Goal: Task Accomplishment & Management: Complete application form

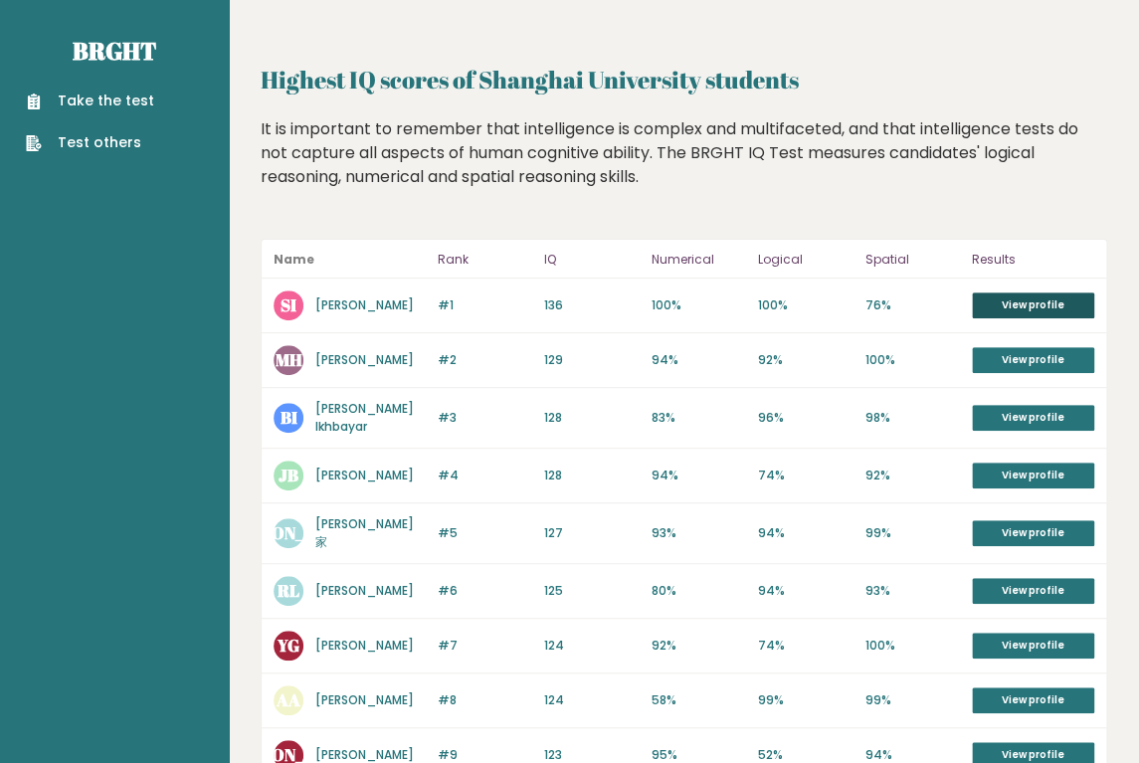
click at [1020, 310] on link "View profile" at bounding box center [1033, 306] width 122 height 26
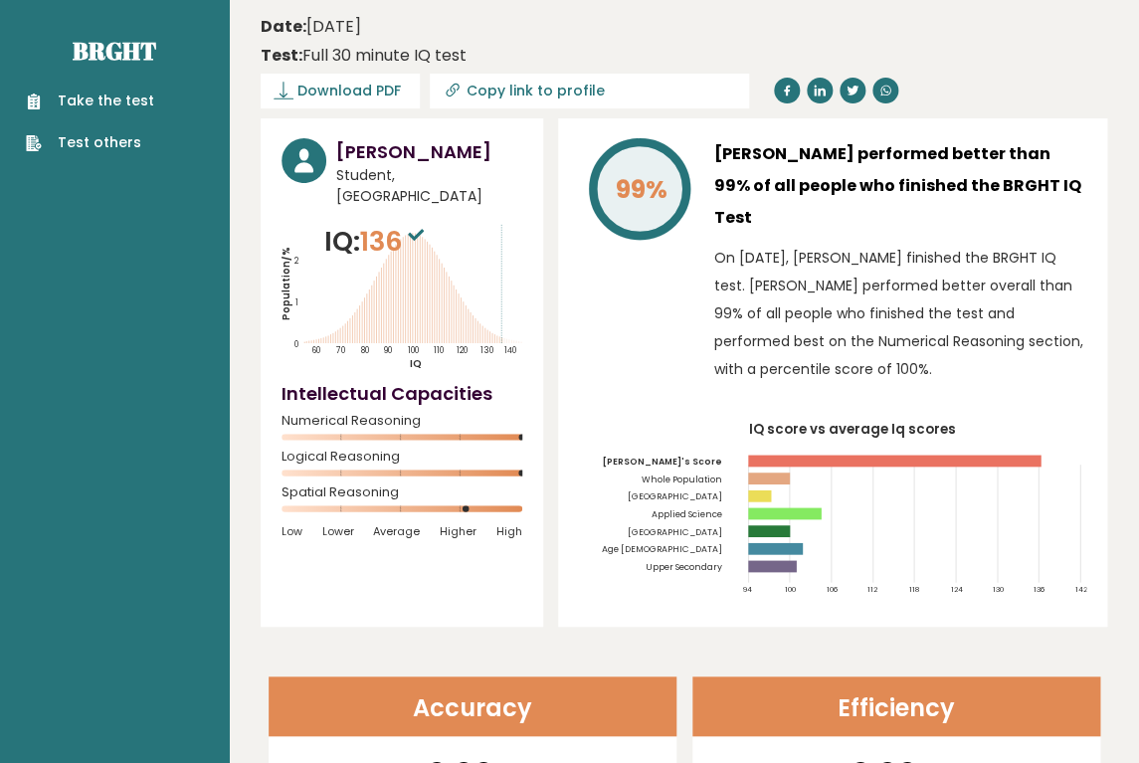
click at [111, 103] on link "Take the test" at bounding box center [90, 101] width 128 height 21
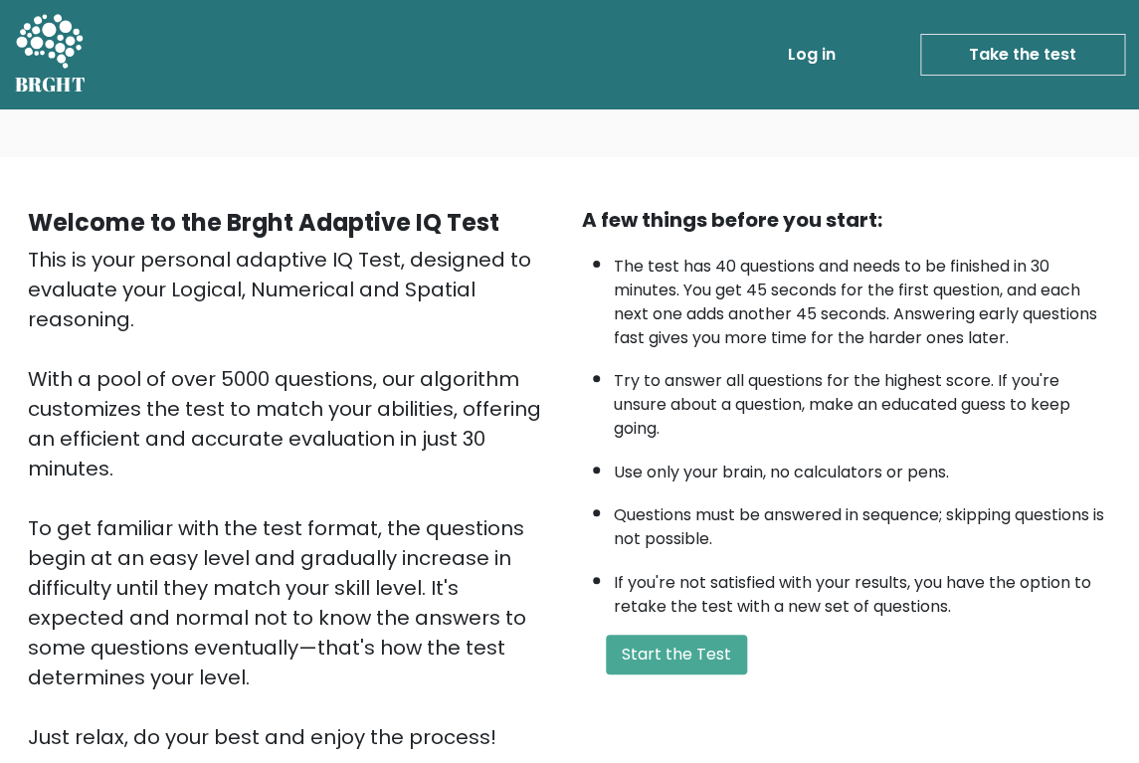
scroll to position [238, 0]
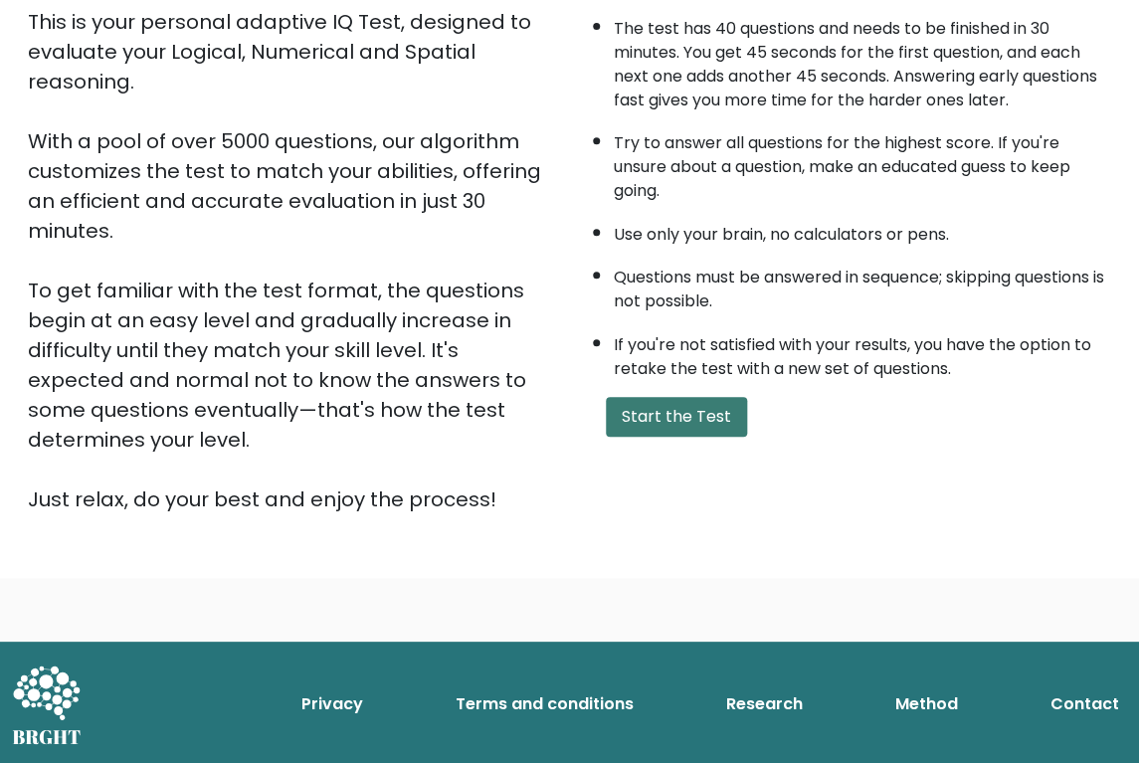
click at [679, 437] on button "Start the Test" at bounding box center [676, 417] width 141 height 40
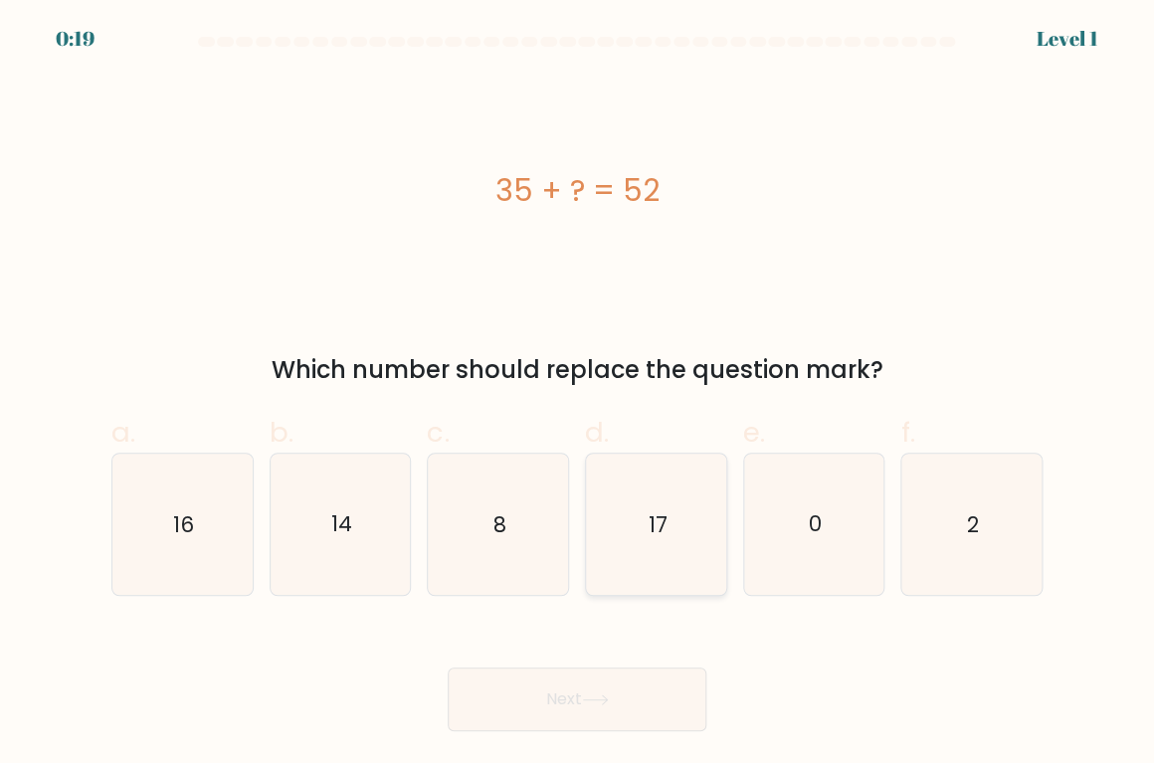
click at [692, 544] on icon "17" at bounding box center [656, 525] width 140 height 140
click at [578, 395] on input "d. 17" at bounding box center [577, 388] width 1 height 13
radio input "true"
click at [593, 699] on icon at bounding box center [595, 700] width 27 height 11
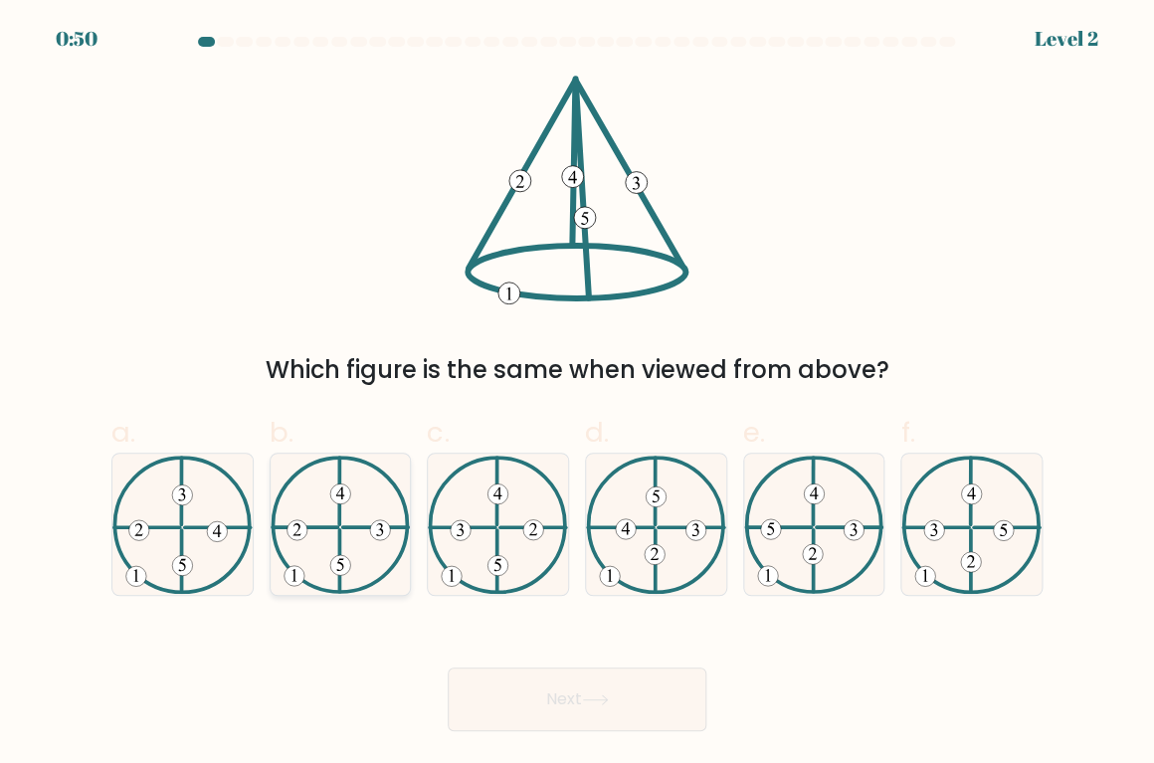
click at [334, 529] on icon at bounding box center [341, 525] width 140 height 138
click at [577, 395] on input "b." at bounding box center [577, 388] width 1 height 13
radio input "true"
click at [563, 716] on button "Next" at bounding box center [577, 700] width 259 height 64
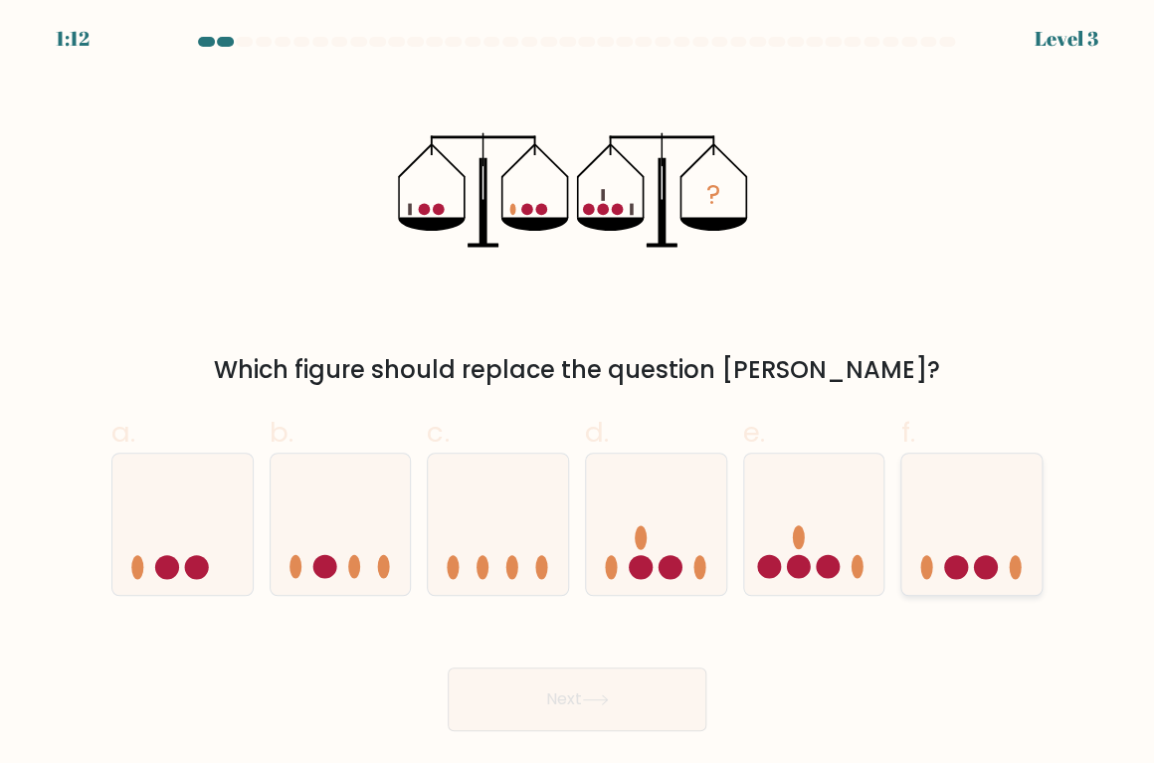
click at [993, 529] on icon at bounding box center [972, 525] width 140 height 116
click at [578, 395] on input "f." at bounding box center [577, 388] width 1 height 13
radio input "true"
click at [615, 690] on button "Next" at bounding box center [577, 700] width 259 height 64
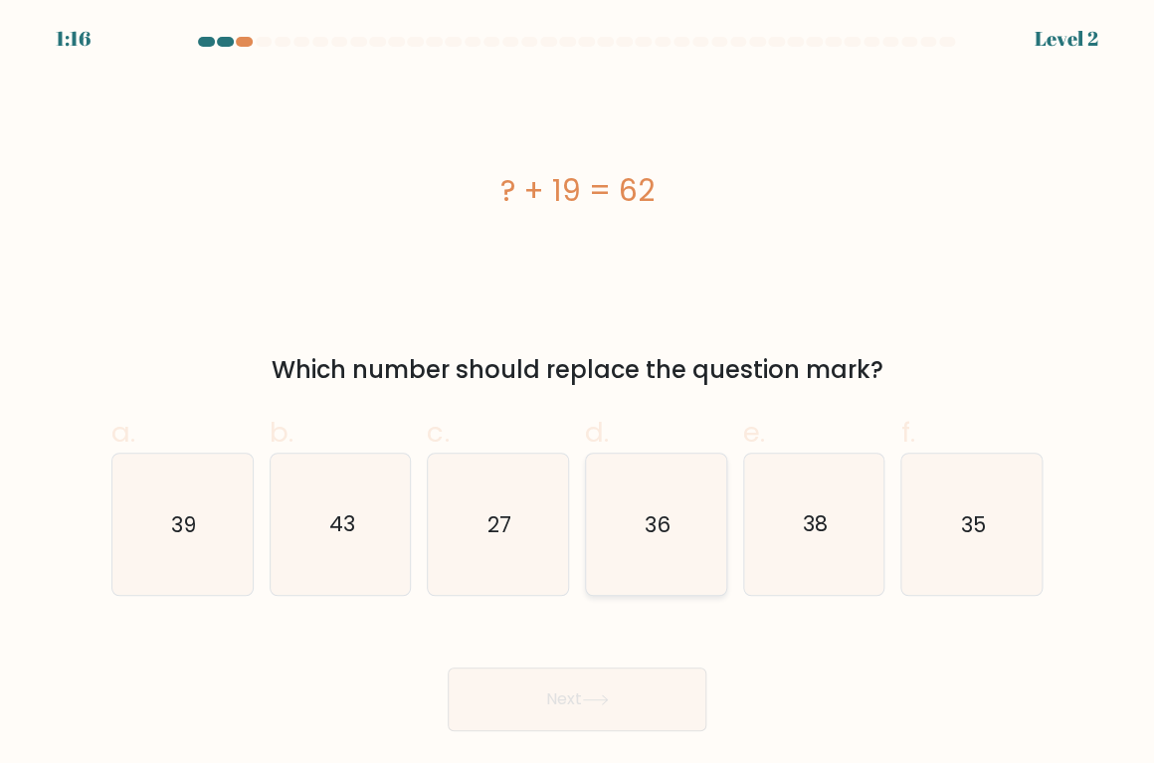
click at [649, 513] on text "36" at bounding box center [658, 524] width 26 height 29
click at [578, 395] on input "d. 36" at bounding box center [577, 388] width 1 height 13
radio input "true"
click at [630, 706] on button "Next" at bounding box center [577, 700] width 259 height 64
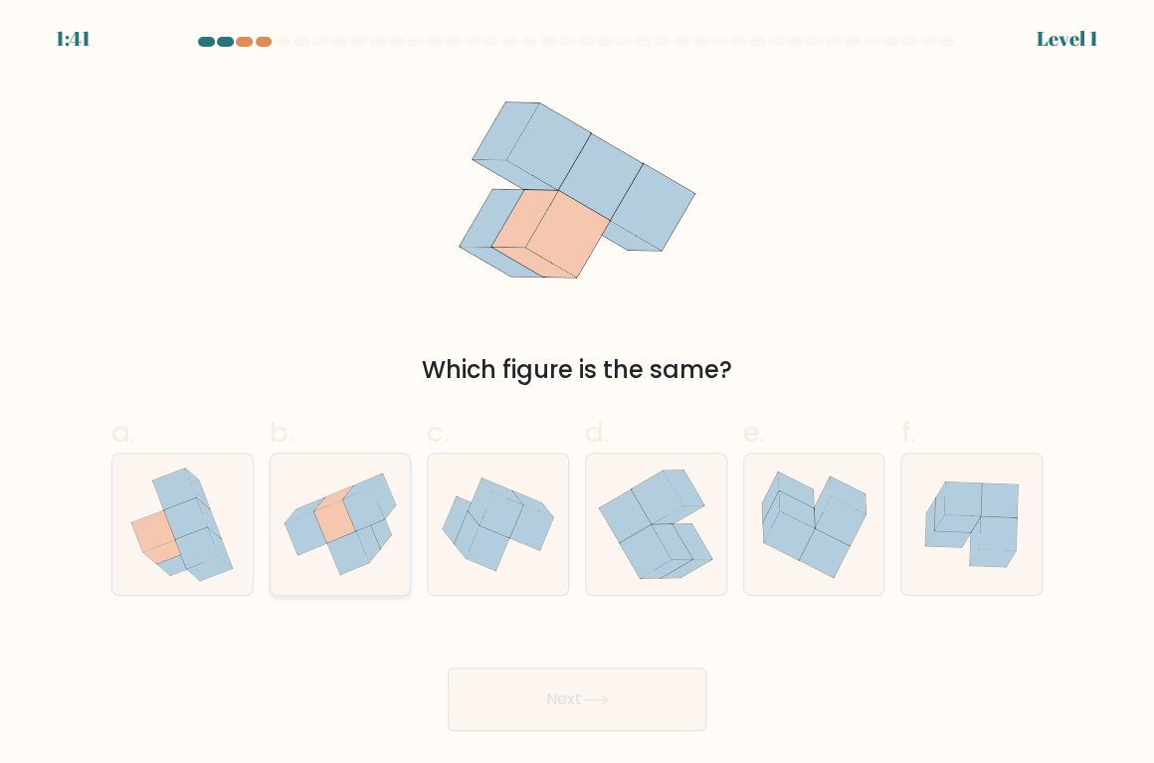
click at [309, 525] on icon at bounding box center [306, 535] width 42 height 44
click at [577, 395] on input "b." at bounding box center [577, 388] width 1 height 13
radio input "true"
click at [589, 688] on button "Next" at bounding box center [577, 700] width 259 height 64
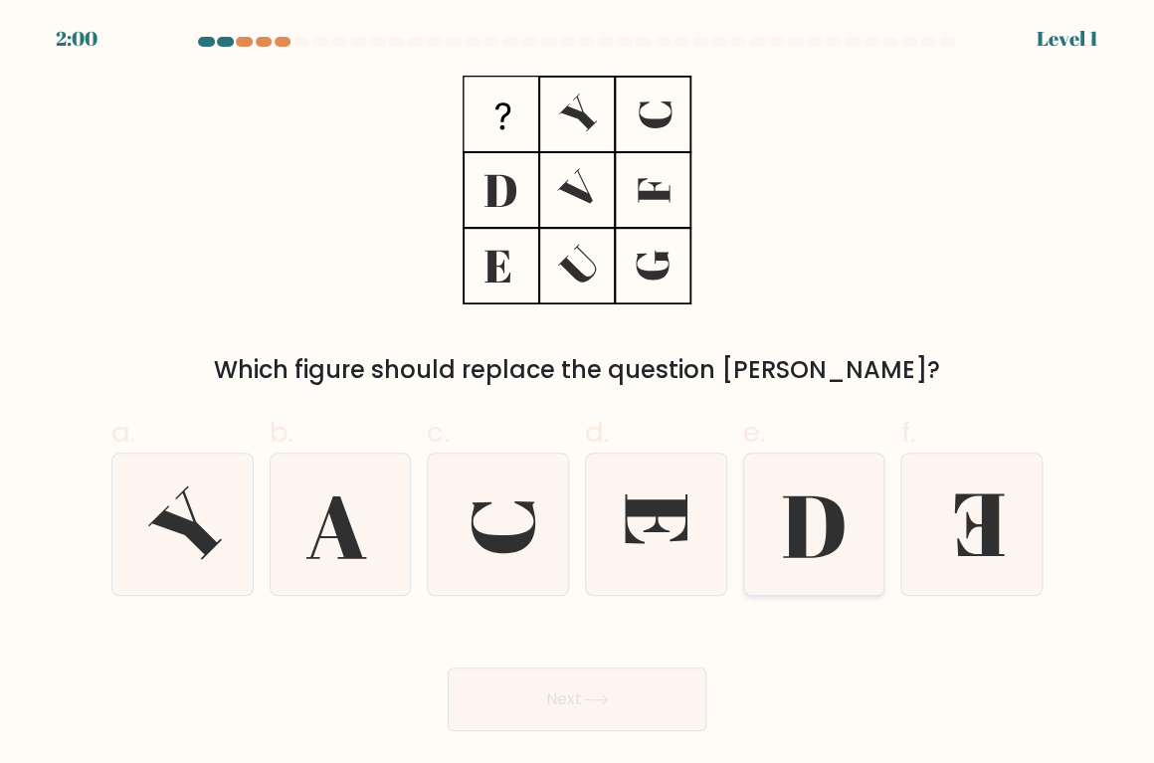
click at [757, 546] on icon at bounding box center [814, 525] width 140 height 140
click at [578, 395] on input "e." at bounding box center [577, 388] width 1 height 13
radio input "true"
click at [623, 671] on button "Next" at bounding box center [577, 700] width 259 height 64
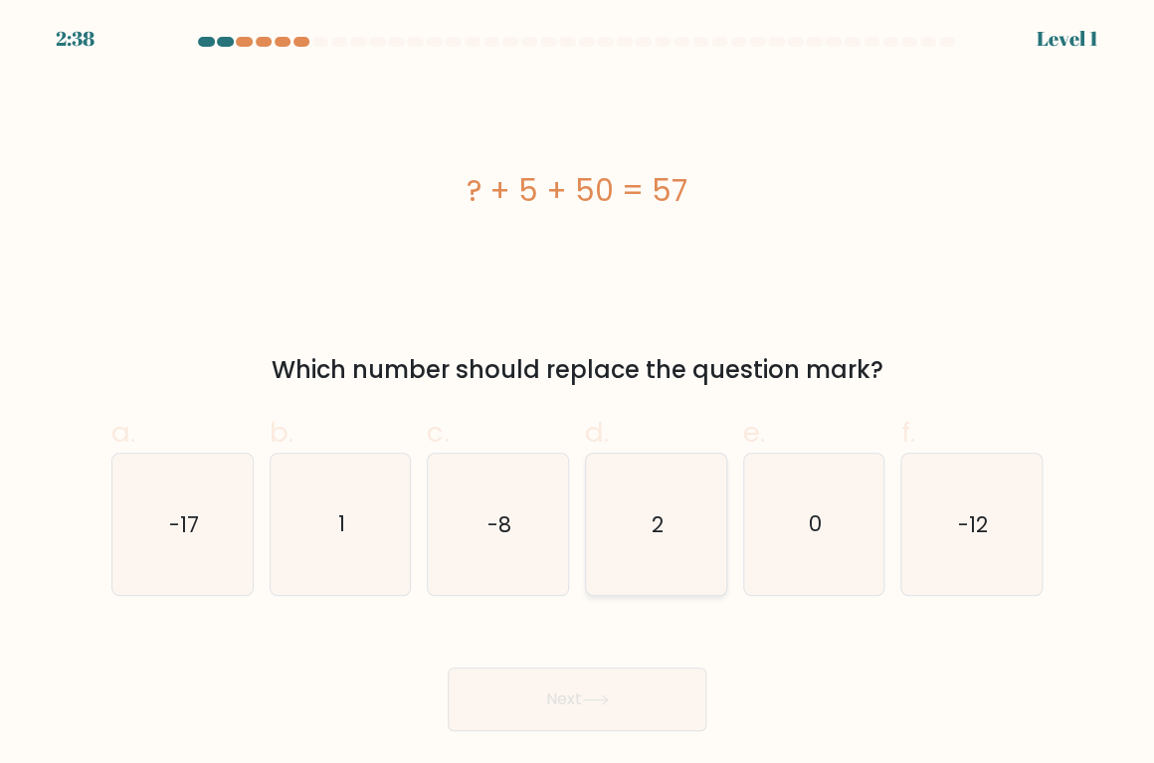
click at [659, 528] on text "2" at bounding box center [658, 524] width 12 height 29
click at [578, 395] on input "d. 2" at bounding box center [577, 388] width 1 height 13
radio input "true"
click at [602, 732] on body "2:37 Level 1 a." at bounding box center [577, 381] width 1154 height 763
click at [579, 703] on button "Next" at bounding box center [577, 700] width 259 height 64
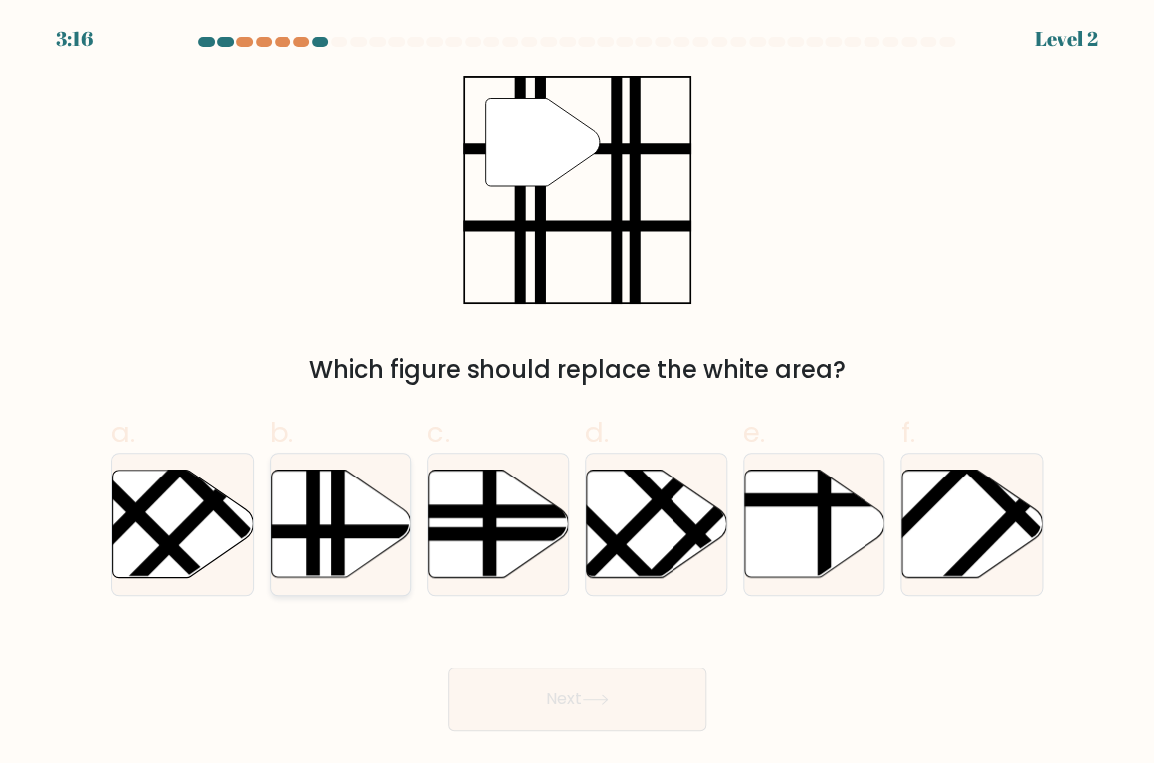
click at [357, 547] on icon at bounding box center [341, 524] width 140 height 107
click at [577, 395] on input "b." at bounding box center [577, 388] width 1 height 13
radio input "true"
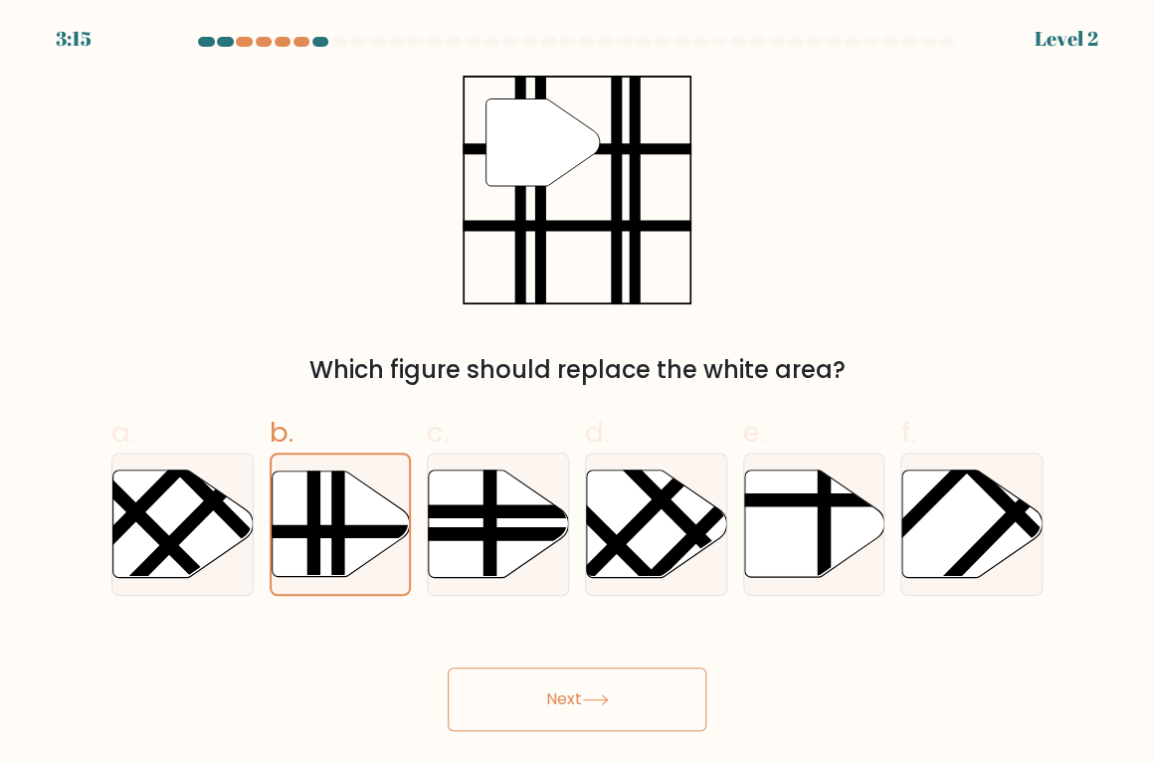
click at [560, 700] on button "Next" at bounding box center [577, 700] width 259 height 64
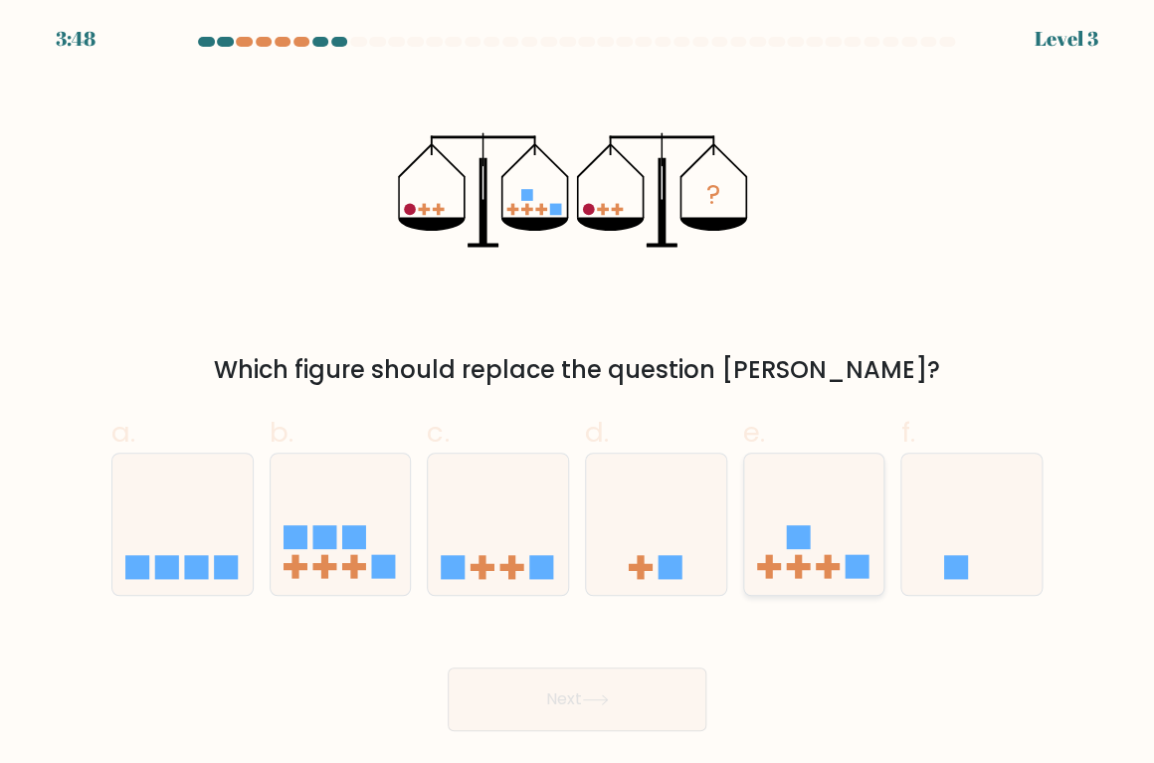
click at [801, 558] on rect at bounding box center [798, 567] width 7 height 24
click at [578, 395] on input "e." at bounding box center [577, 388] width 1 height 13
radio input "true"
click at [637, 700] on button "Next" at bounding box center [577, 700] width 259 height 64
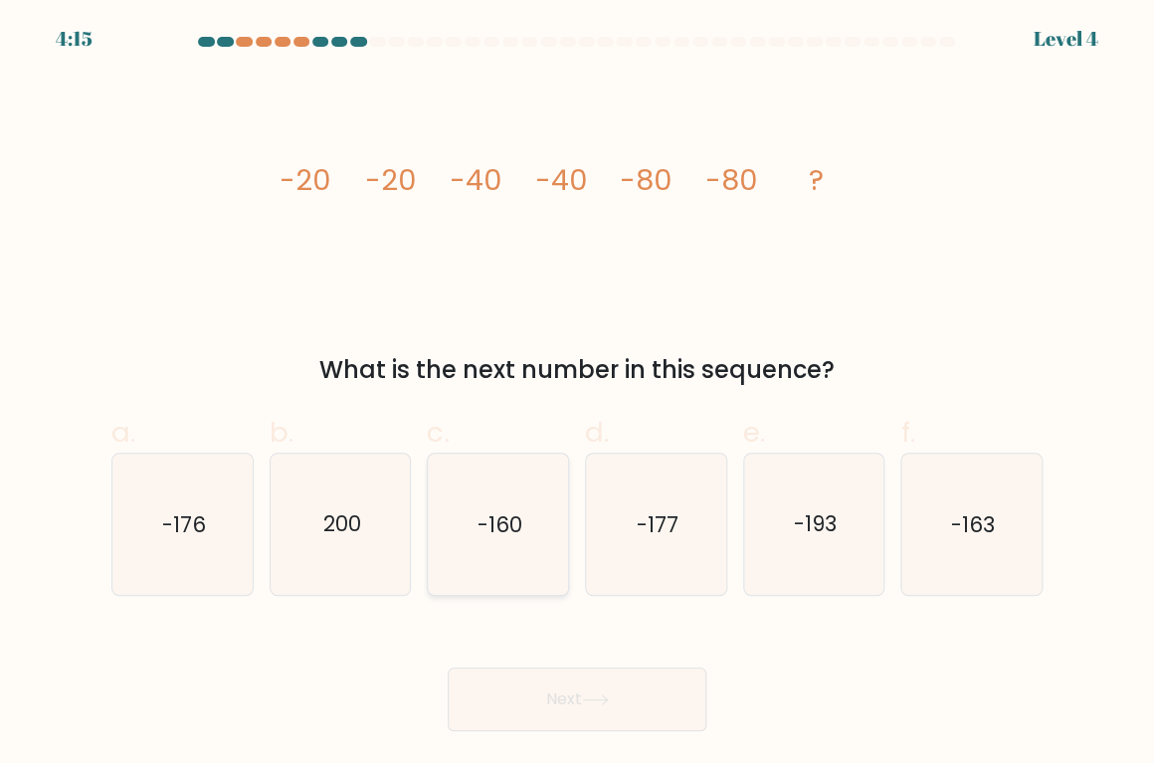
click at [552, 510] on icon "-160" at bounding box center [498, 525] width 140 height 140
click at [577, 395] on input "c. -160" at bounding box center [577, 388] width 1 height 13
radio input "true"
click at [595, 693] on button "Next" at bounding box center [577, 700] width 259 height 64
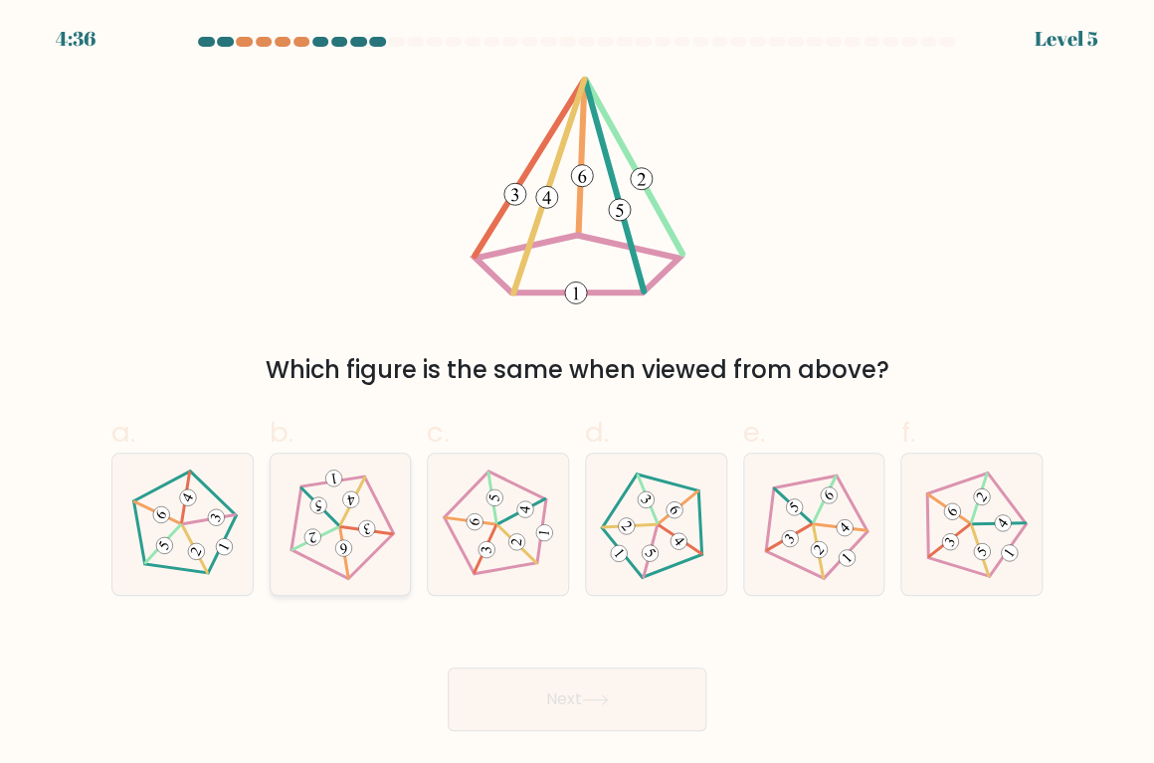
click at [339, 519] on icon at bounding box center [340, 525] width 112 height 112
click at [577, 395] on input "b." at bounding box center [577, 388] width 1 height 13
radio input "true"
click at [518, 704] on button "Next" at bounding box center [577, 700] width 259 height 64
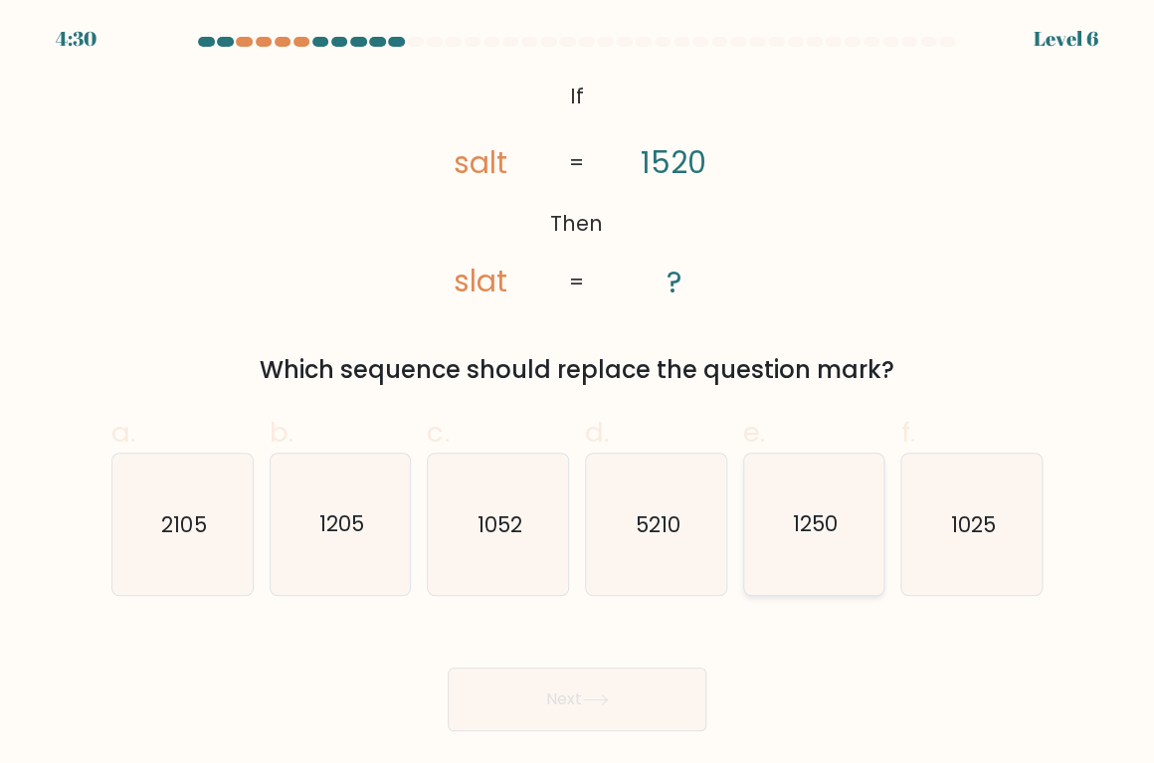
click at [837, 522] on text "1250" at bounding box center [815, 524] width 45 height 29
click at [578, 395] on input "e. 1250" at bounding box center [577, 388] width 1 height 13
radio input "true"
click at [604, 692] on button "Next" at bounding box center [577, 700] width 259 height 64
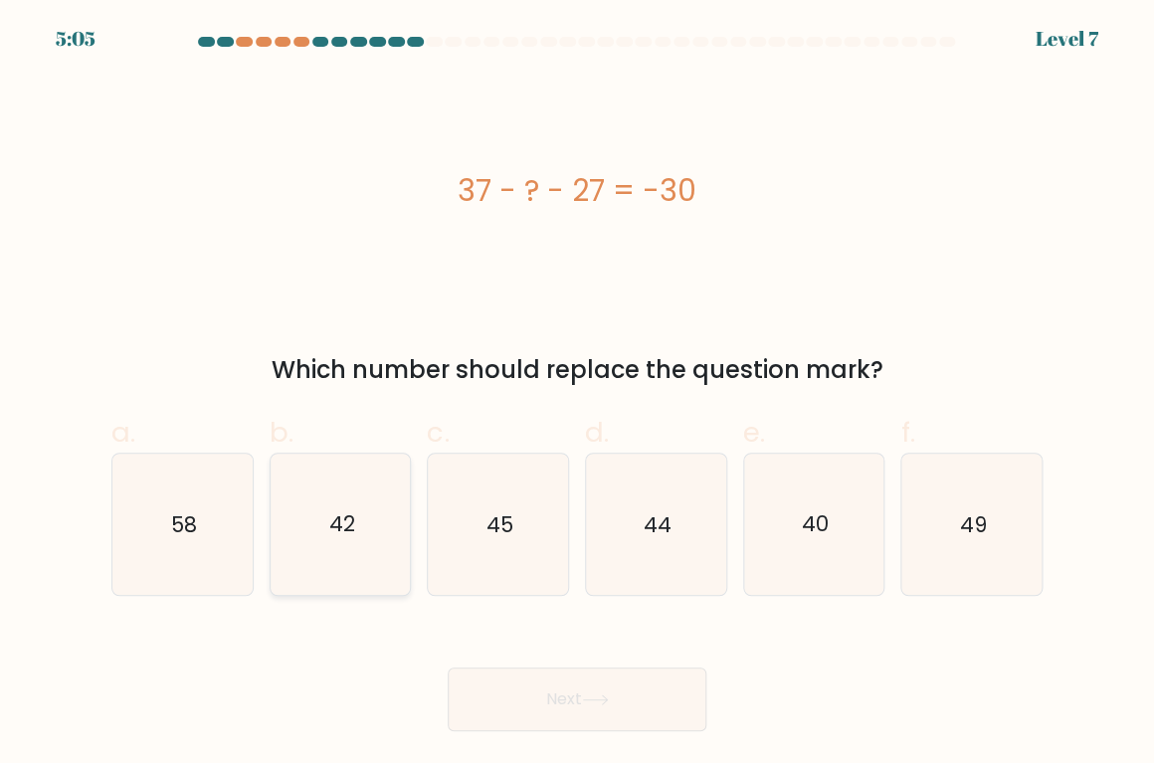
click at [394, 538] on icon "42" at bounding box center [341, 525] width 140 height 140
click at [577, 395] on input "b. 42" at bounding box center [577, 388] width 1 height 13
radio input "true"
click at [564, 688] on button "Next" at bounding box center [577, 700] width 259 height 64
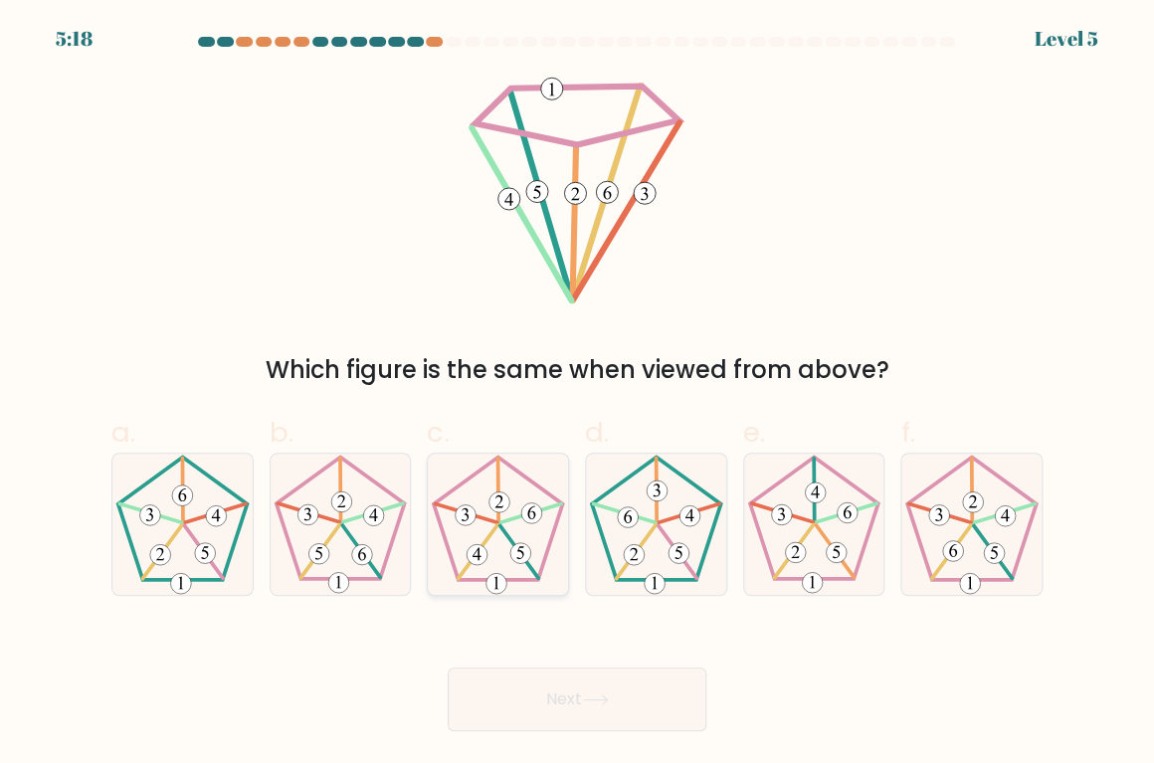
click at [509, 540] on 549 at bounding box center [520, 551] width 38 height 53
click at [577, 395] on input "c." at bounding box center [577, 388] width 1 height 13
radio input "true"
click at [549, 693] on button "Next" at bounding box center [577, 700] width 259 height 64
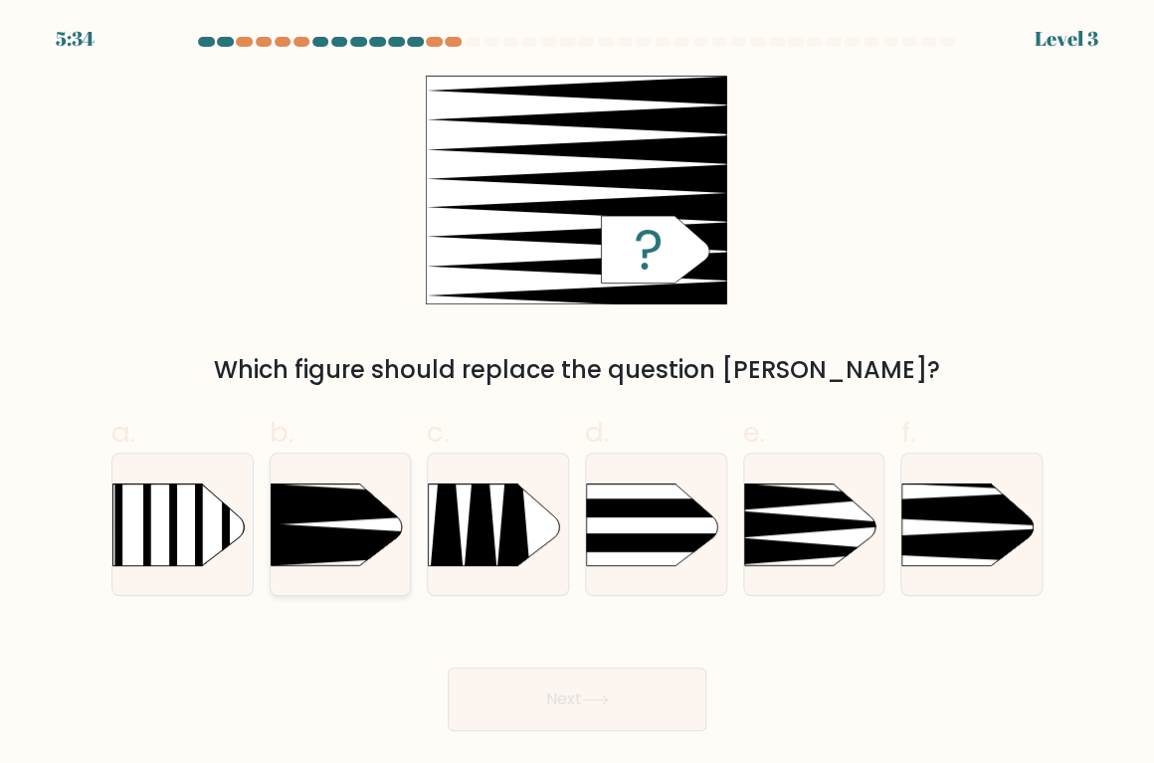
click at [298, 528] on icon at bounding box center [447, 544] width 365 height 43
click at [577, 395] on input "b." at bounding box center [577, 388] width 1 height 13
radio input "true"
click at [634, 708] on button "Next" at bounding box center [577, 700] width 259 height 64
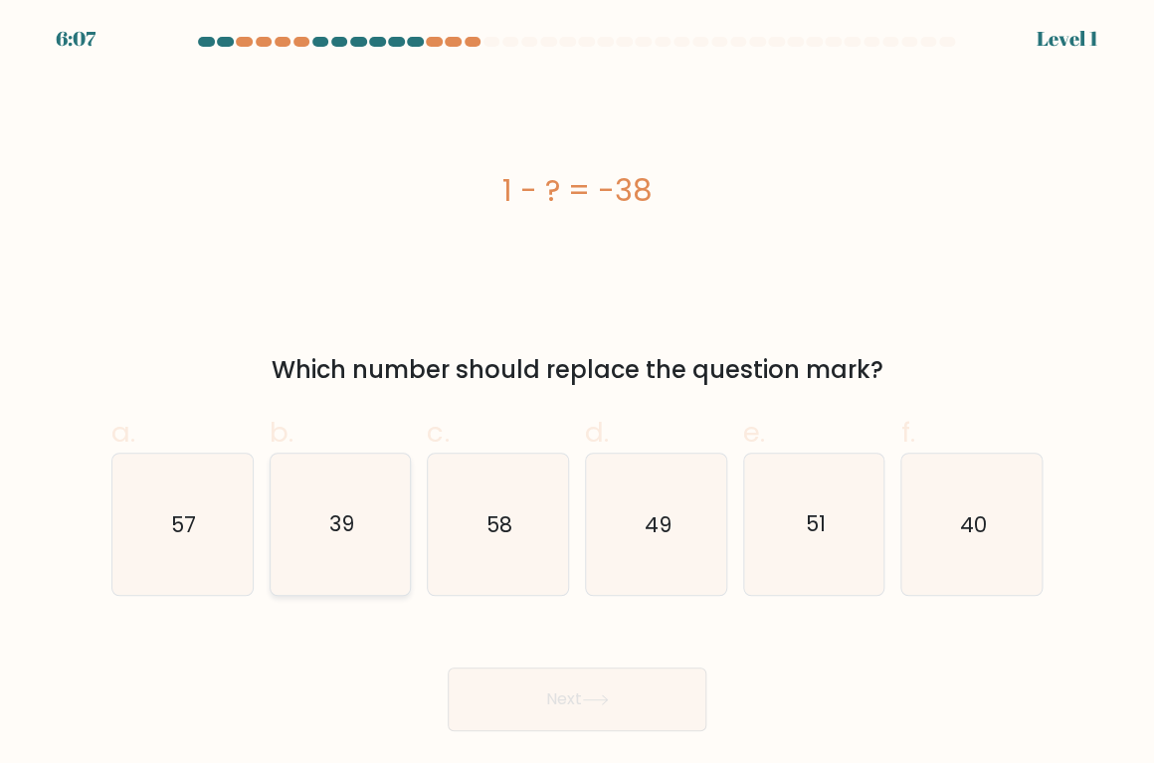
click at [371, 500] on icon "39" at bounding box center [341, 525] width 140 height 140
click at [577, 395] on input "b. 39" at bounding box center [577, 388] width 1 height 13
radio input "true"
click at [561, 715] on button "Next" at bounding box center [577, 700] width 259 height 64
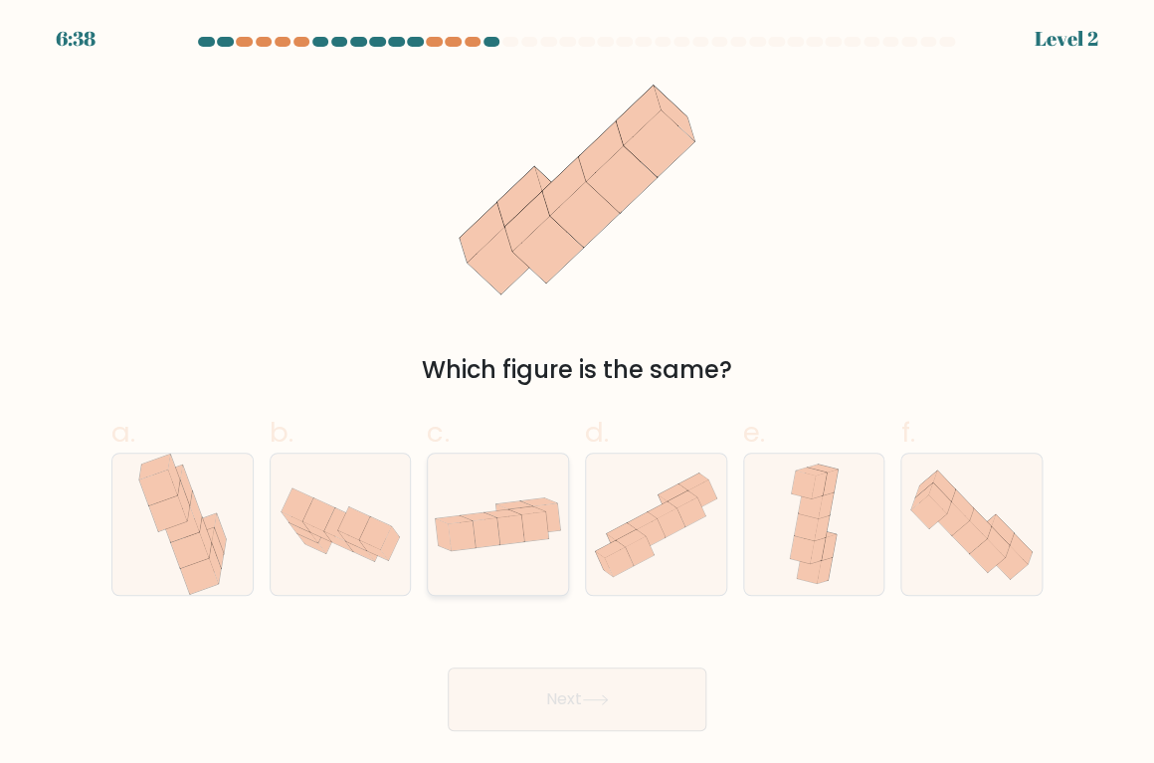
click at [536, 565] on div at bounding box center [498, 524] width 142 height 143
click at [577, 395] on input "c." at bounding box center [577, 388] width 1 height 13
radio input "true"
click at [564, 708] on button "Next" at bounding box center [577, 700] width 259 height 64
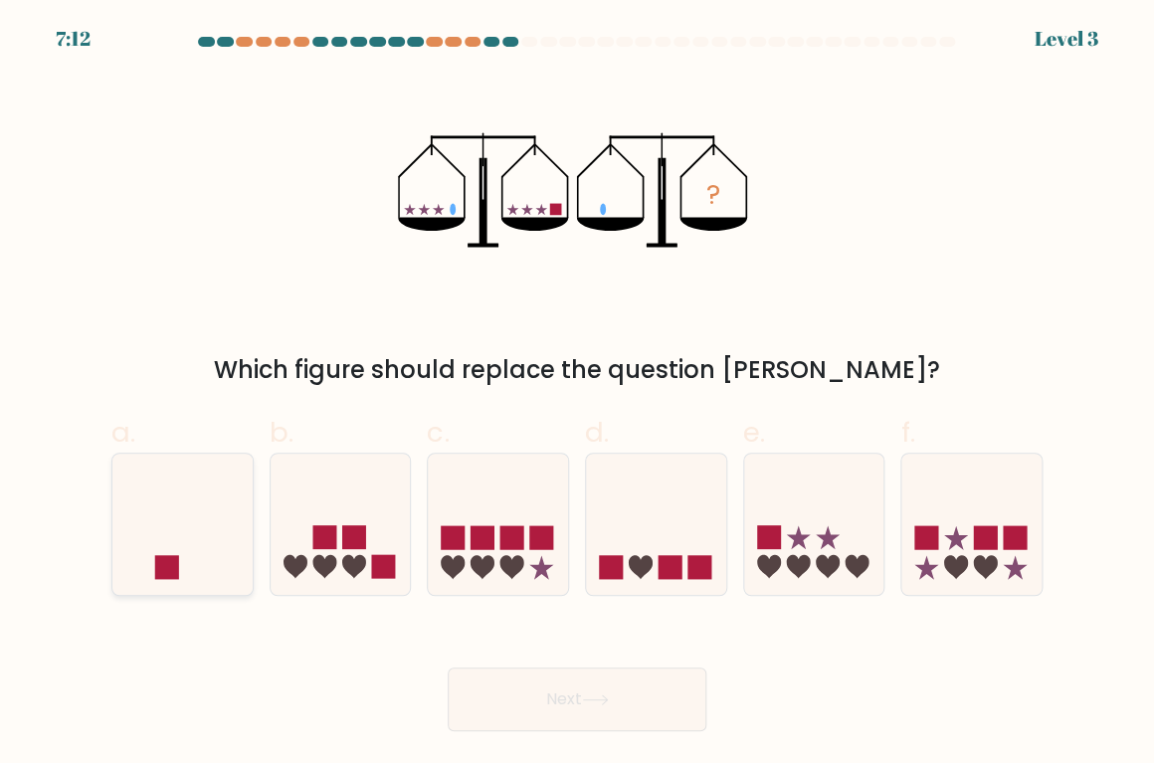
click at [218, 534] on icon at bounding box center [182, 525] width 140 height 116
click at [577, 395] on input "a." at bounding box center [577, 388] width 1 height 13
radio input "true"
click at [644, 707] on button "Next" at bounding box center [577, 700] width 259 height 64
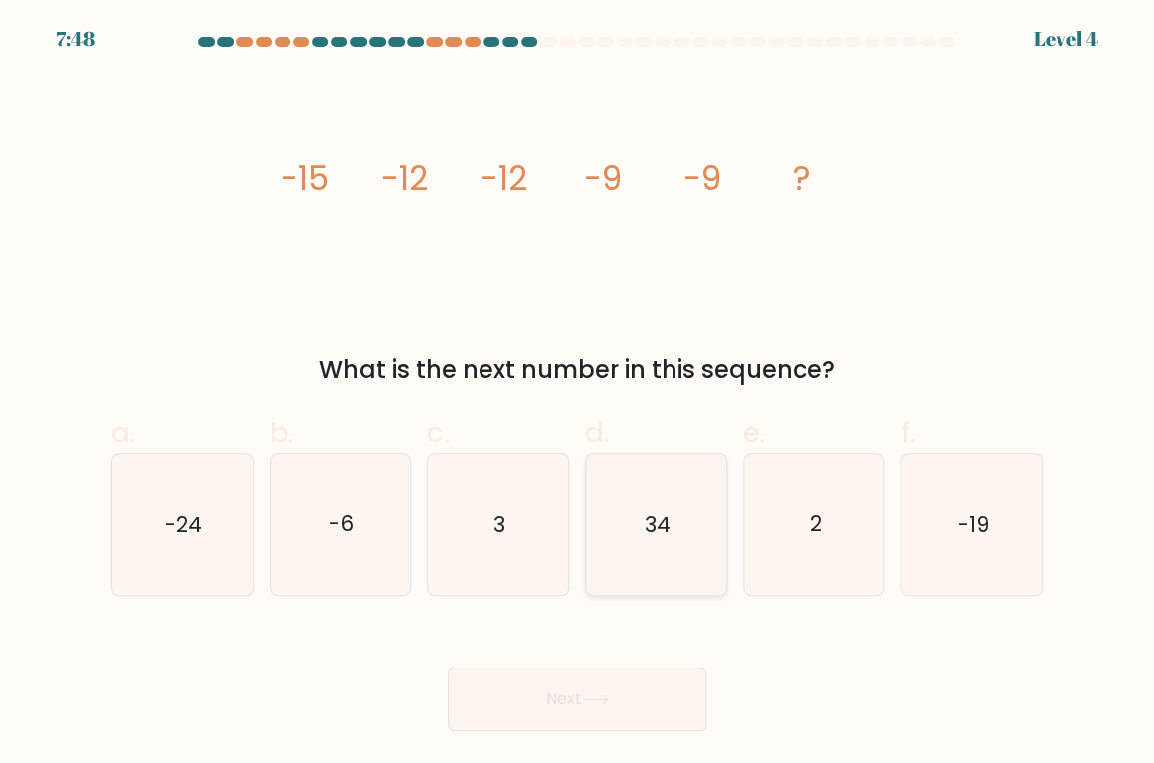
click at [647, 546] on icon "34" at bounding box center [656, 525] width 140 height 140
click at [578, 395] on input "d. 34" at bounding box center [577, 388] width 1 height 13
radio input "true"
click at [624, 714] on button "Next" at bounding box center [577, 700] width 259 height 64
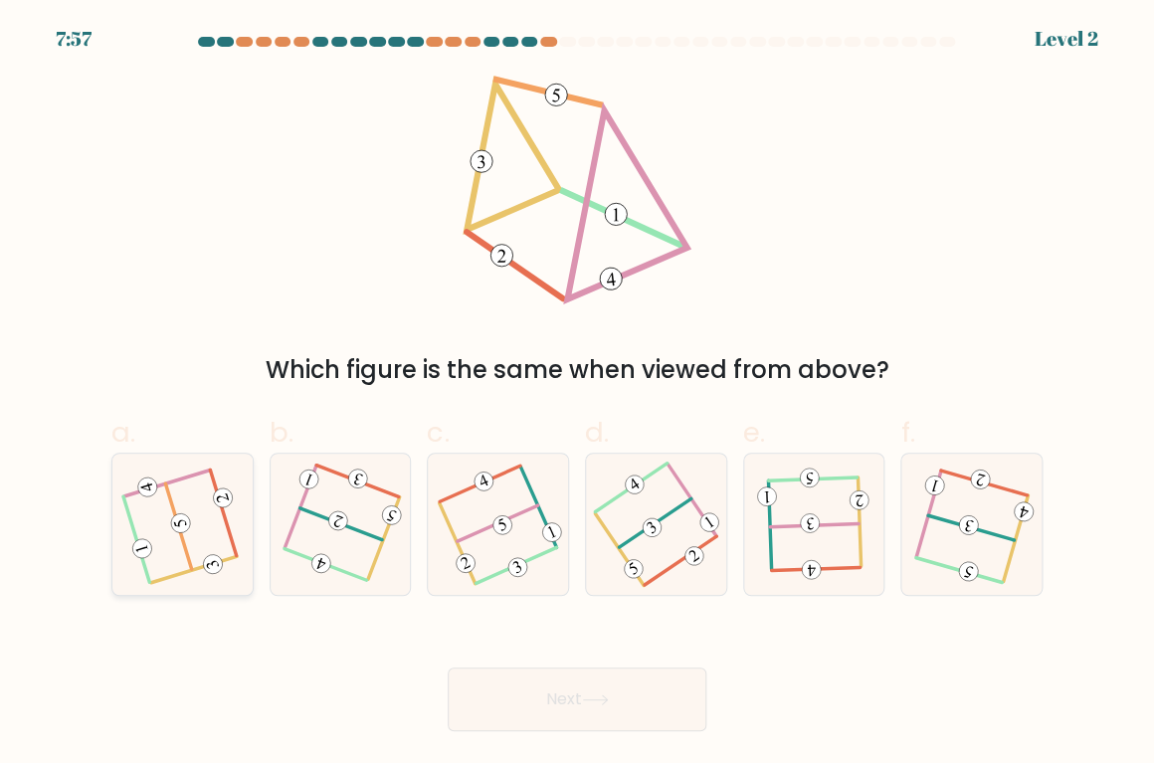
click at [195, 528] on icon at bounding box center [182, 525] width 112 height 112
click at [577, 395] on input "a." at bounding box center [577, 388] width 1 height 13
radio input "true"
click at [499, 706] on button "Next" at bounding box center [577, 700] width 259 height 64
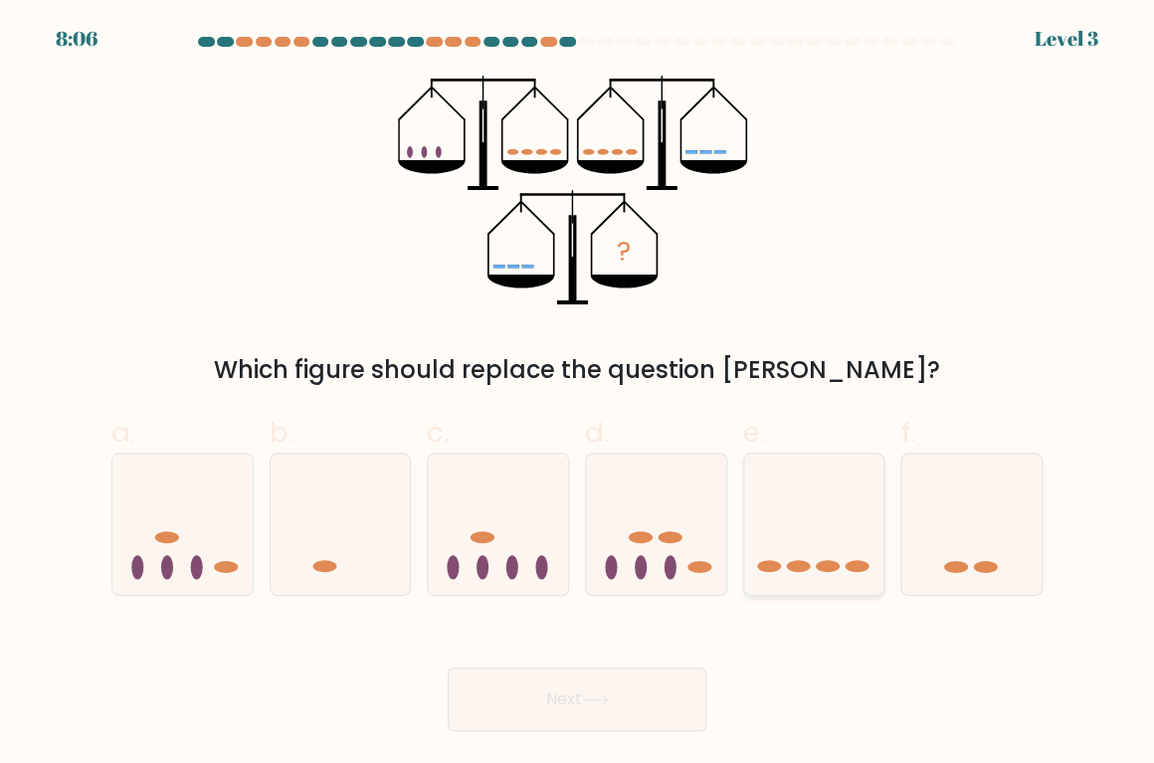
click at [801, 524] on icon at bounding box center [814, 525] width 140 height 116
click at [578, 395] on input "e." at bounding box center [577, 388] width 1 height 13
radio input "true"
click at [632, 704] on button "Next" at bounding box center [577, 700] width 259 height 64
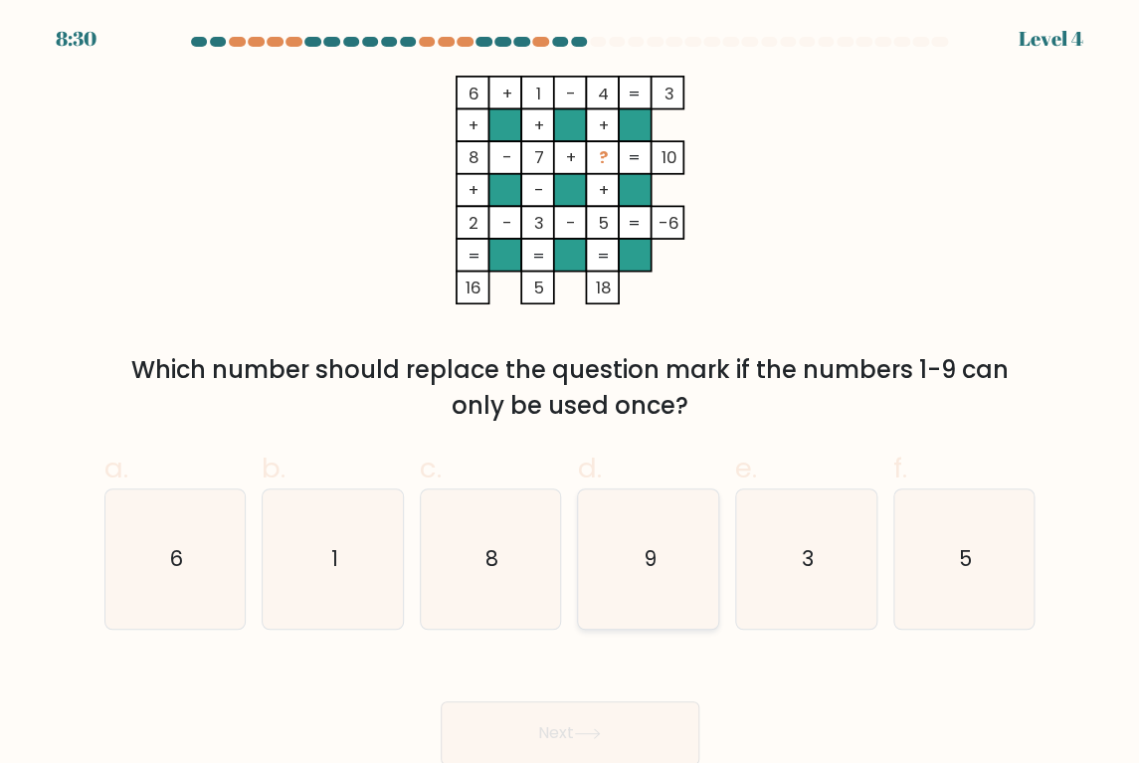
click at [632, 609] on icon "9" at bounding box center [648, 559] width 139 height 139
click at [571, 395] on input "d. 9" at bounding box center [570, 388] width 1 height 13
radio input "true"
click at [582, 727] on button "Next" at bounding box center [570, 734] width 259 height 64
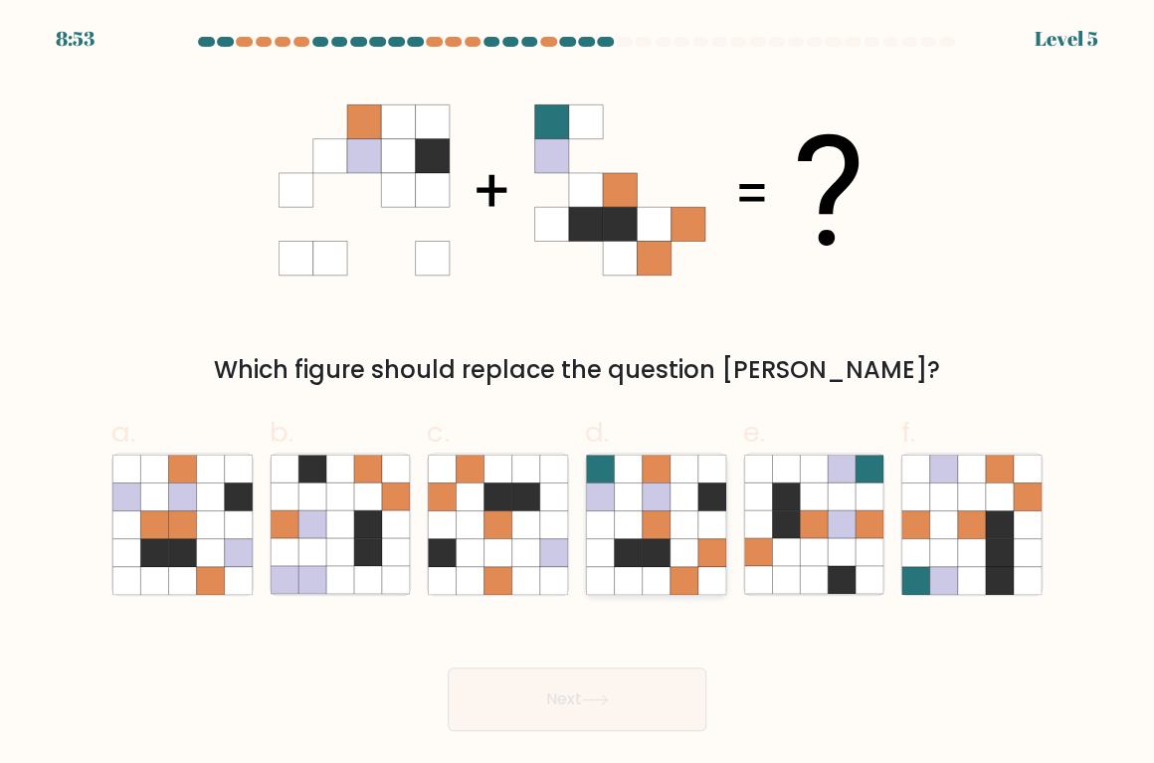
click at [631, 554] on icon at bounding box center [628, 552] width 28 height 28
click at [578, 395] on input "d." at bounding box center [577, 388] width 1 height 13
radio input "true"
click at [604, 721] on button "Next" at bounding box center [577, 700] width 259 height 64
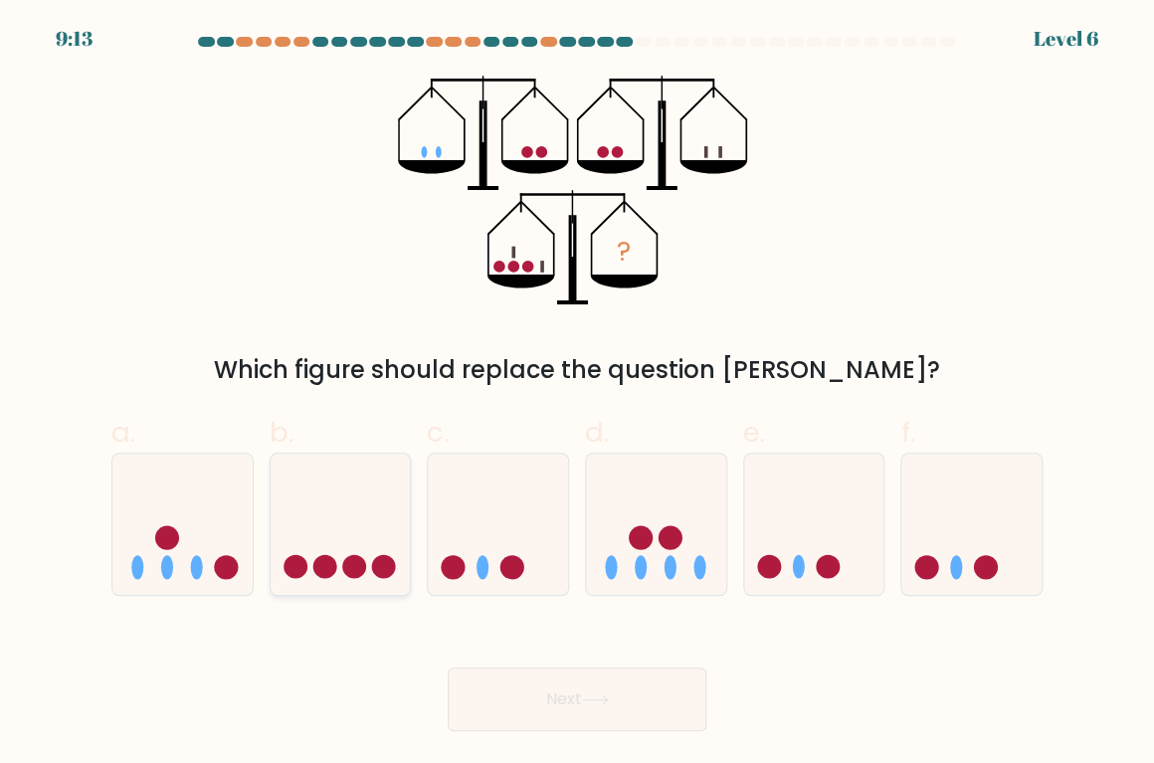
click at [364, 542] on icon at bounding box center [341, 525] width 140 height 116
click at [577, 395] on input "b." at bounding box center [577, 388] width 1 height 13
radio input "true"
click at [587, 690] on button "Next" at bounding box center [577, 700] width 259 height 64
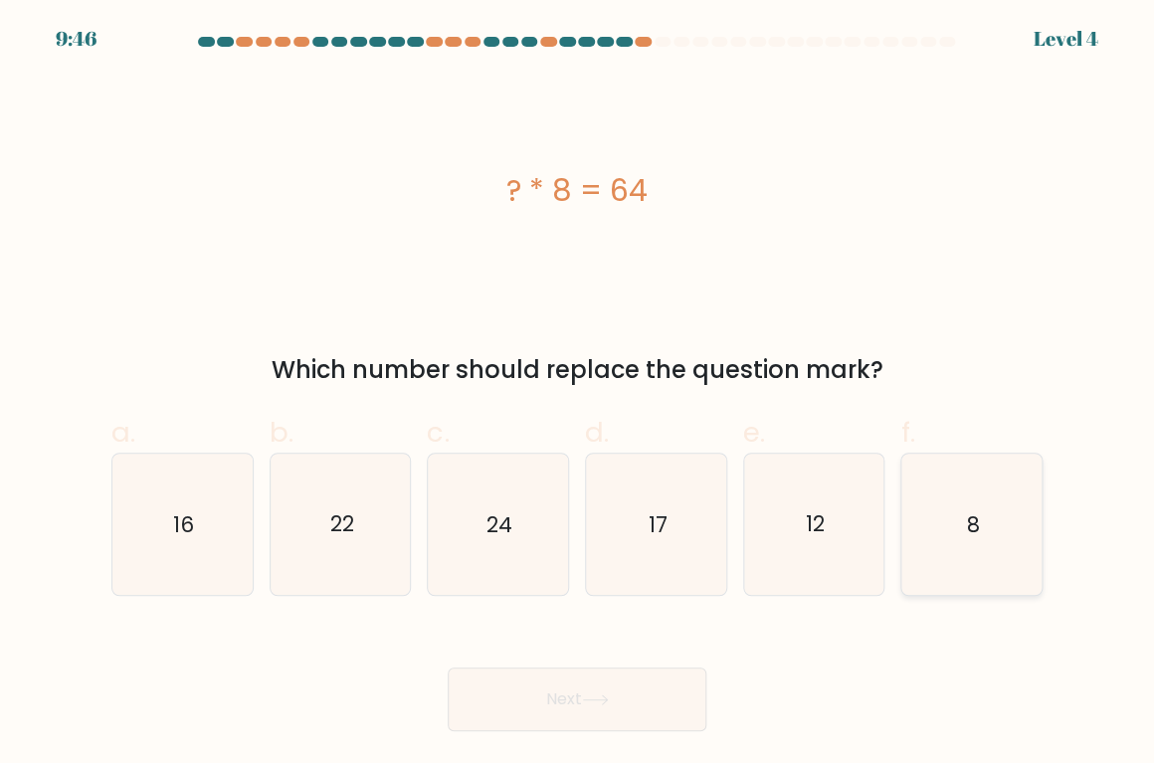
click at [920, 496] on icon "8" at bounding box center [972, 525] width 140 height 140
click at [578, 395] on input "f. 8" at bounding box center [577, 388] width 1 height 13
radio input "true"
click at [635, 671] on button "Next" at bounding box center [577, 700] width 259 height 64
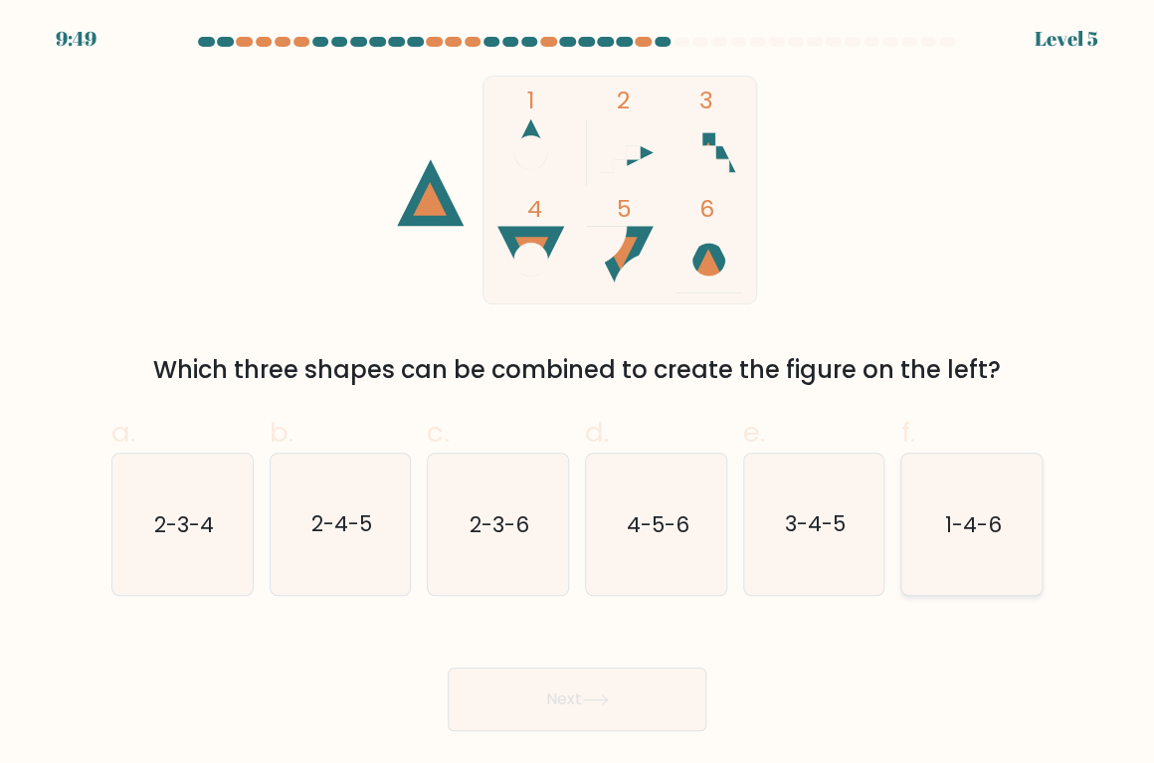
click at [1025, 523] on icon "1-4-6" at bounding box center [972, 525] width 140 height 140
click at [578, 395] on input "f. 1-4-6" at bounding box center [577, 388] width 1 height 13
radio input "true"
click at [638, 700] on button "Next" at bounding box center [577, 700] width 259 height 64
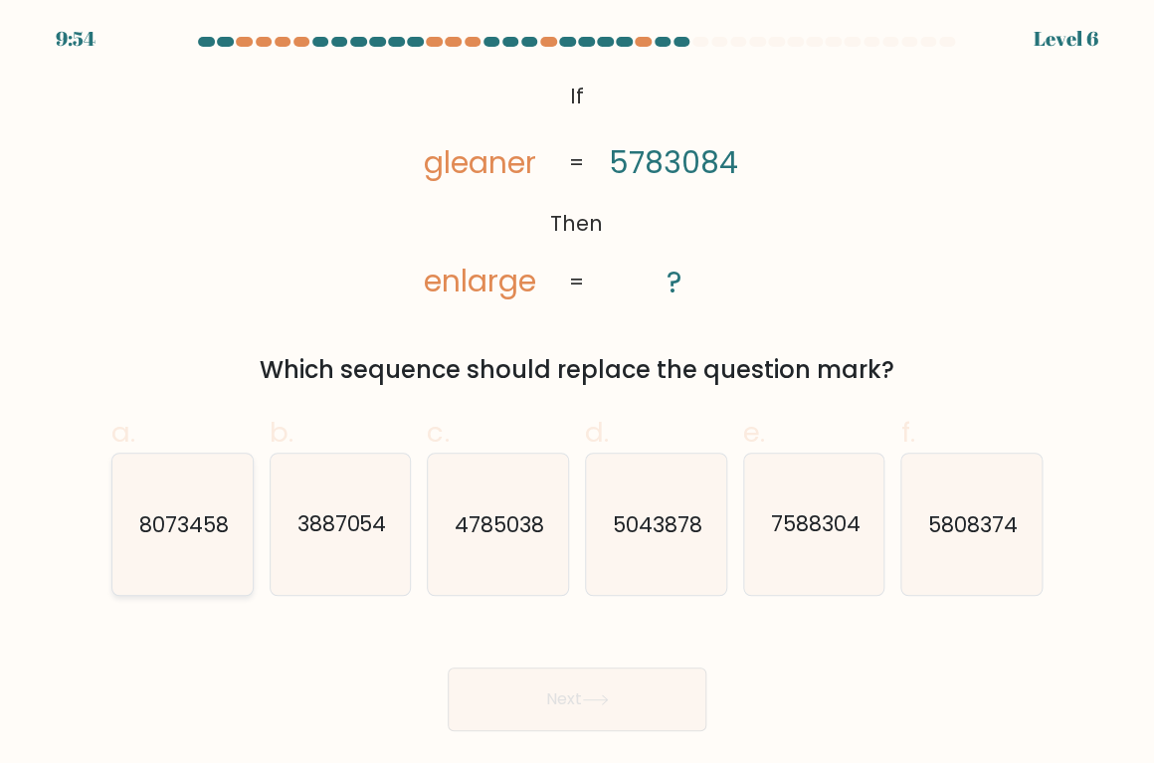
click at [140, 514] on text "8073458" at bounding box center [184, 524] width 90 height 29
click at [577, 395] on input "a. 8073458" at bounding box center [577, 388] width 1 height 13
radio input "true"
click at [594, 719] on button "Next" at bounding box center [577, 700] width 259 height 64
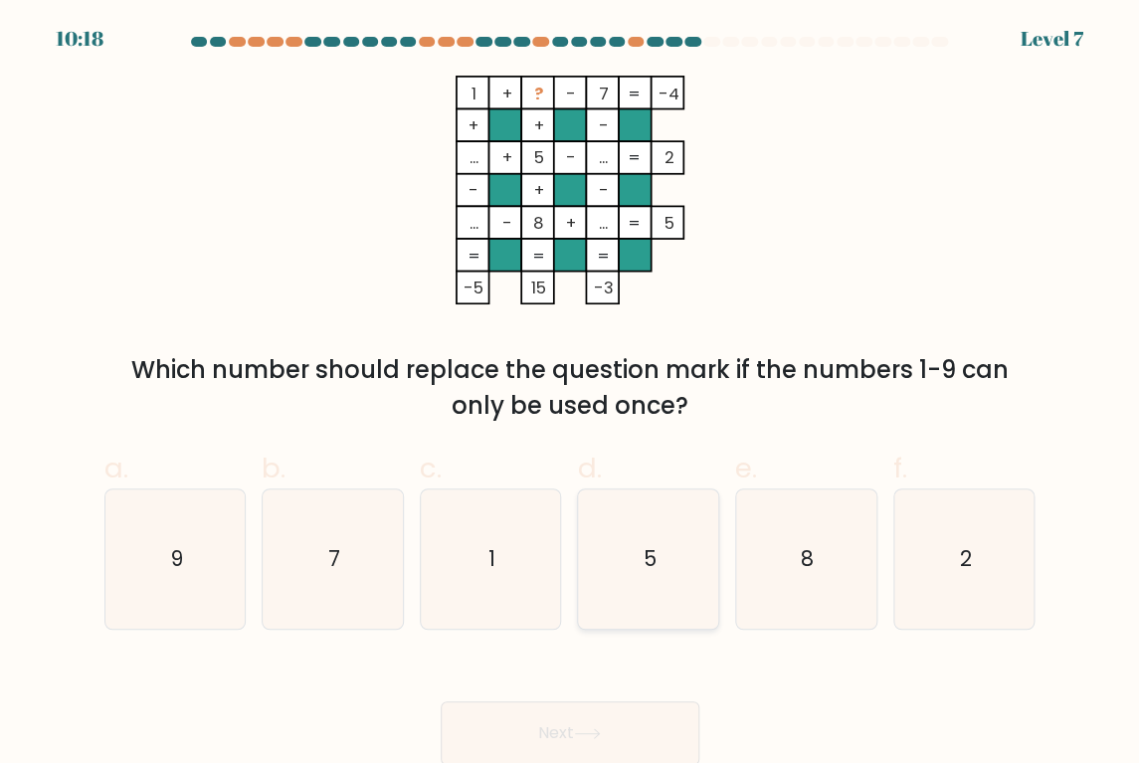
click at [647, 524] on icon "5" at bounding box center [648, 559] width 139 height 139
click at [571, 395] on input "d. 5" at bounding box center [570, 388] width 1 height 13
radio input "true"
click at [584, 751] on button "Next" at bounding box center [570, 734] width 259 height 64
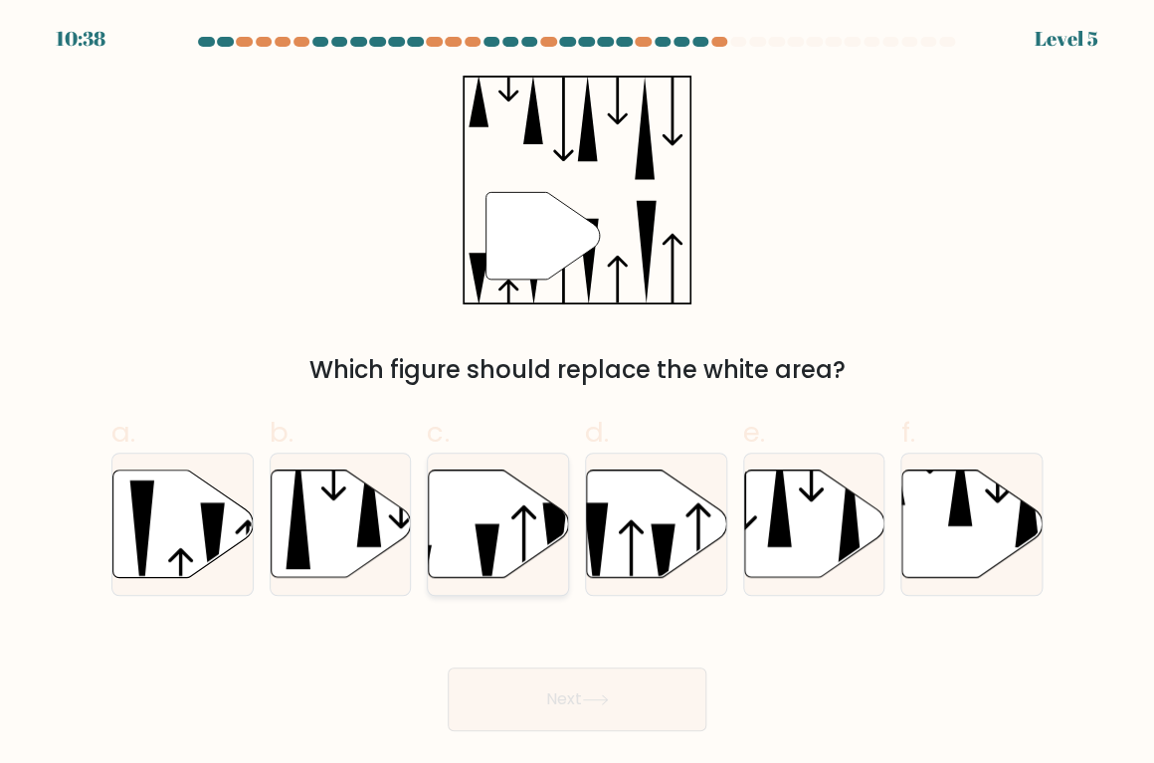
click at [532, 525] on icon at bounding box center [499, 524] width 140 height 107
click at [577, 395] on input "c." at bounding box center [577, 388] width 1 height 13
radio input "true"
click at [563, 694] on button "Next" at bounding box center [577, 700] width 259 height 64
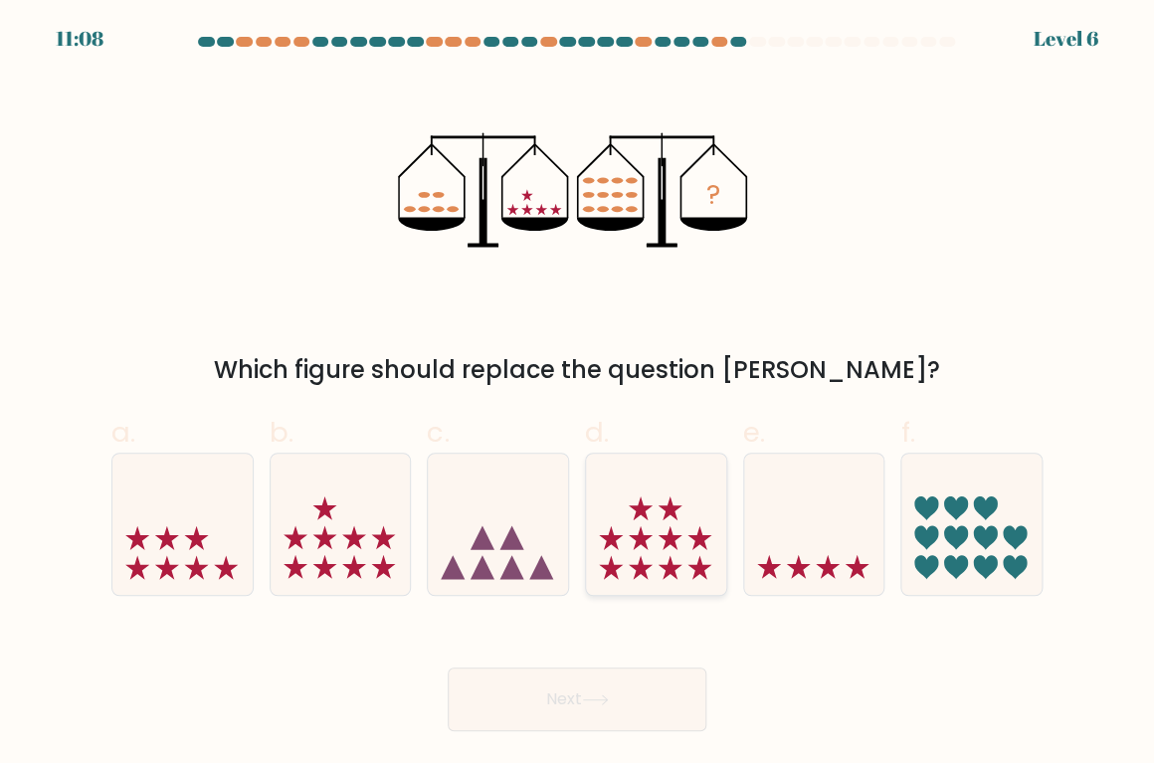
click at [687, 538] on icon at bounding box center [656, 525] width 140 height 116
click at [578, 395] on input "d." at bounding box center [577, 388] width 1 height 13
radio input "true"
click at [663, 691] on button "Next" at bounding box center [577, 700] width 259 height 64
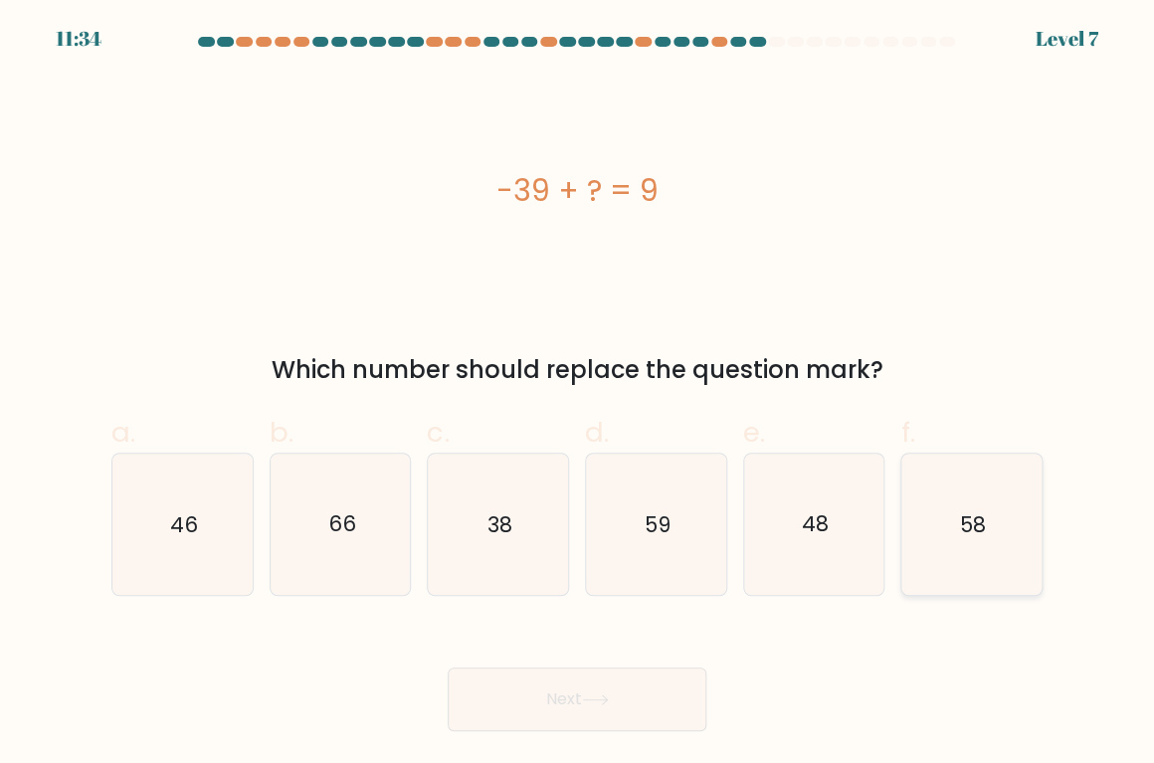
click at [941, 535] on icon "58" at bounding box center [972, 525] width 140 height 140
click at [578, 395] on input "f. 58" at bounding box center [577, 388] width 1 height 13
radio input "true"
click at [665, 698] on button "Next" at bounding box center [577, 700] width 259 height 64
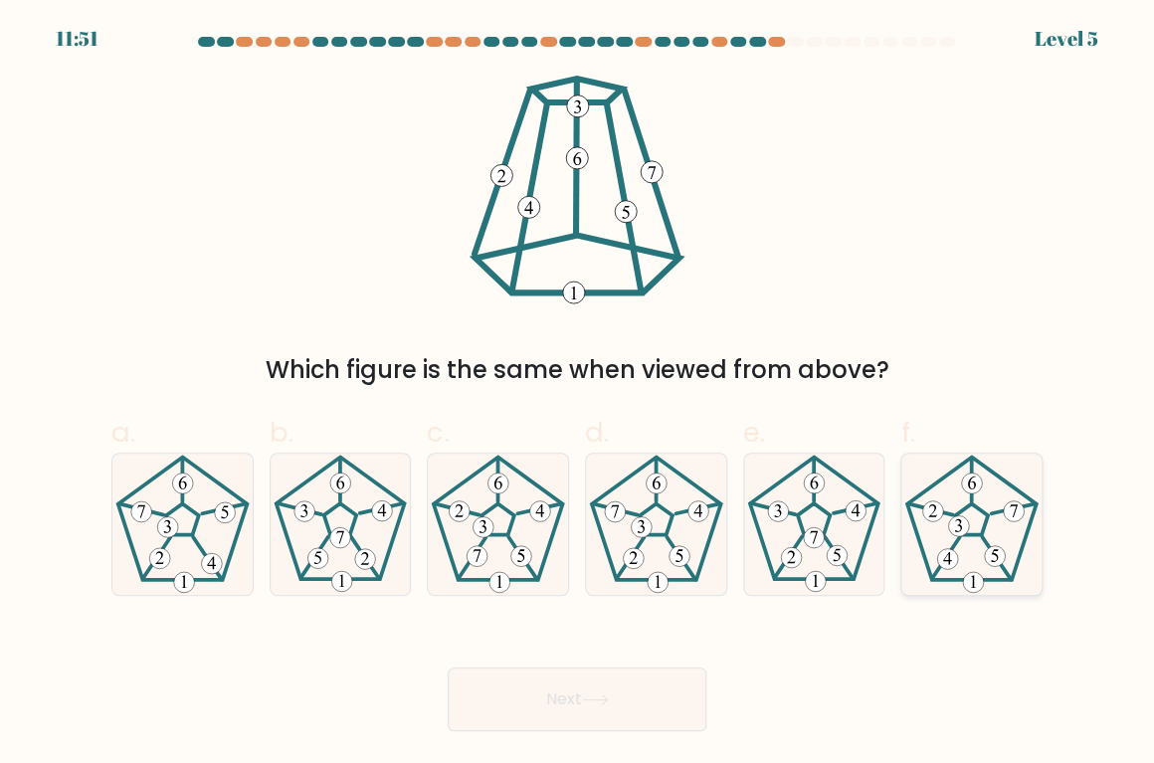
click at [987, 533] on icon at bounding box center [972, 525] width 140 height 140
click at [578, 395] on input "f." at bounding box center [577, 388] width 1 height 13
radio input "true"
click at [669, 712] on button "Next" at bounding box center [577, 700] width 259 height 64
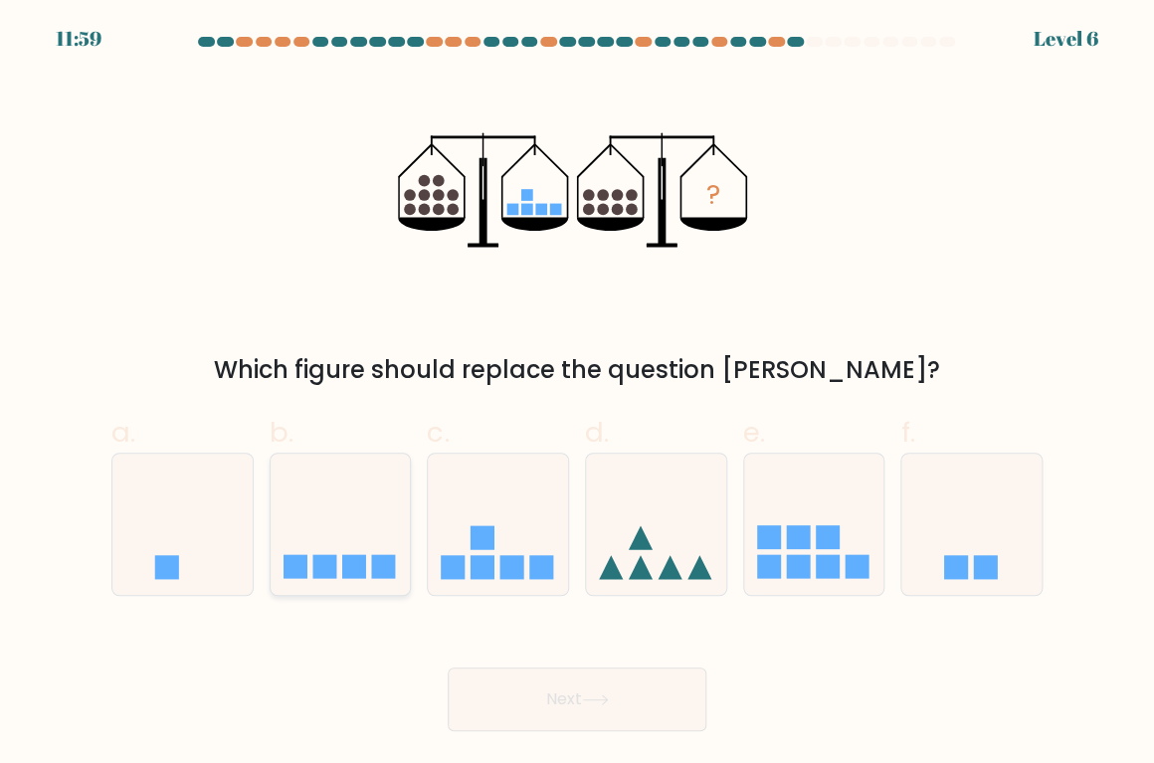
click at [344, 475] on icon at bounding box center [341, 525] width 140 height 116
click at [577, 395] on input "b." at bounding box center [577, 388] width 1 height 13
radio input "true"
click at [525, 693] on button "Next" at bounding box center [577, 700] width 259 height 64
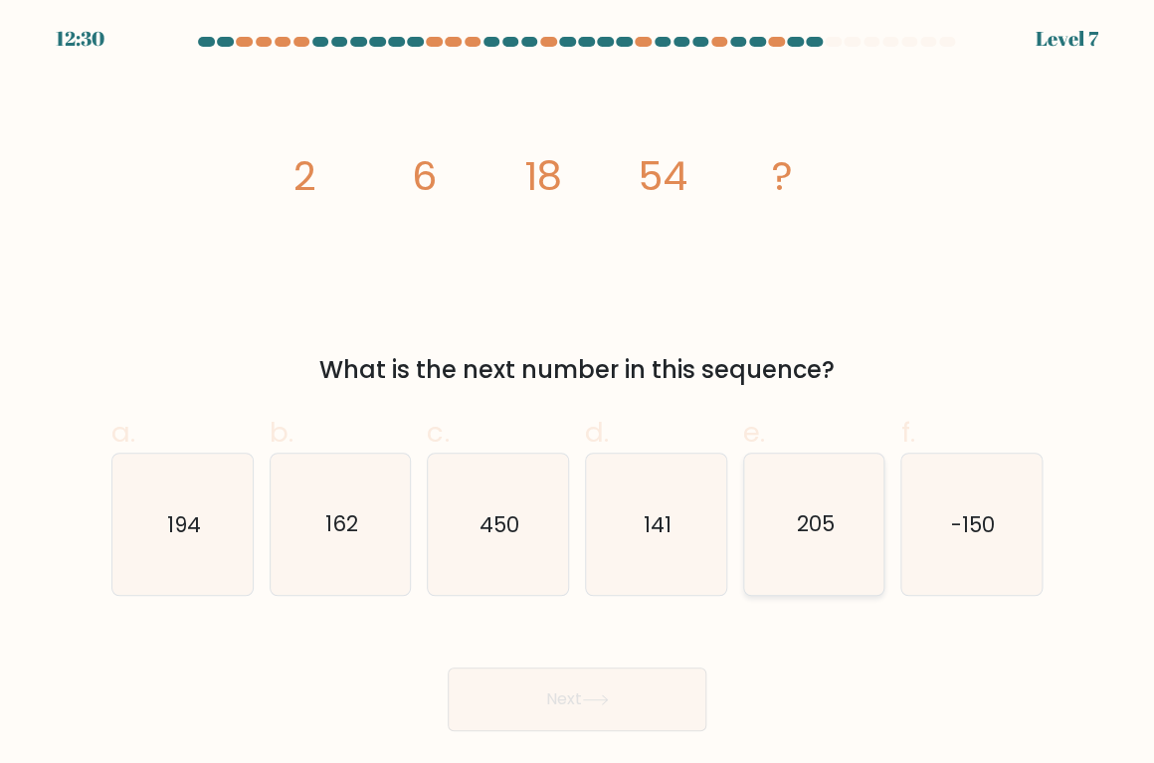
click at [799, 517] on text "205" at bounding box center [815, 524] width 38 height 29
click at [578, 395] on input "e. 205" at bounding box center [577, 388] width 1 height 13
radio input "true"
click at [670, 706] on button "Next" at bounding box center [577, 700] width 259 height 64
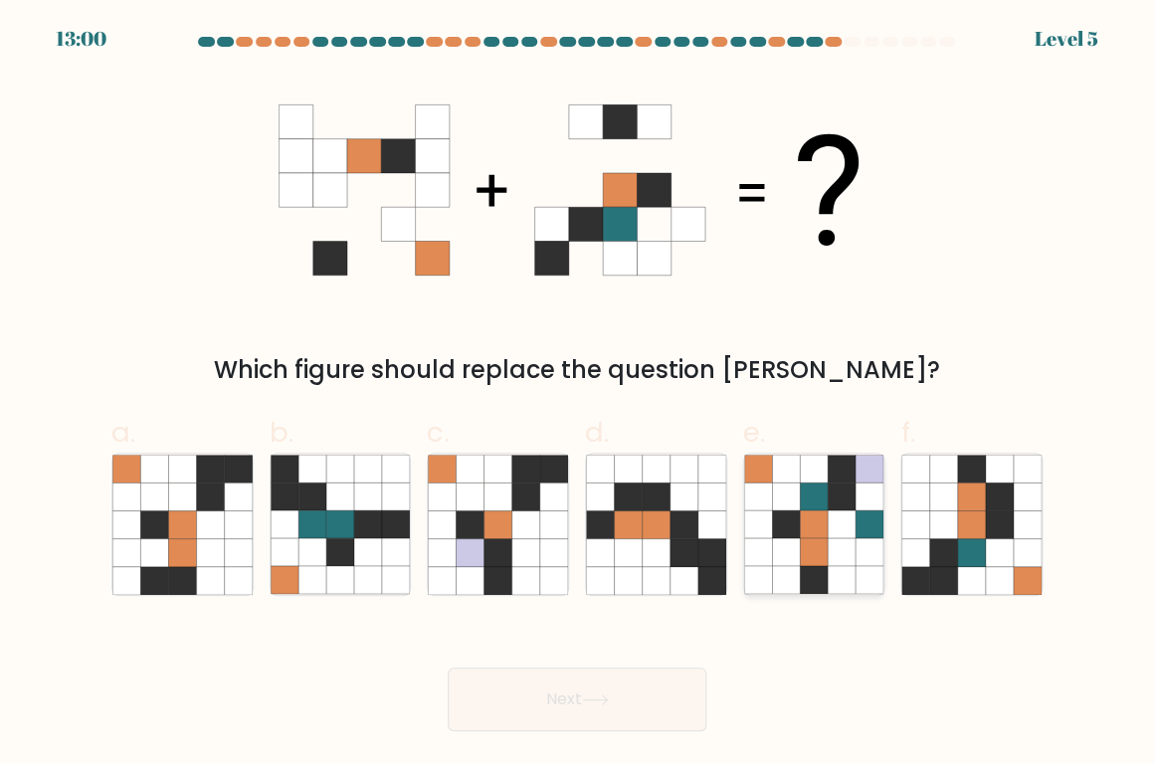
click at [771, 487] on icon at bounding box center [758, 497] width 28 height 28
click at [578, 395] on input "e." at bounding box center [577, 388] width 1 height 13
radio input "true"
click at [662, 675] on button "Next" at bounding box center [577, 700] width 259 height 64
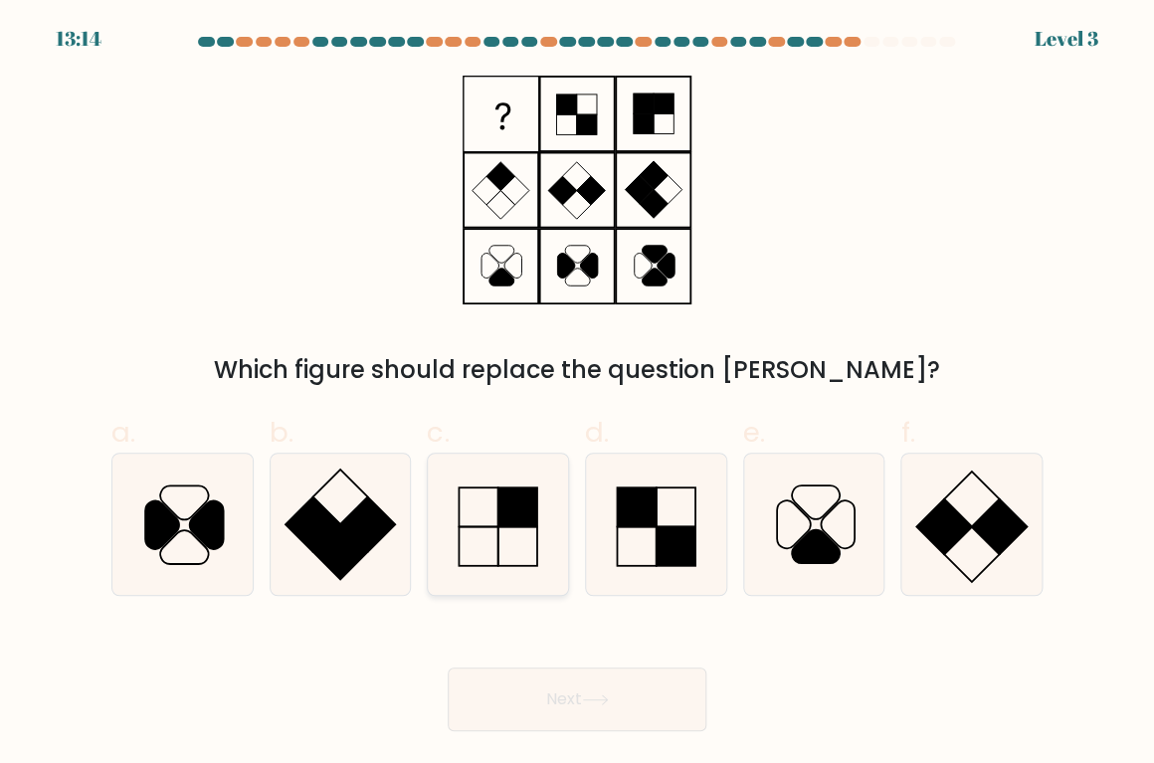
click at [479, 526] on rect at bounding box center [478, 545] width 39 height 39
click at [577, 395] on input "c." at bounding box center [577, 388] width 1 height 13
radio input "true"
click at [597, 725] on button "Next" at bounding box center [577, 700] width 259 height 64
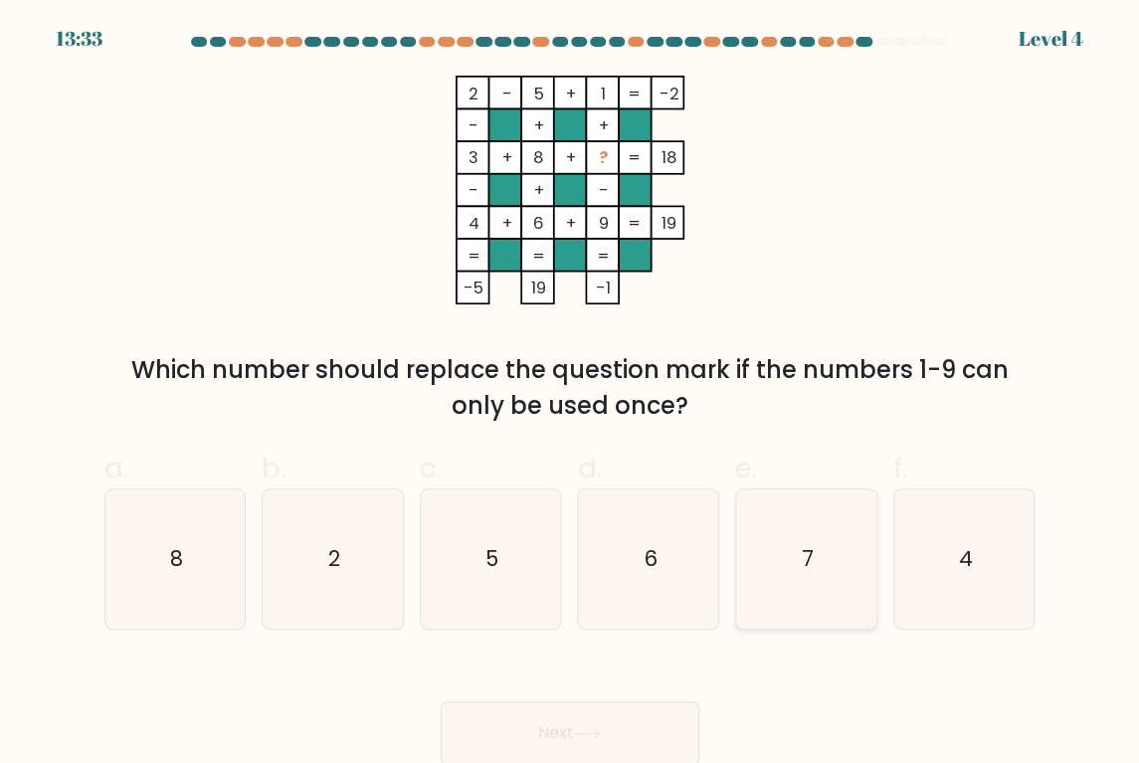
click at [781, 577] on icon "7" at bounding box center [805, 559] width 139 height 139
click at [571, 395] on input "e. 7" at bounding box center [570, 388] width 1 height 13
radio input "true"
click at [586, 733] on icon at bounding box center [587, 733] width 27 height 11
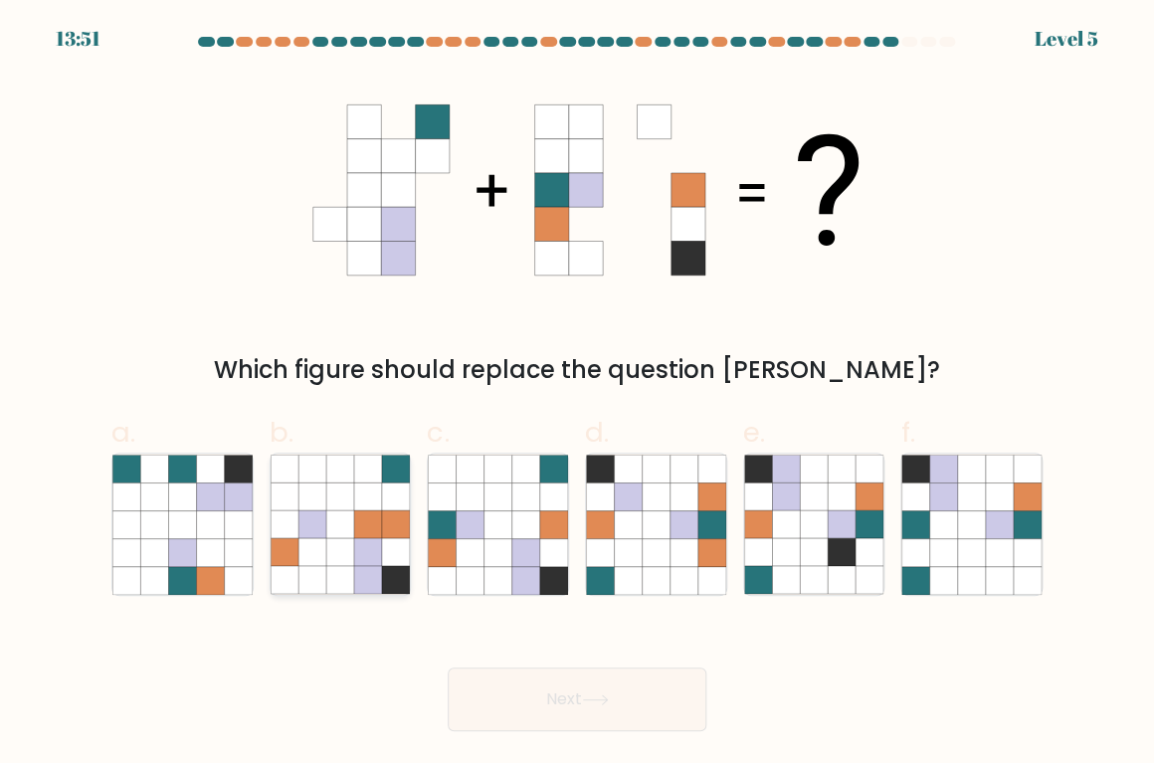
click at [392, 554] on icon at bounding box center [396, 552] width 28 height 28
click at [577, 395] on input "b." at bounding box center [577, 388] width 1 height 13
radio input "true"
click at [524, 574] on icon at bounding box center [527, 580] width 28 height 28
click at [577, 395] on input "c." at bounding box center [577, 388] width 1 height 13
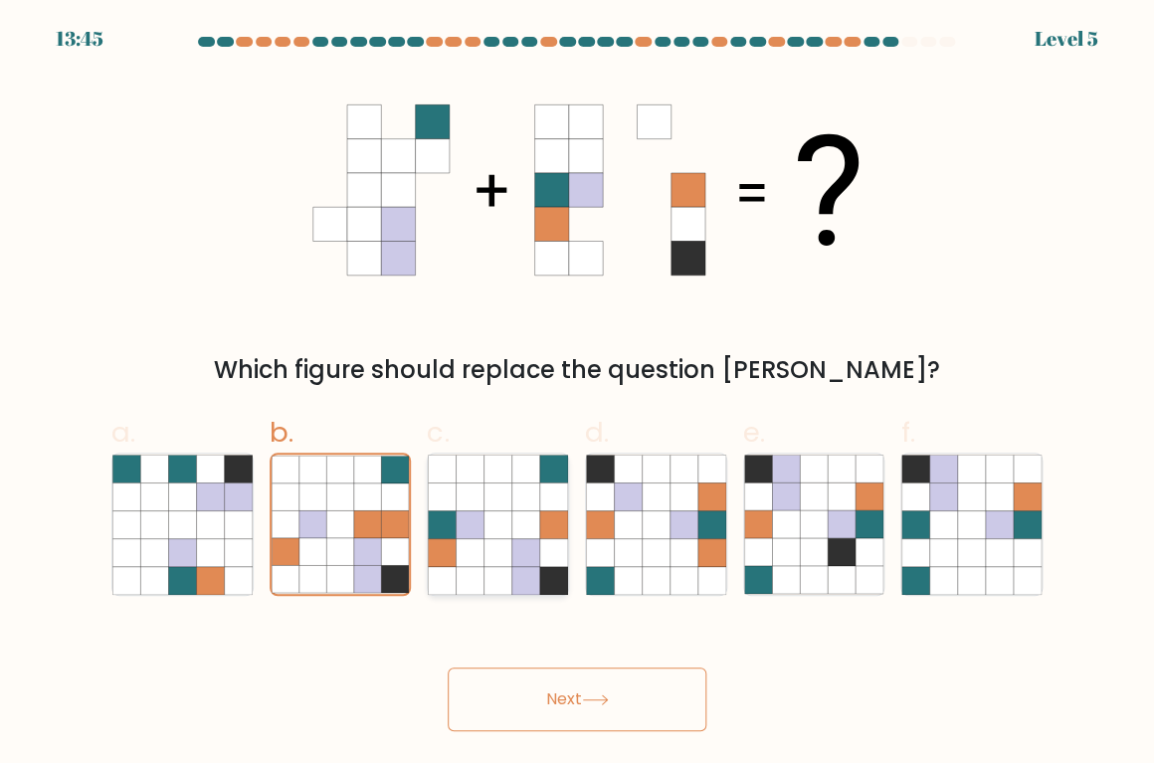
radio input "true"
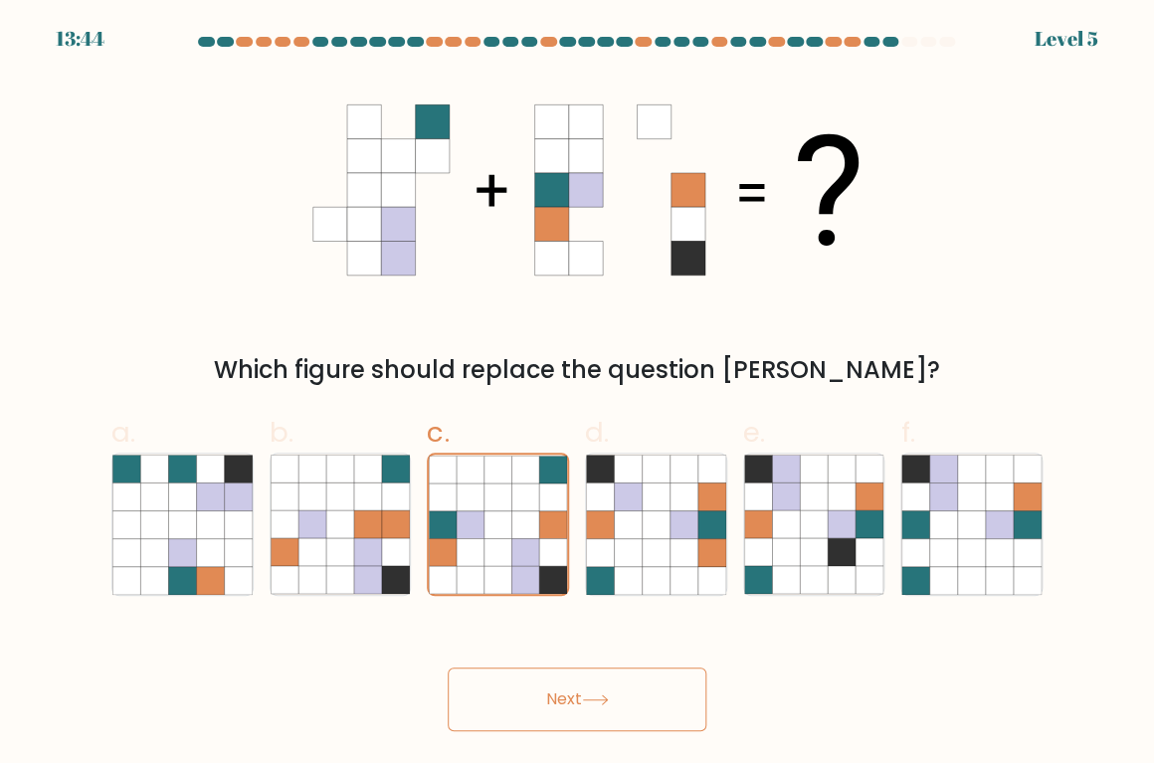
click at [576, 705] on button "Next" at bounding box center [577, 700] width 259 height 64
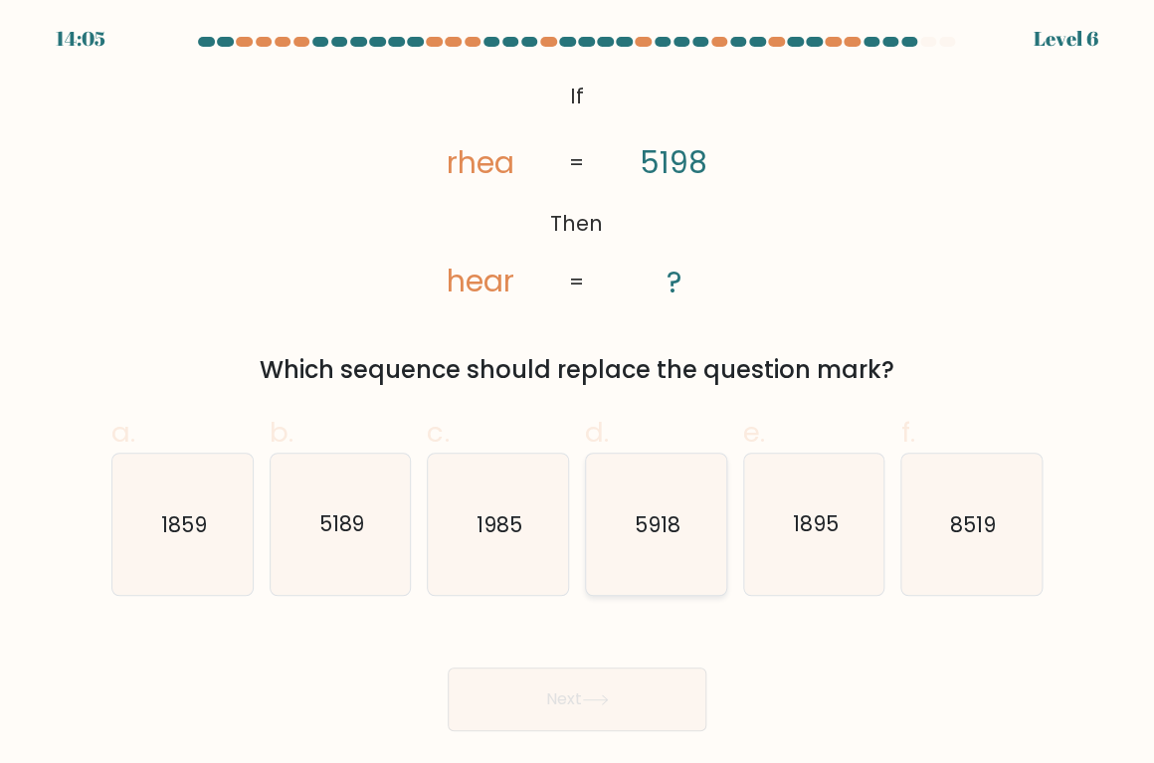
click at [652, 517] on text "5918" at bounding box center [658, 524] width 46 height 29
click at [578, 395] on input "d. 5918" at bounding box center [577, 388] width 1 height 13
radio input "true"
click at [795, 526] on text "1895" at bounding box center [815, 524] width 46 height 29
click at [578, 395] on input "e. 1895" at bounding box center [577, 388] width 1 height 13
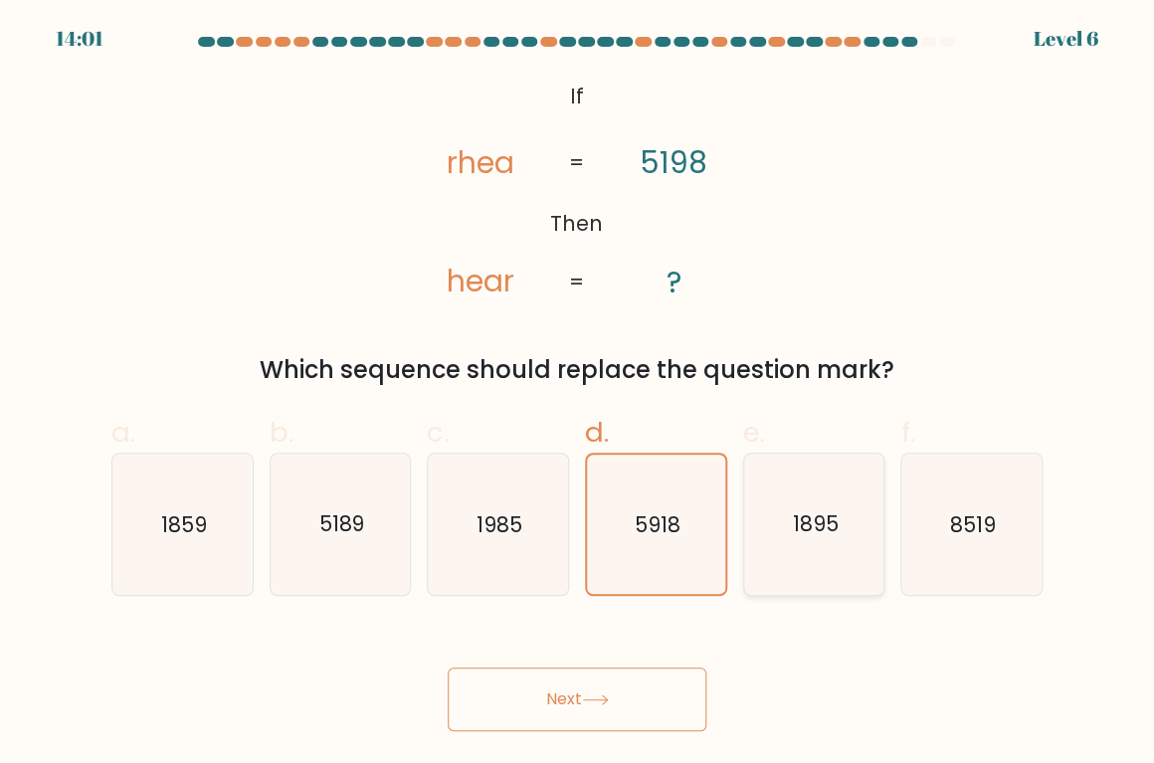
radio input "true"
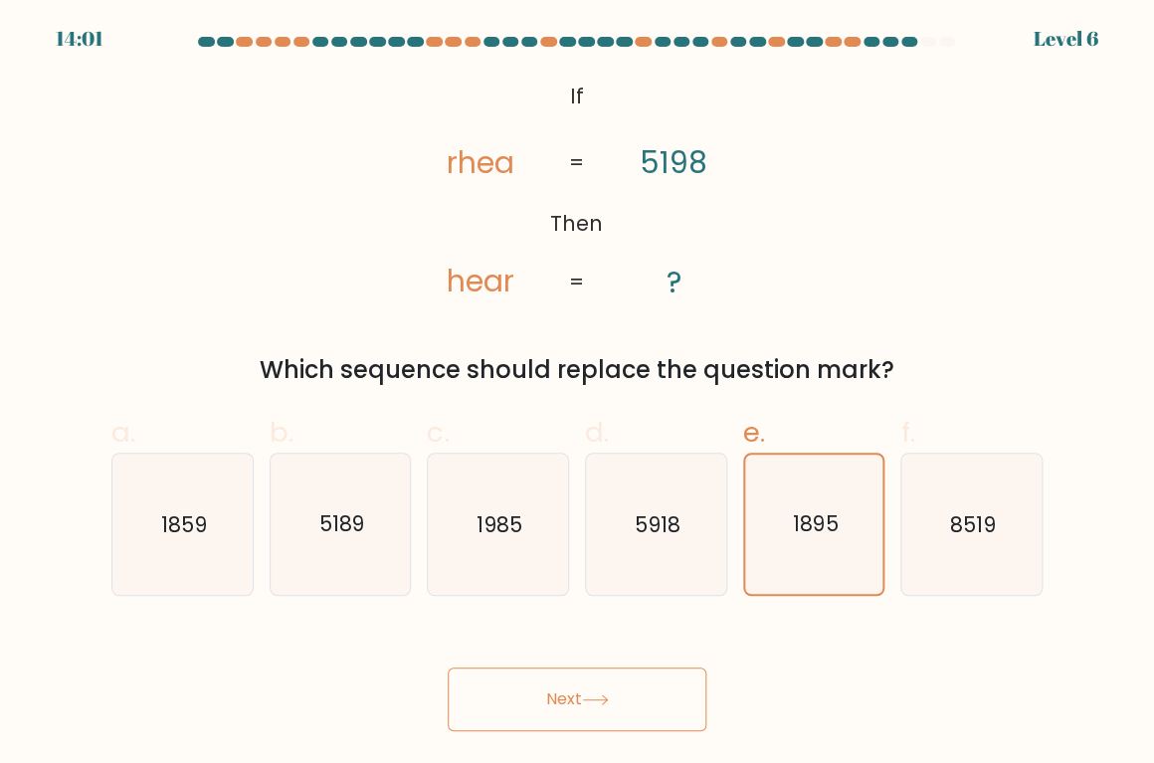
click at [582, 706] on button "Next" at bounding box center [577, 700] width 259 height 64
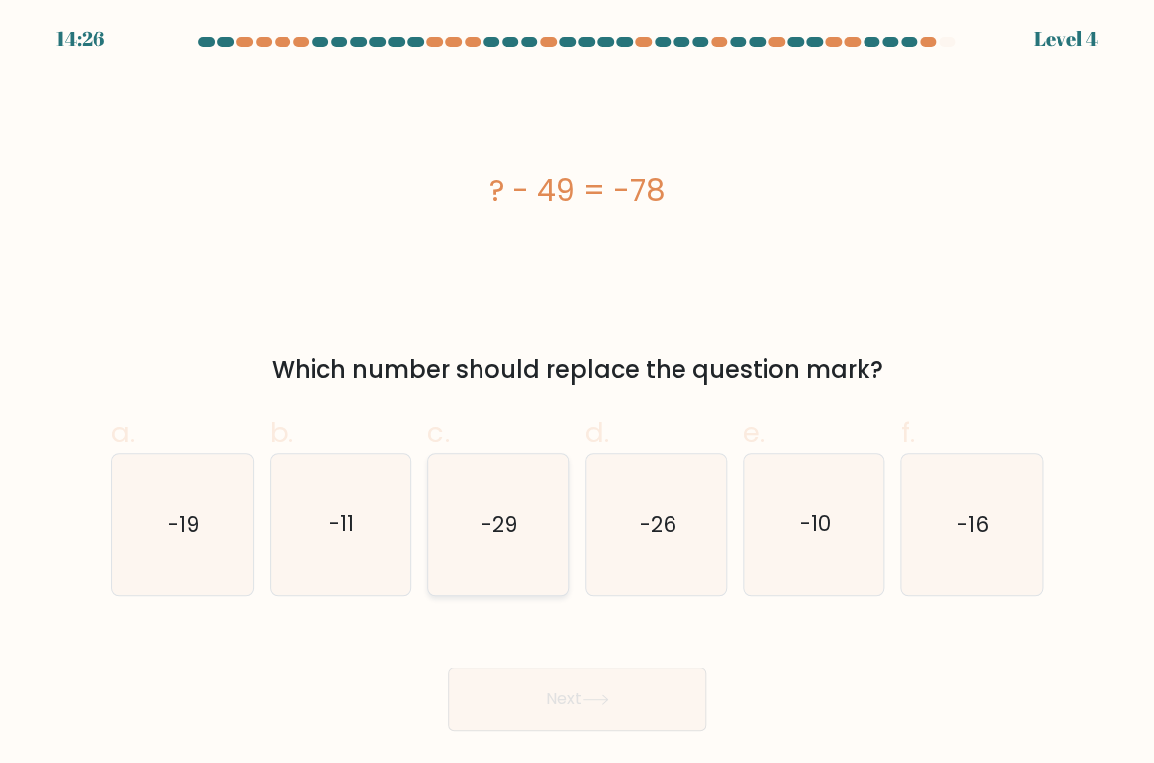
click at [499, 528] on text "-29" at bounding box center [500, 524] width 36 height 29
click at [577, 395] on input "c. -29" at bounding box center [577, 388] width 1 height 13
radio input "true"
click at [559, 701] on button "Next" at bounding box center [577, 700] width 259 height 64
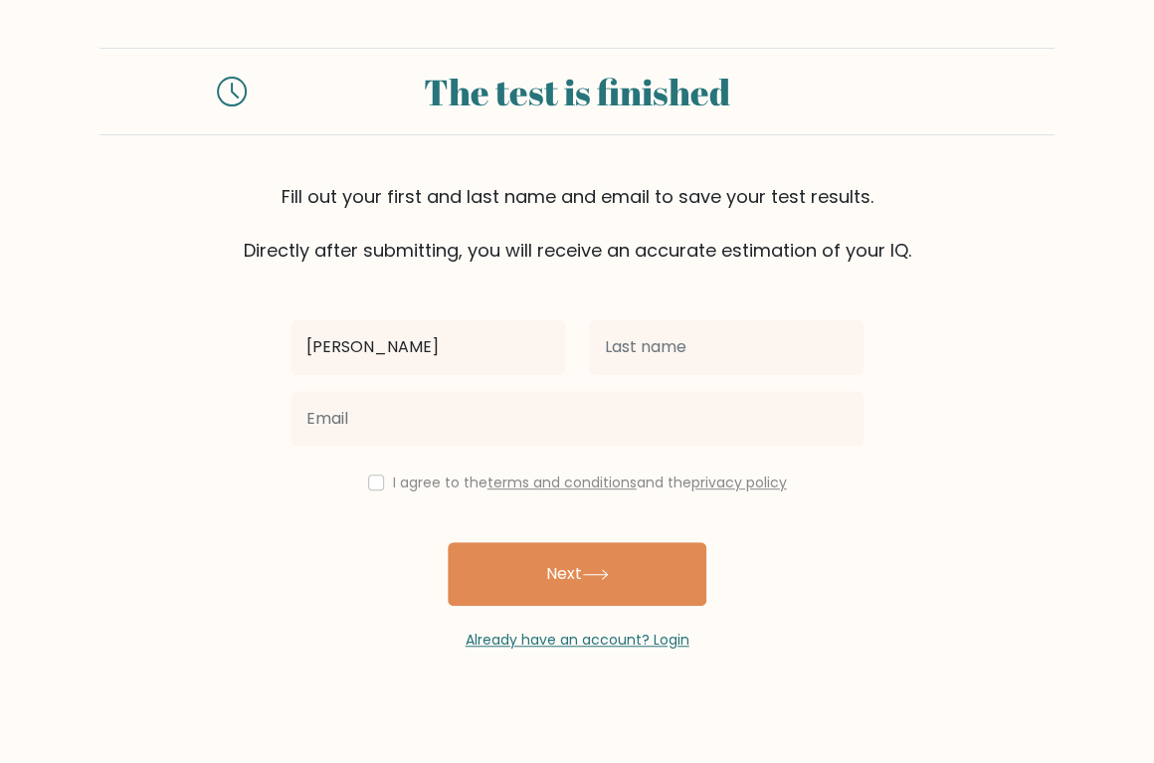
type input "[DEMOGRAPHIC_DATA]"
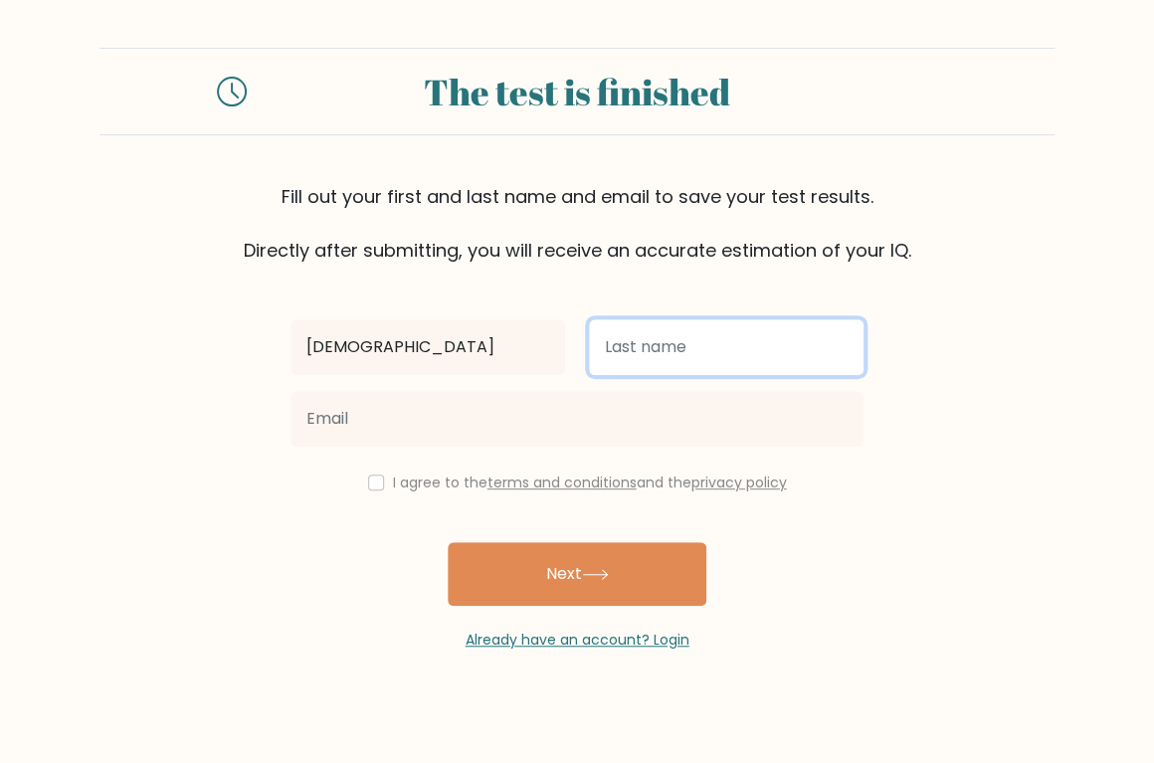
type input "Schmiedl"
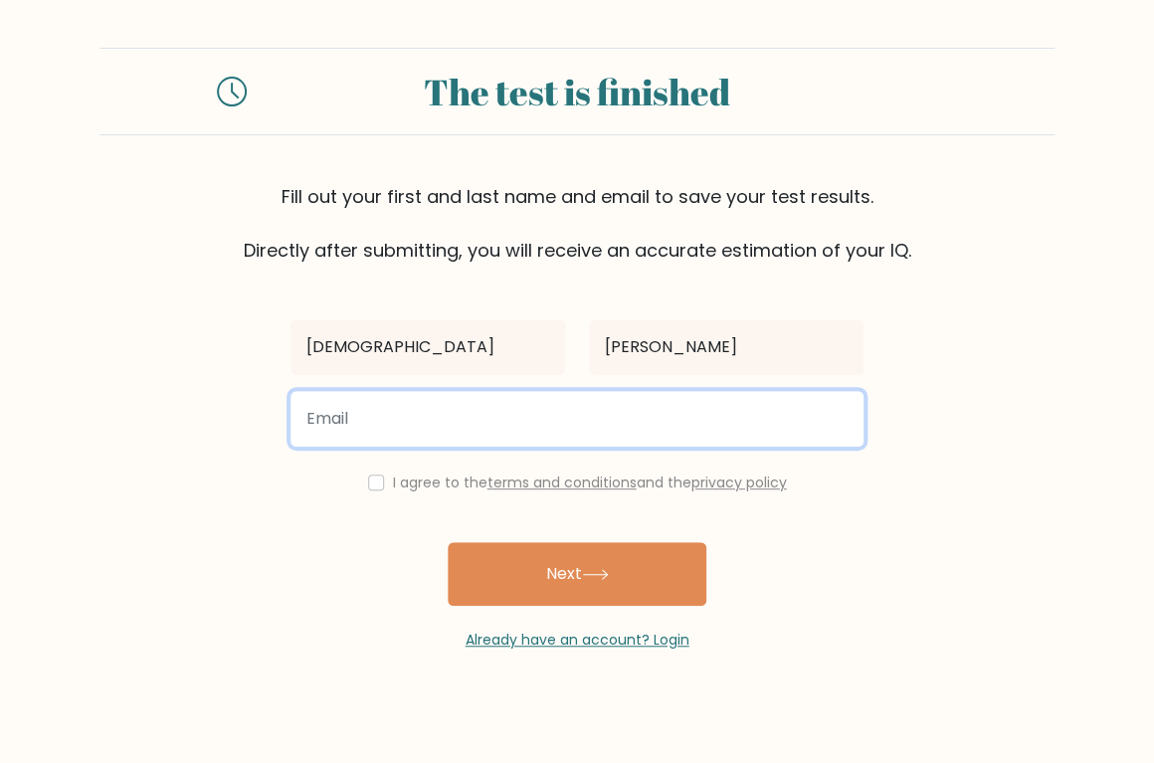
type input "christian@schmiedl.at"
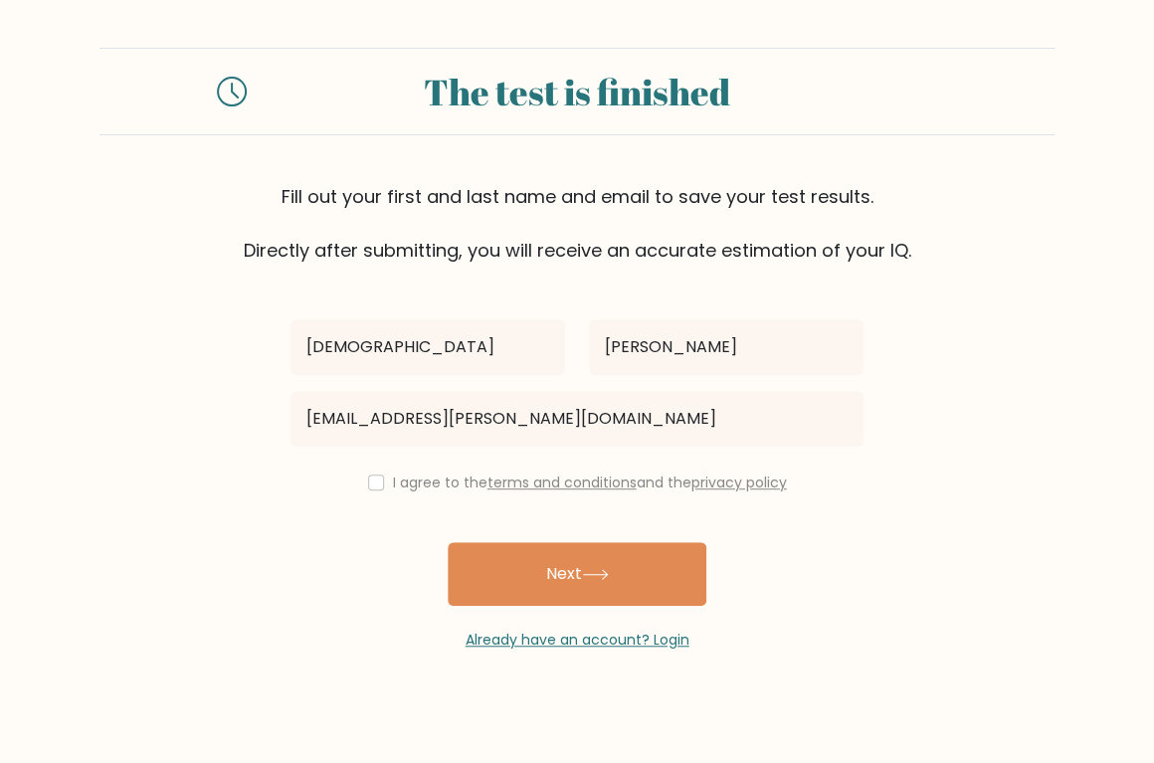
click at [440, 487] on label "I agree to the terms and conditions and the privacy policy" at bounding box center [590, 483] width 394 height 20
click at [368, 487] on input "checkbox" at bounding box center [376, 483] width 16 height 16
checkbox input "true"
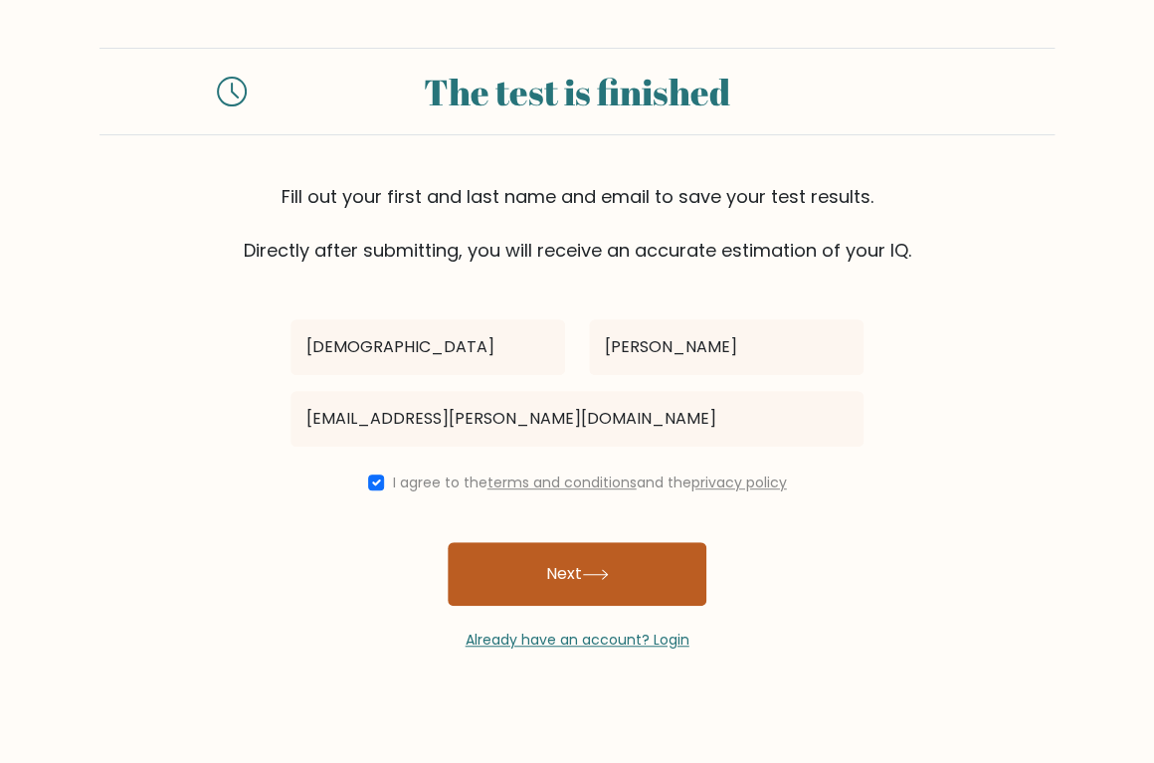
click at [528, 587] on button "Next" at bounding box center [577, 574] width 259 height 64
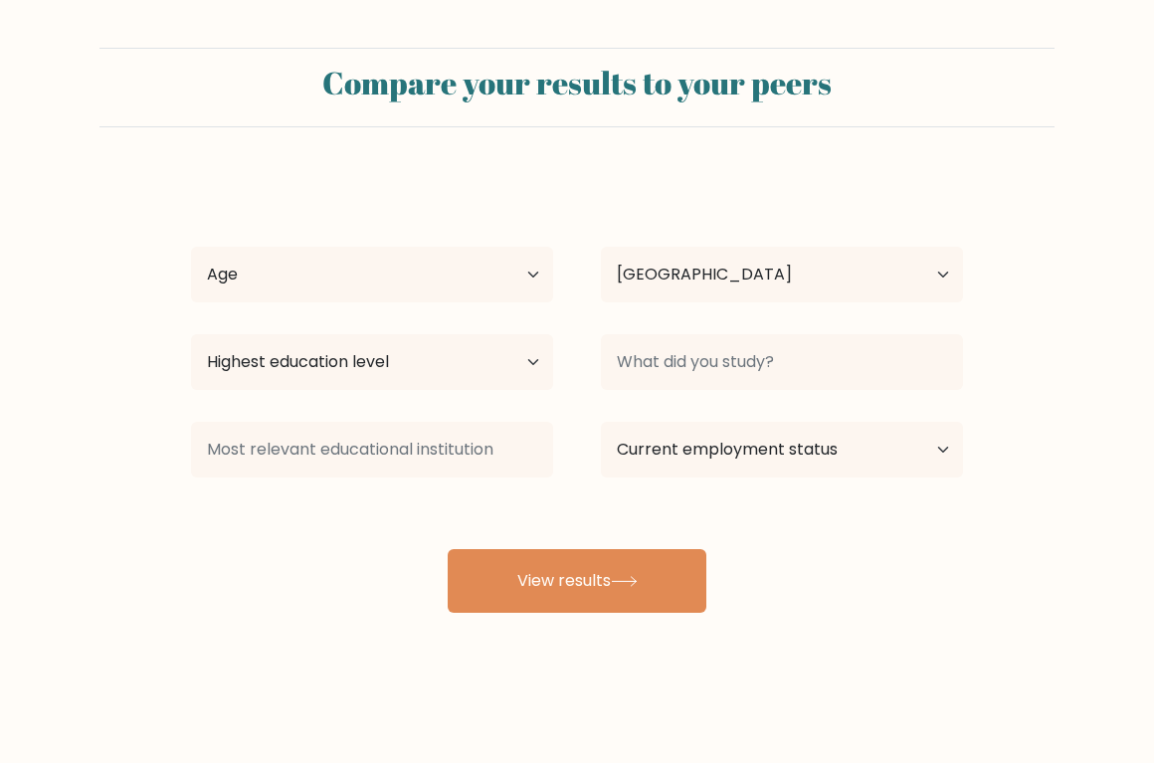
select select "AT"
click at [191, 247] on select "Age Under 18 years old 18-24 years old 25-34 years old 35-44 years old 45-54 ye…" at bounding box center [372, 275] width 362 height 56
select select "45_54"
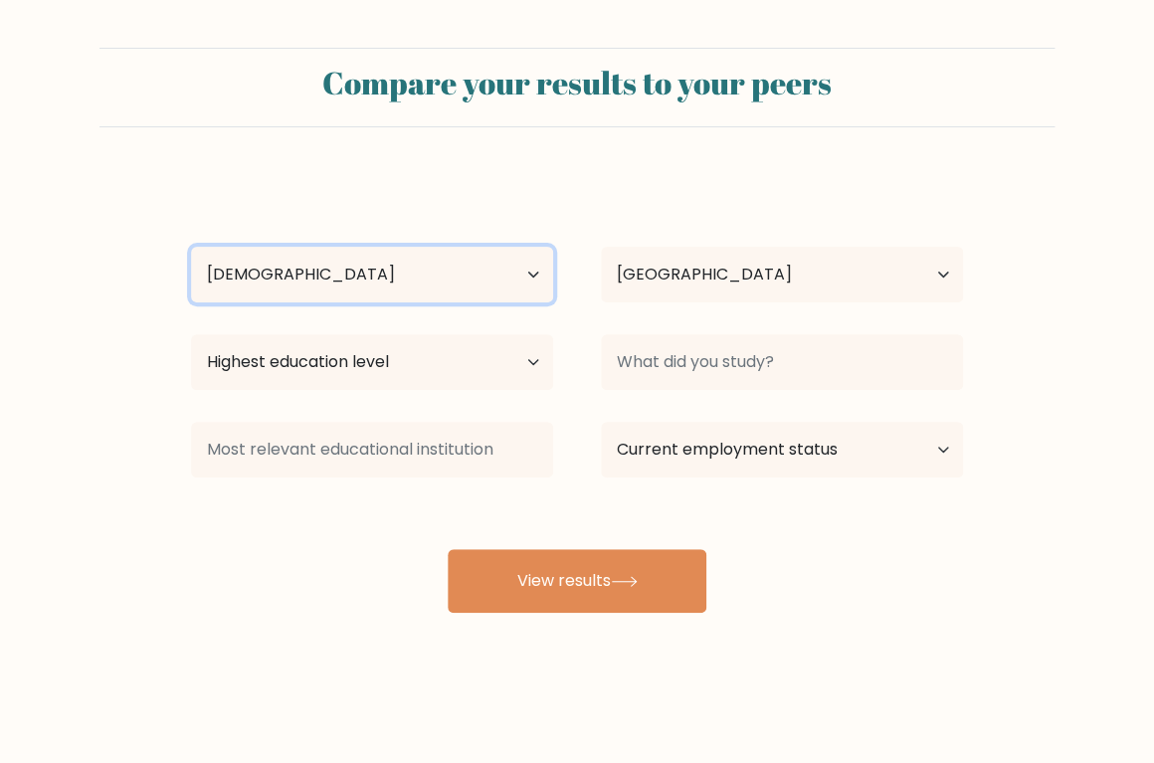
click option "45-54 years old" at bounding box center [0, 0] width 0 height 0
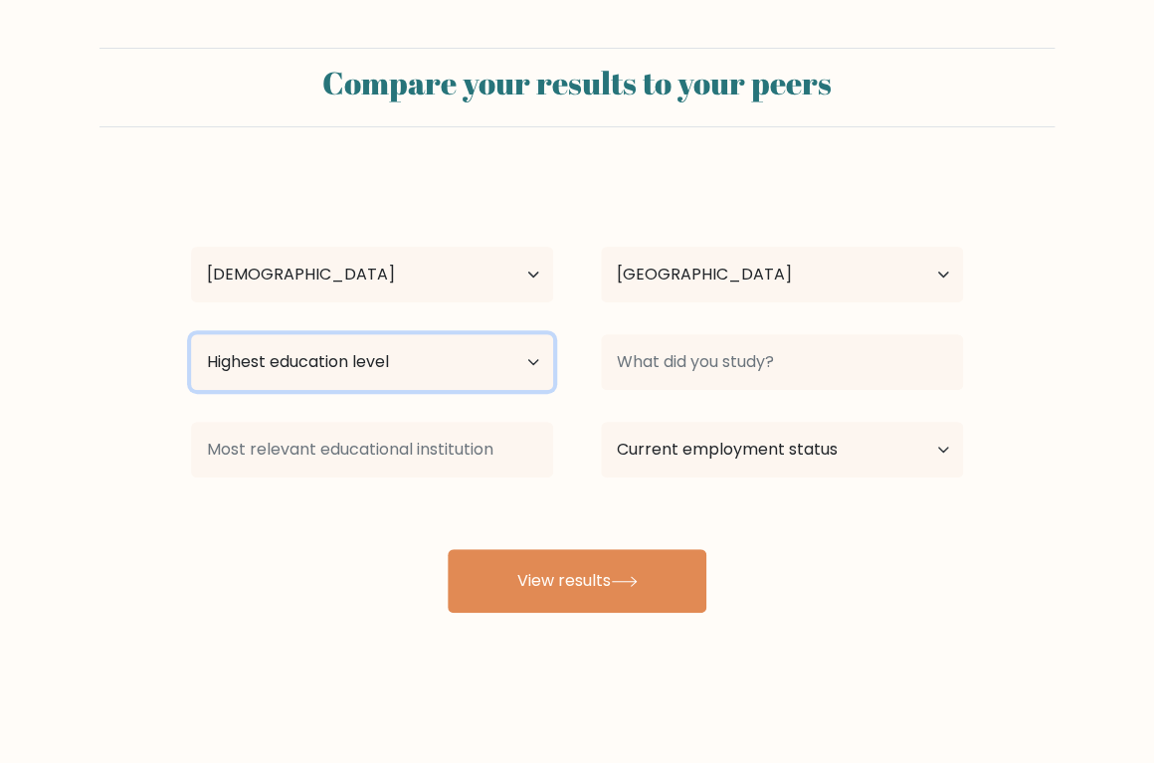
click at [191, 334] on select "Highest education level No schooling Primary Lower Secondary Upper Secondary Oc…" at bounding box center [372, 362] width 362 height 56
select select "primary"
click option "Primary" at bounding box center [0, 0] width 0 height 0
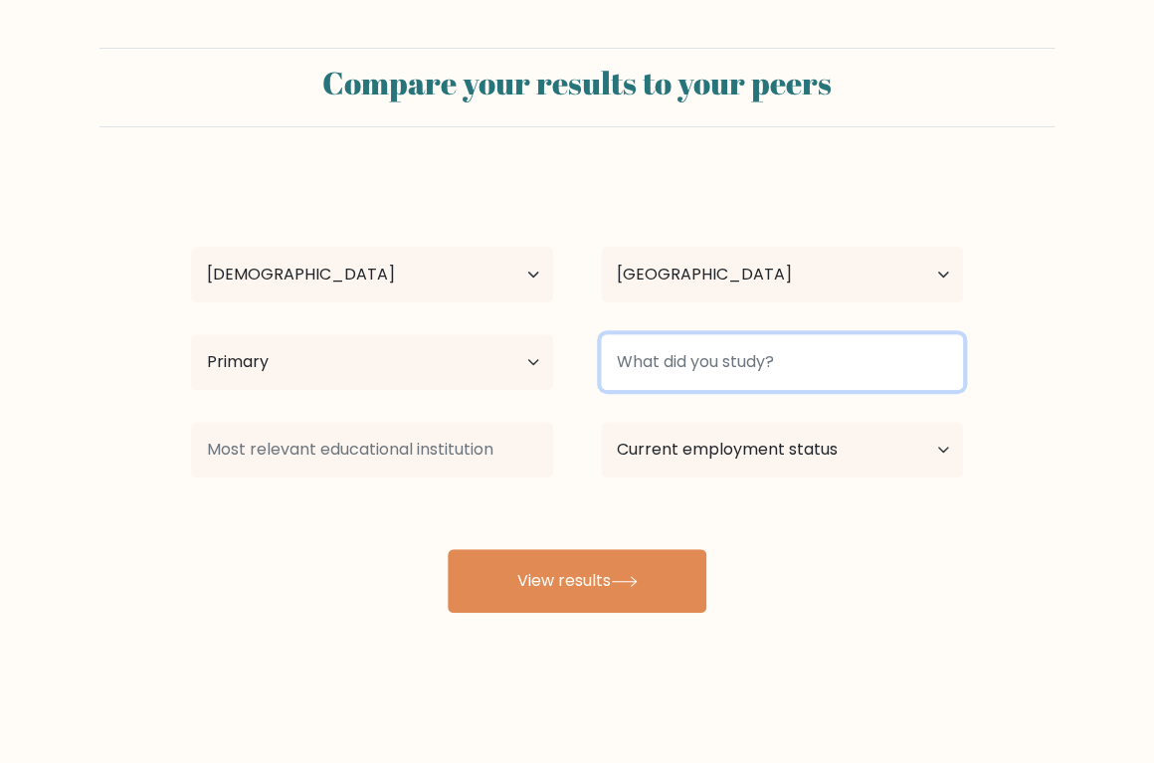
click at [673, 370] on input at bounding box center [782, 362] width 362 height 56
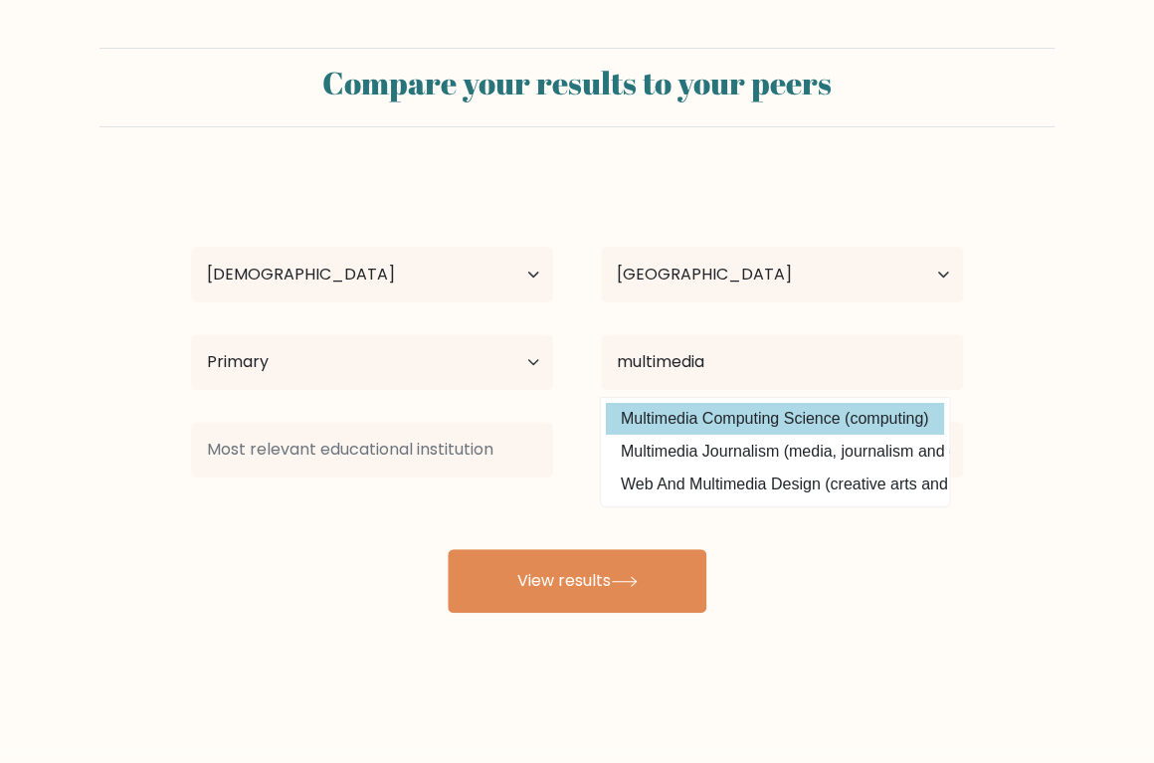
click at [724, 421] on option "Multimedia Computing Science (computing)" at bounding box center [775, 419] width 338 height 32
type input "Multimedia Computing Science"
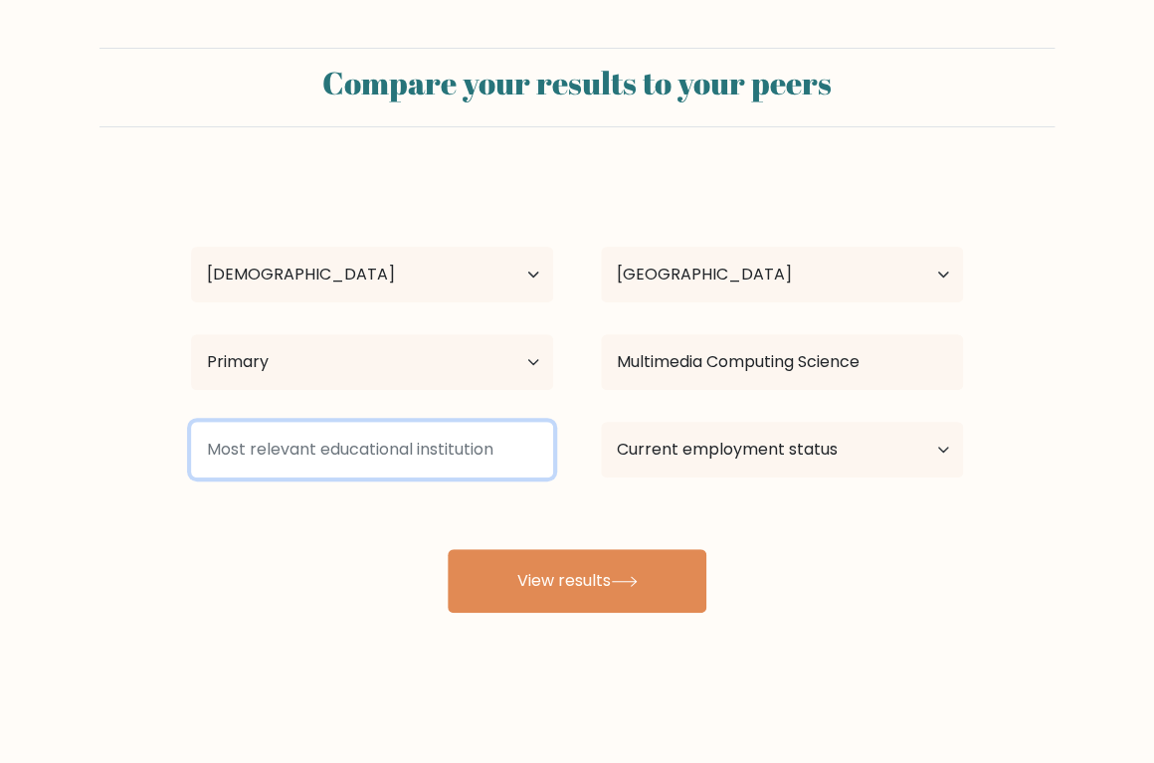
click at [417, 461] on input at bounding box center [372, 450] width 362 height 56
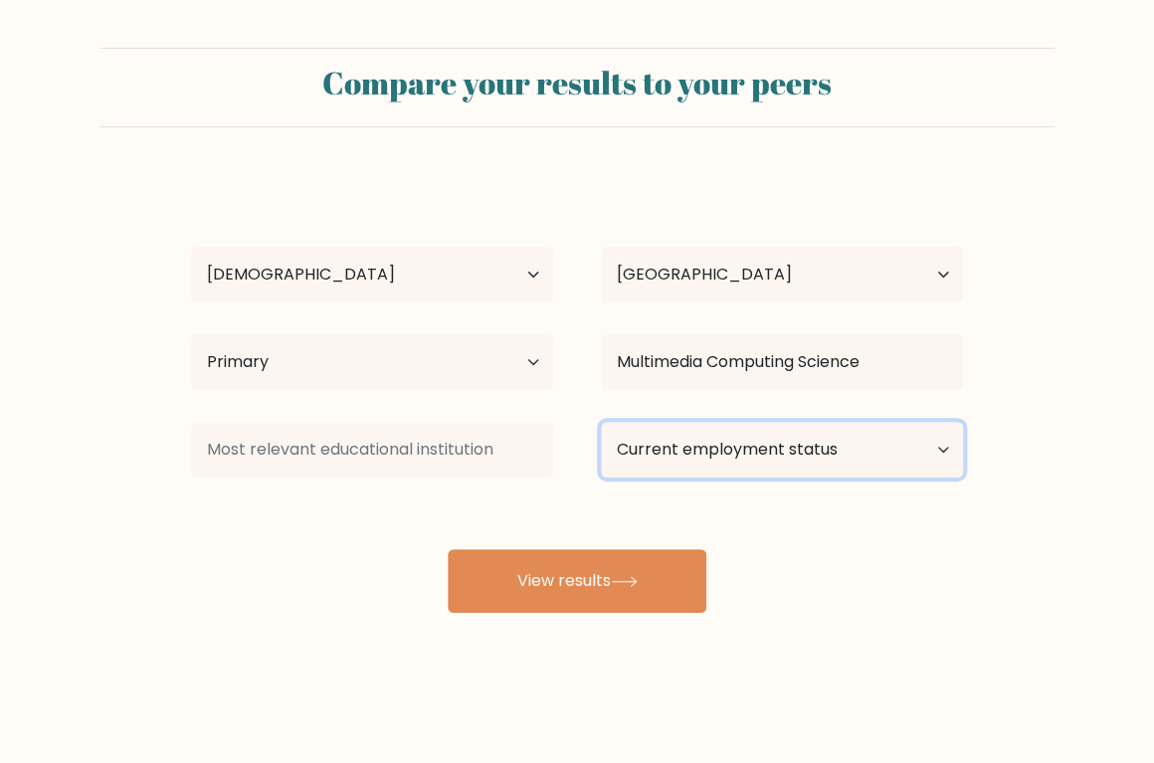
click at [601, 422] on select "Current employment status Employed Student Retired Other / prefer not to answer" at bounding box center [782, 450] width 362 height 56
click option "Employed" at bounding box center [0, 0] width 0 height 0
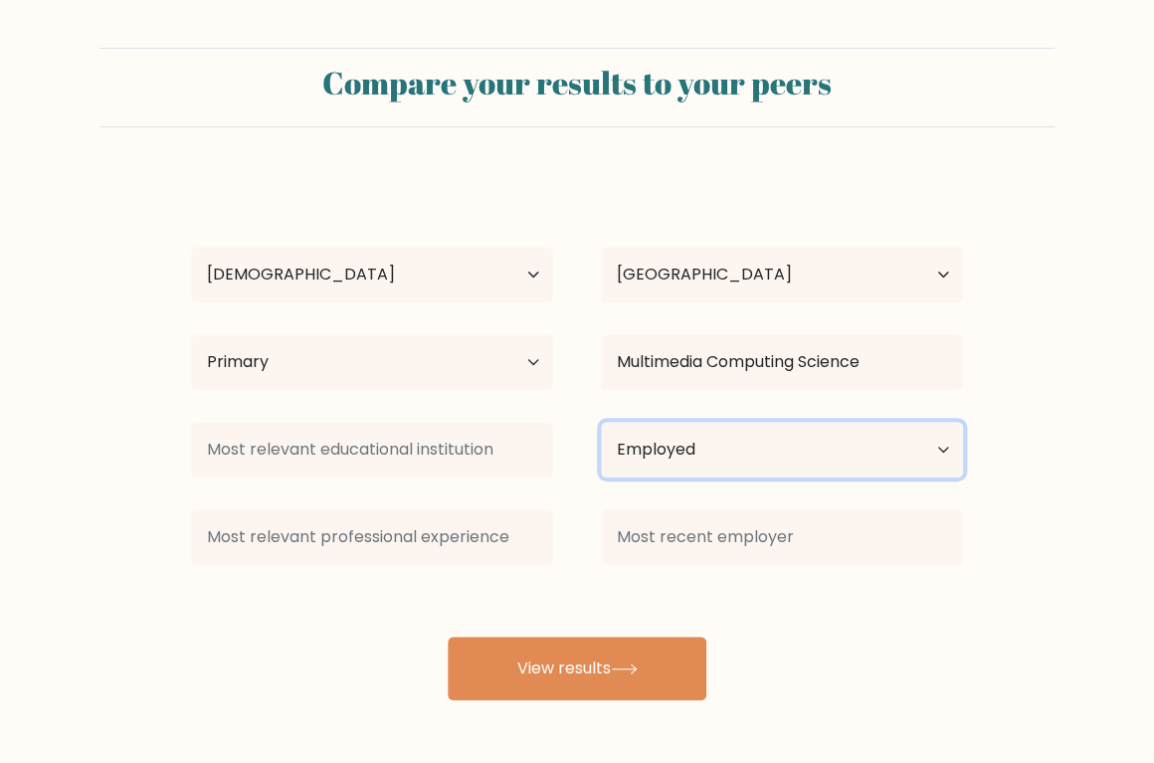
select select "student"
click option "Student" at bounding box center [0, 0] width 0 height 0
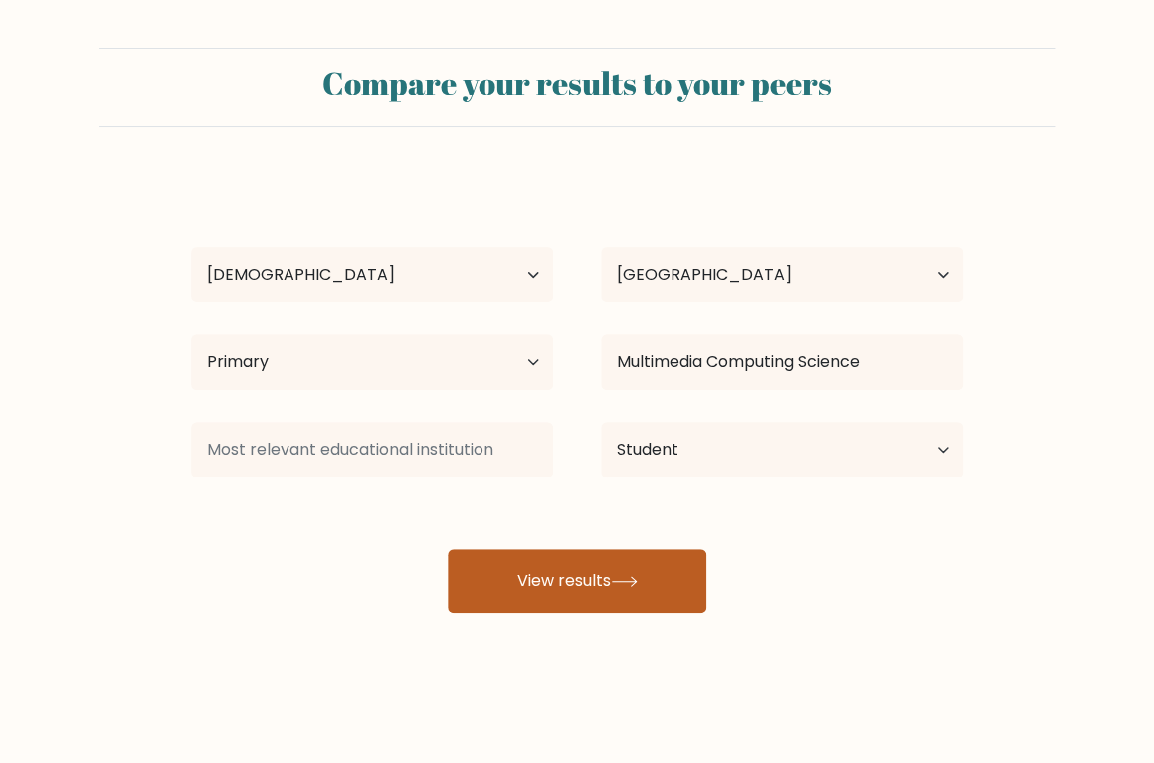
click at [554, 594] on button "View results" at bounding box center [577, 581] width 259 height 64
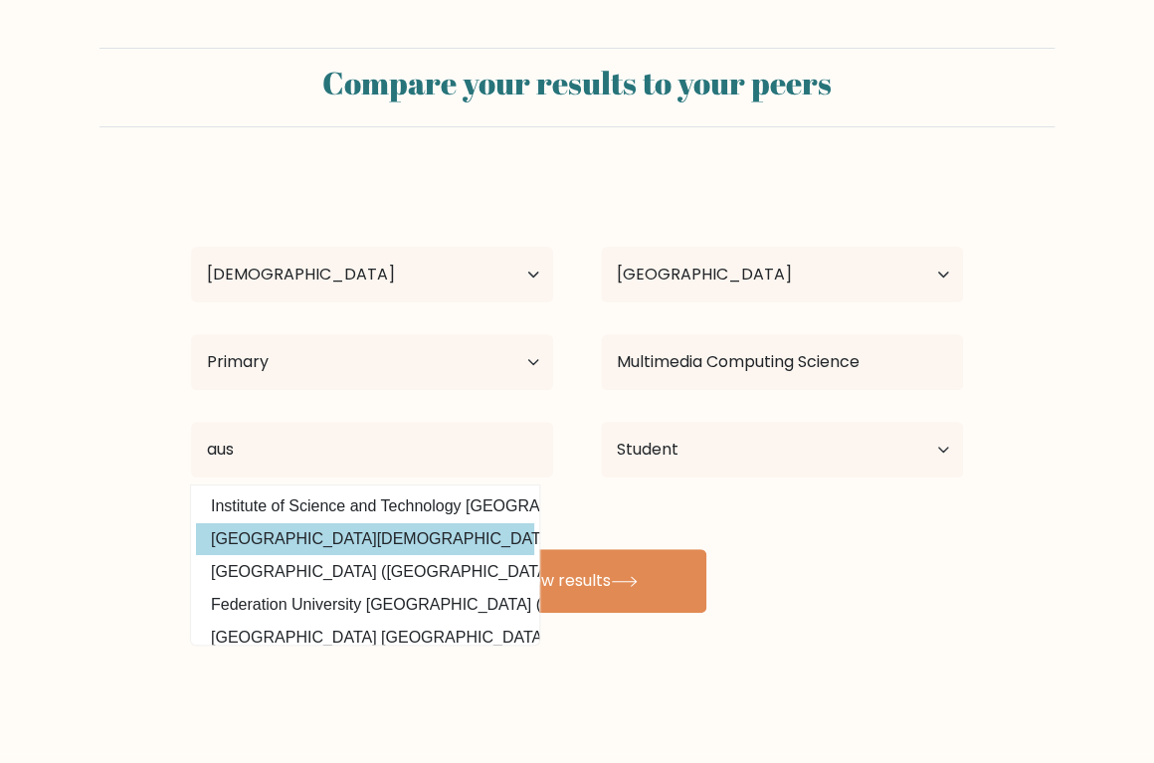
click at [406, 540] on option "Australian Catholic University (Australia)" at bounding box center [365, 539] width 338 height 32
type input "[GEOGRAPHIC_DATA]"
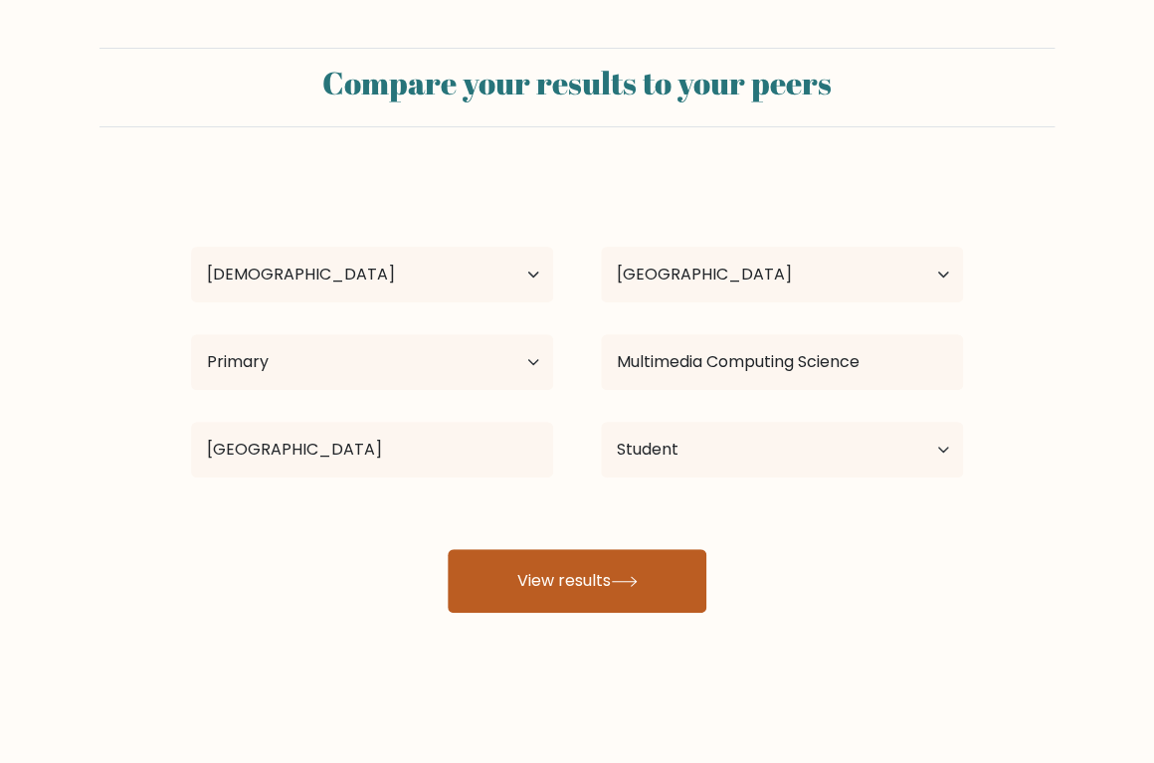
click at [602, 583] on button "View results" at bounding box center [577, 581] width 259 height 64
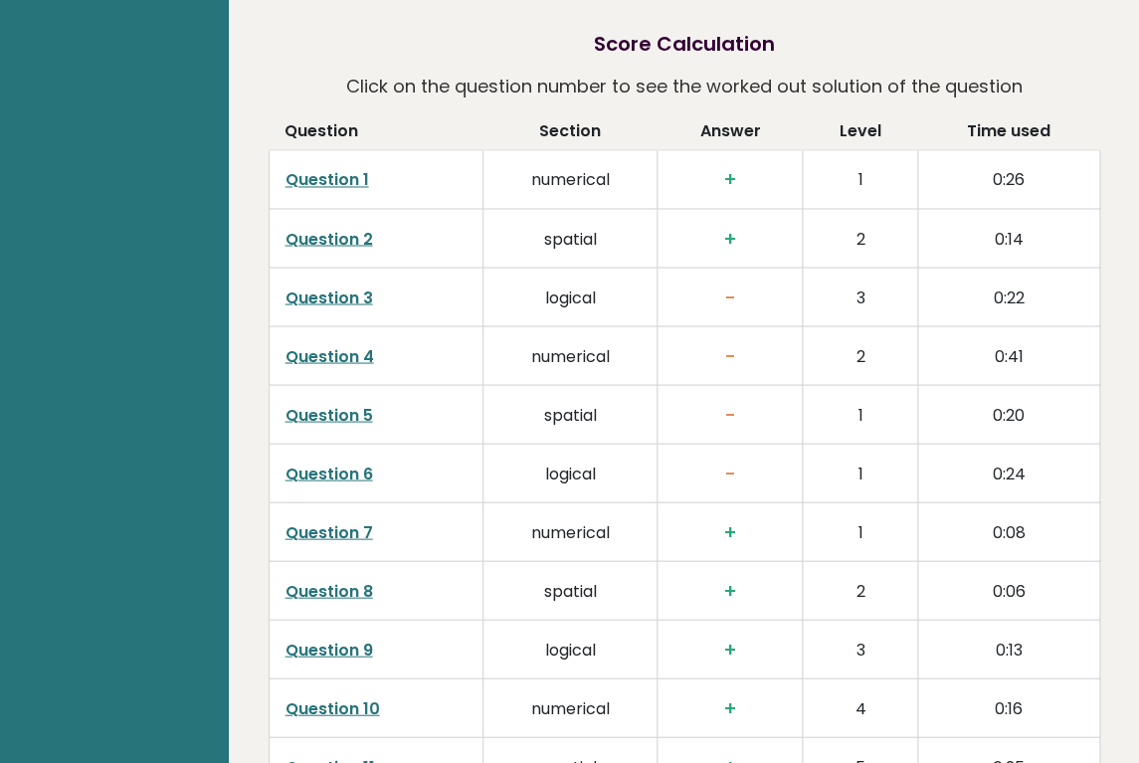
scroll to position [3175, 0]
click at [358, 285] on link "Question 3" at bounding box center [330, 296] width 88 height 23
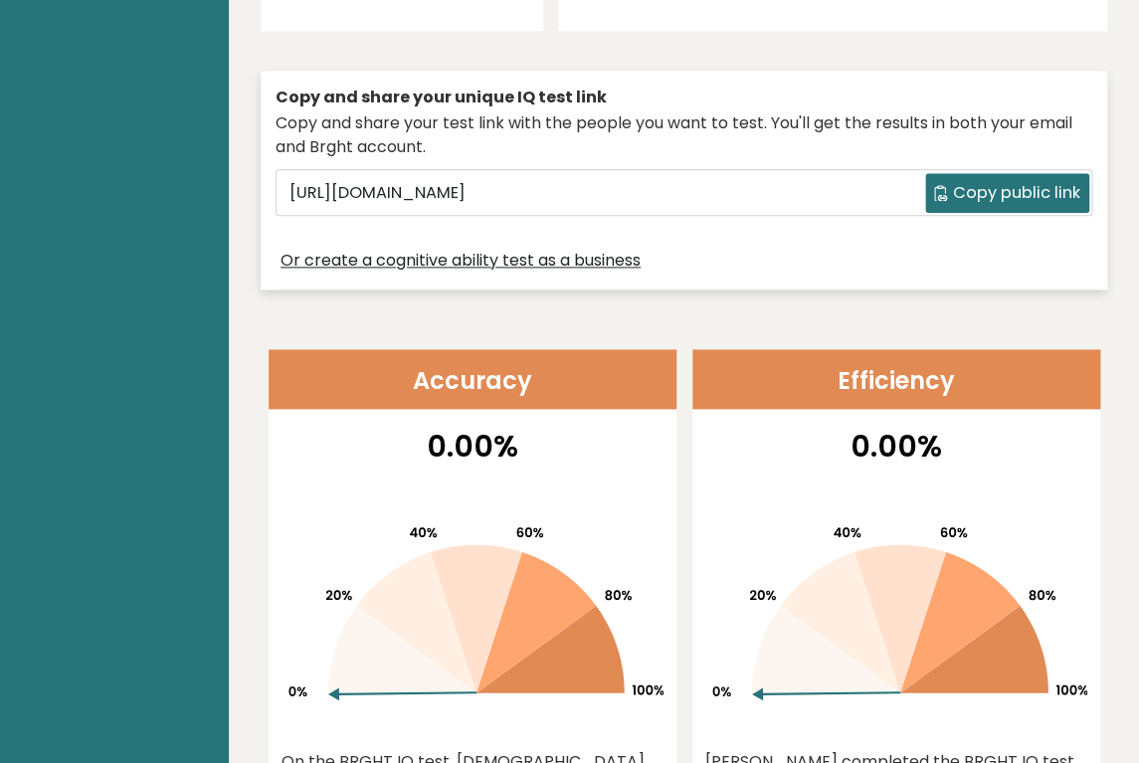
scroll to position [0, 0]
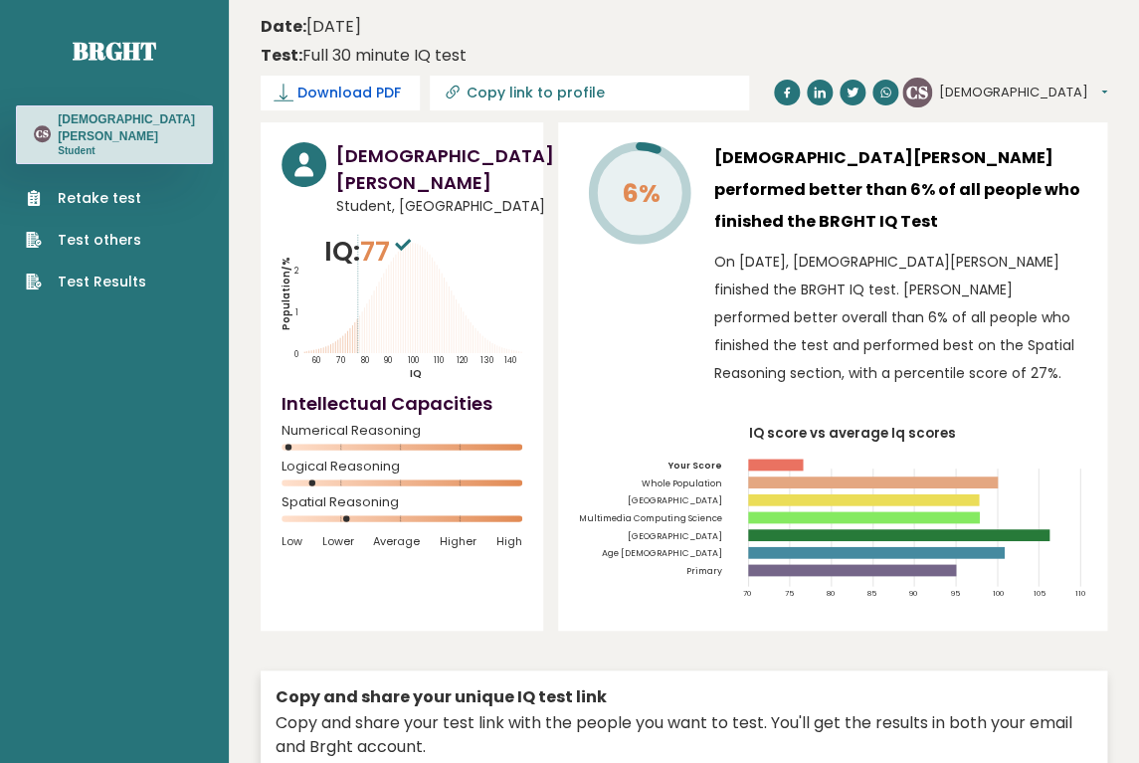
click at [368, 91] on span "Download PDF" at bounding box center [349, 93] width 103 height 21
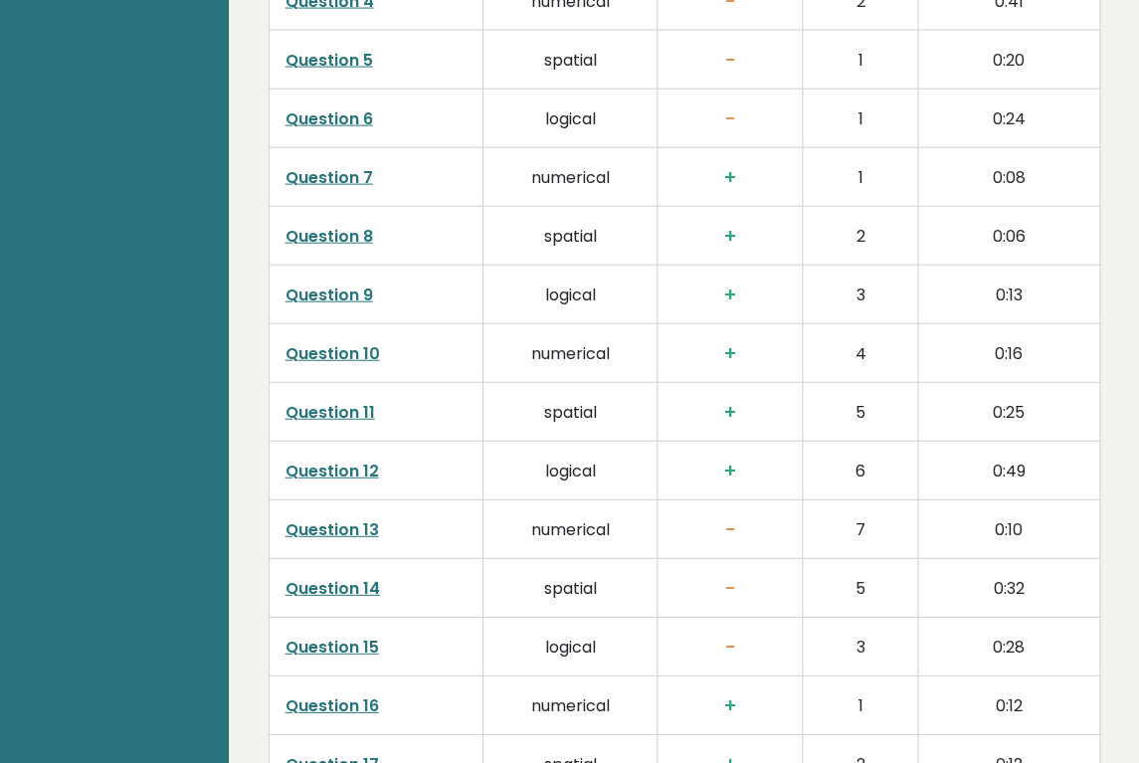
scroll to position [3567, 0]
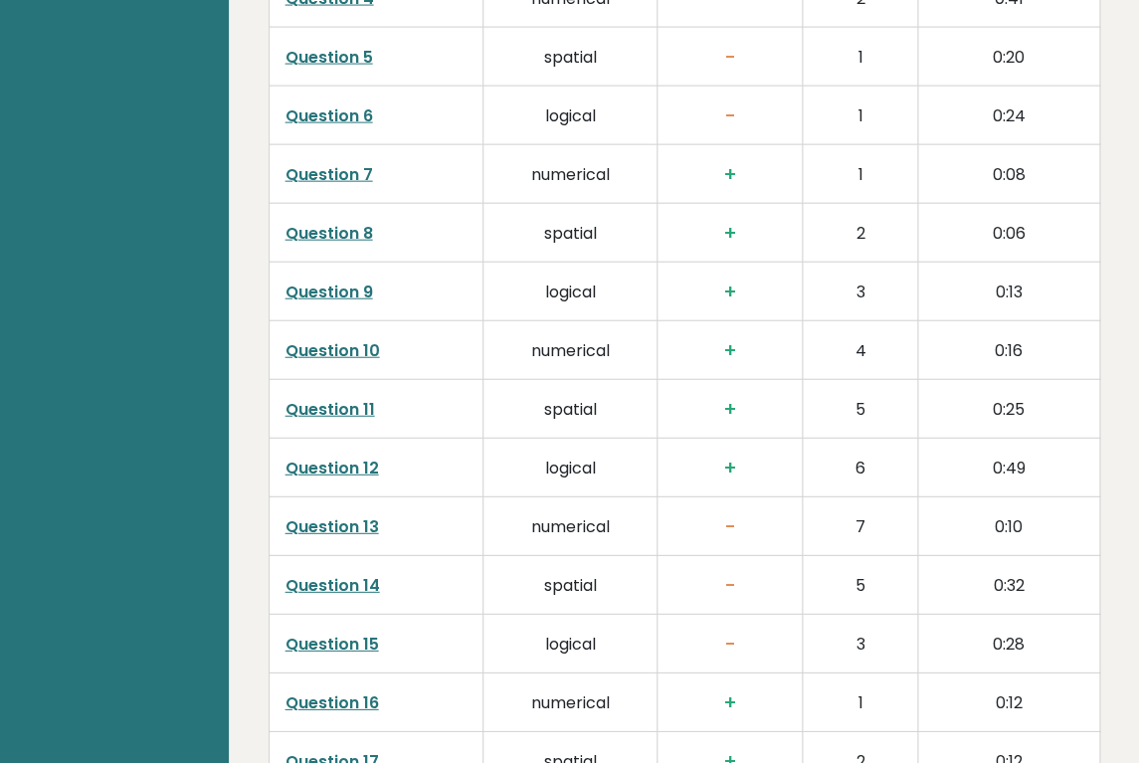
click at [364, 515] on link "Question 13" at bounding box center [333, 526] width 94 height 23
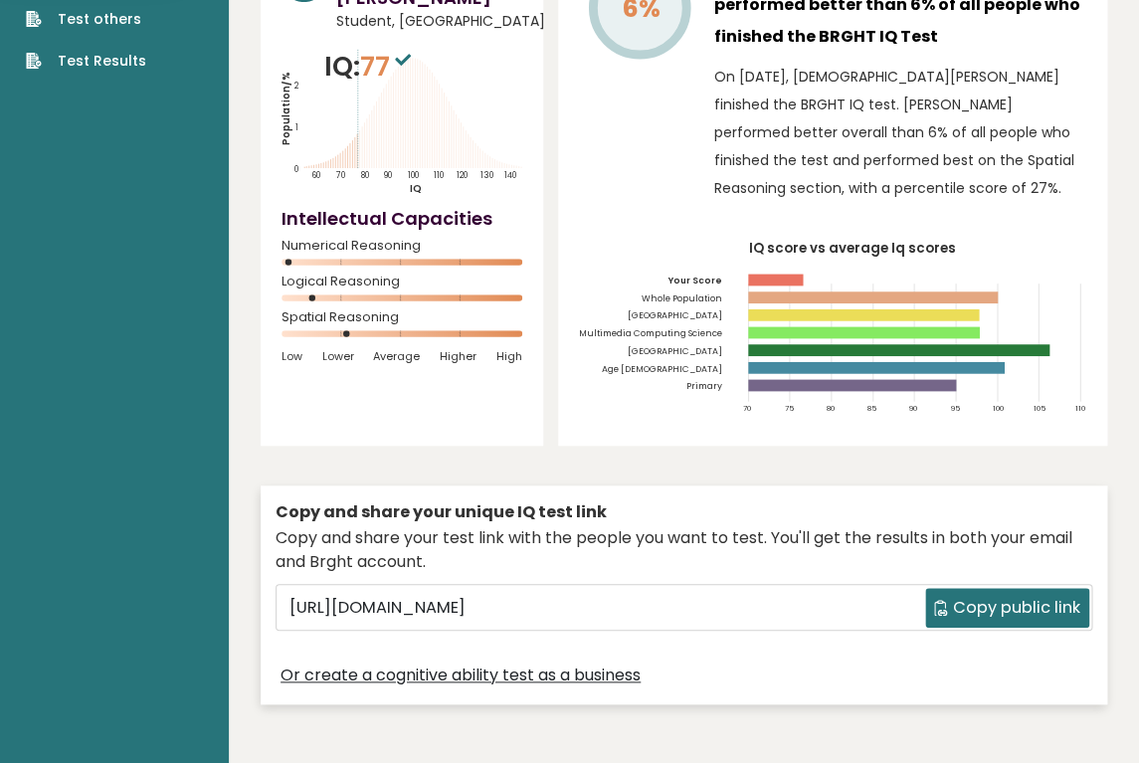
scroll to position [0, 0]
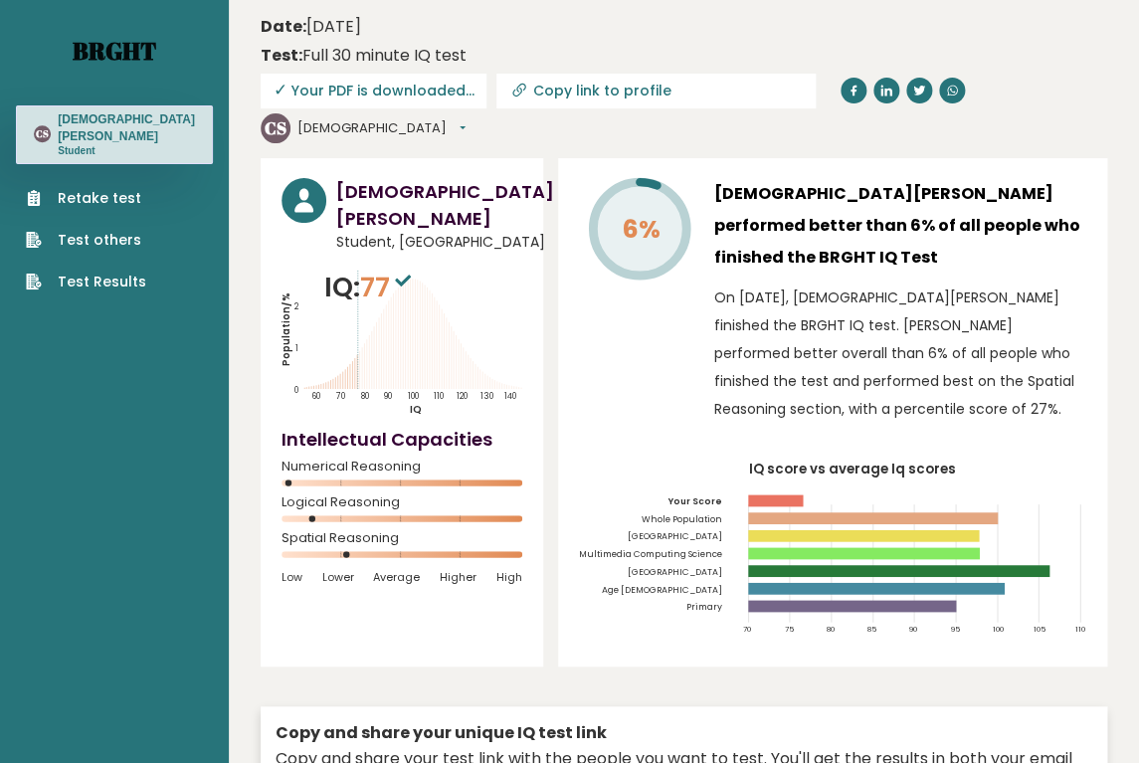
click at [139, 59] on link "Brght" at bounding box center [115, 51] width 84 height 32
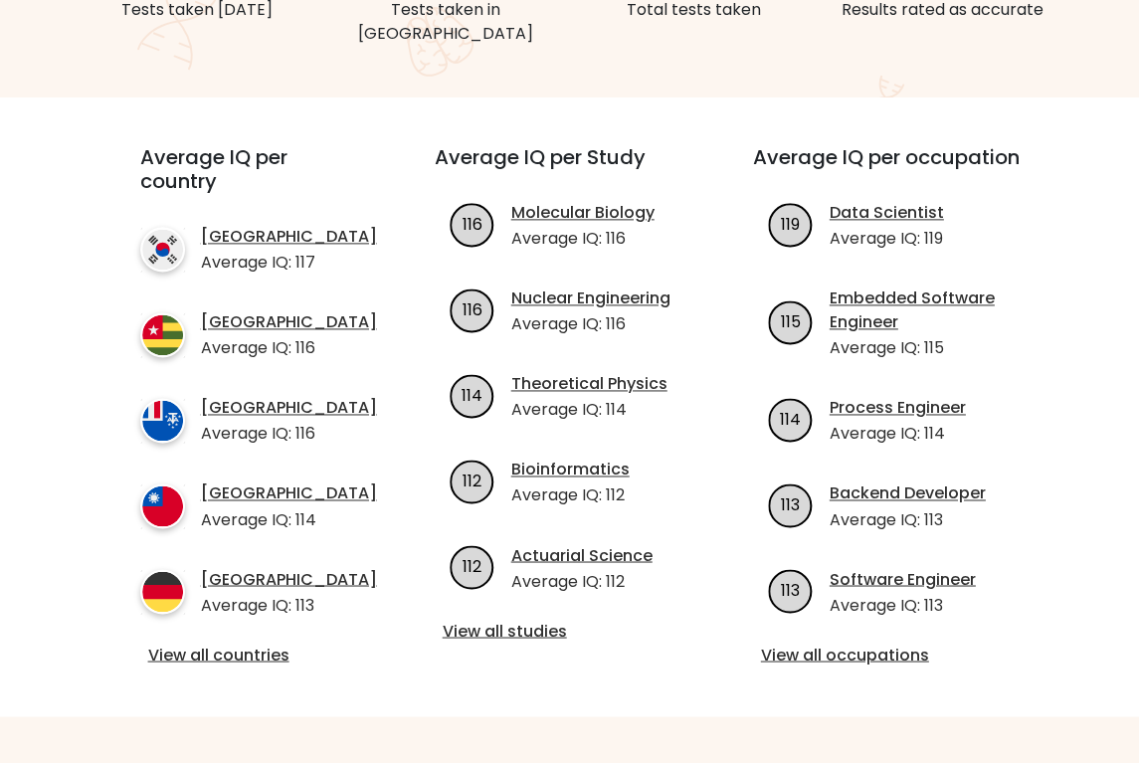
scroll to position [630, 0]
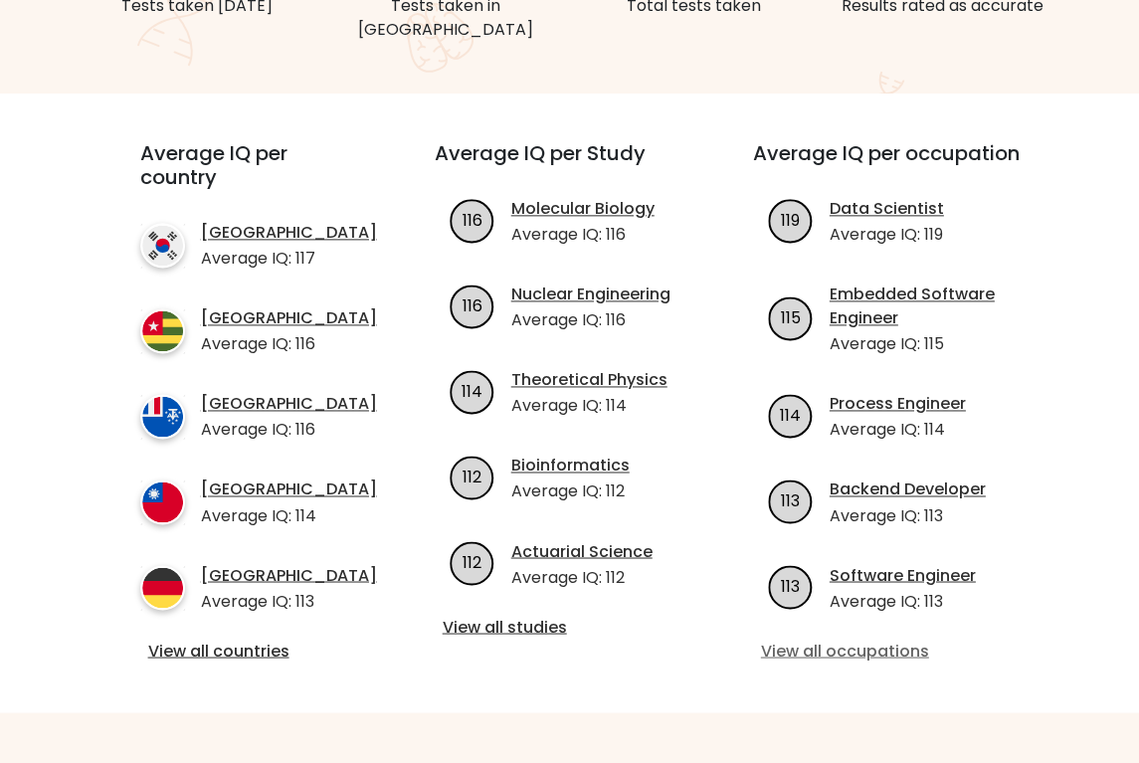
click at [900, 639] on link "View all occupations" at bounding box center [887, 651] width 255 height 24
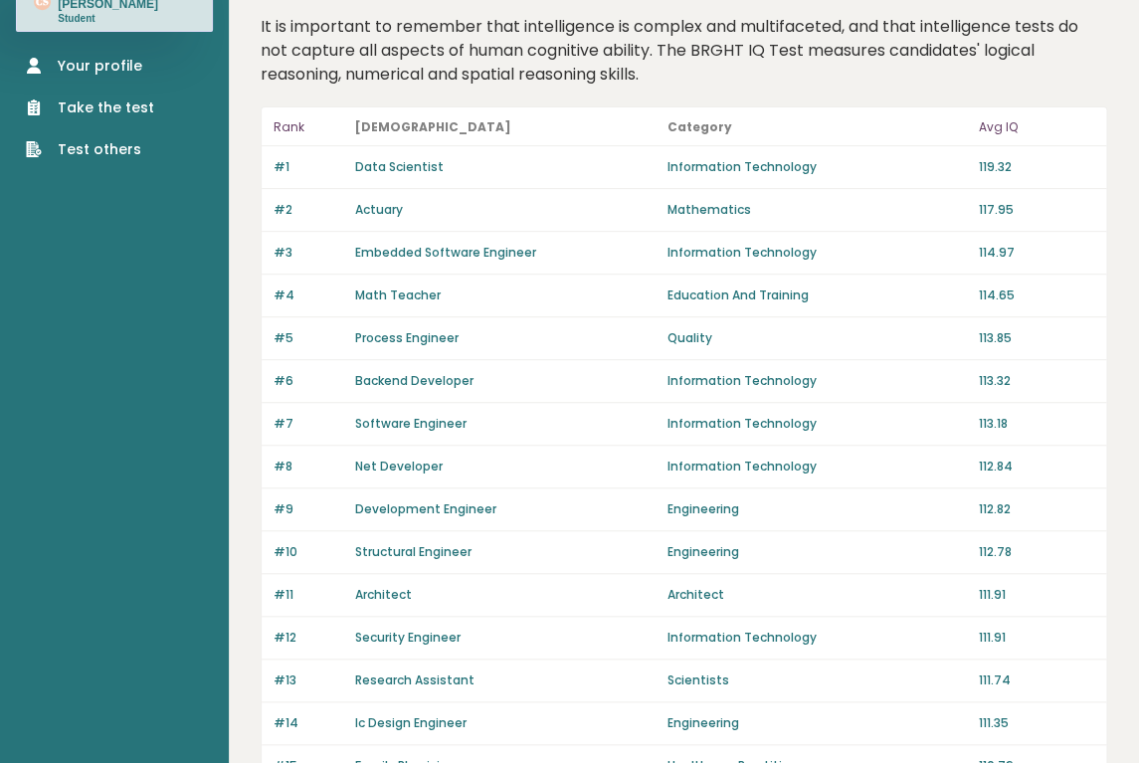
scroll to position [212, 0]
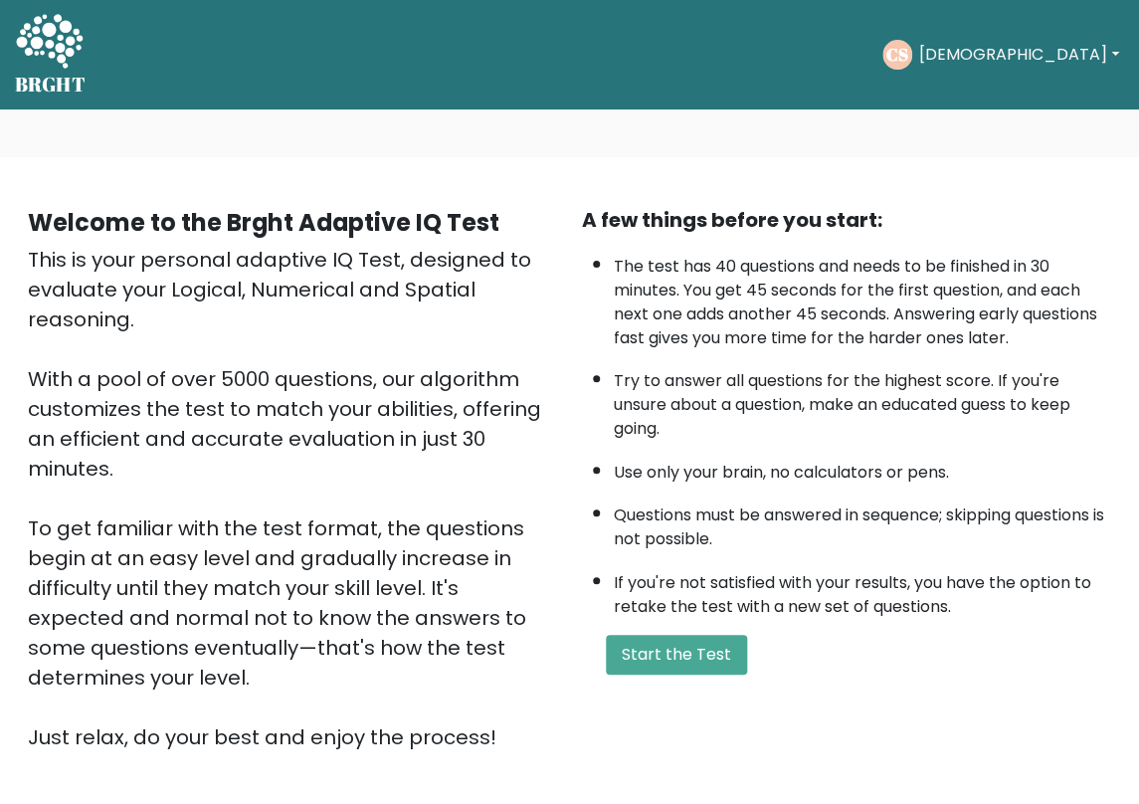
scroll to position [197, 0]
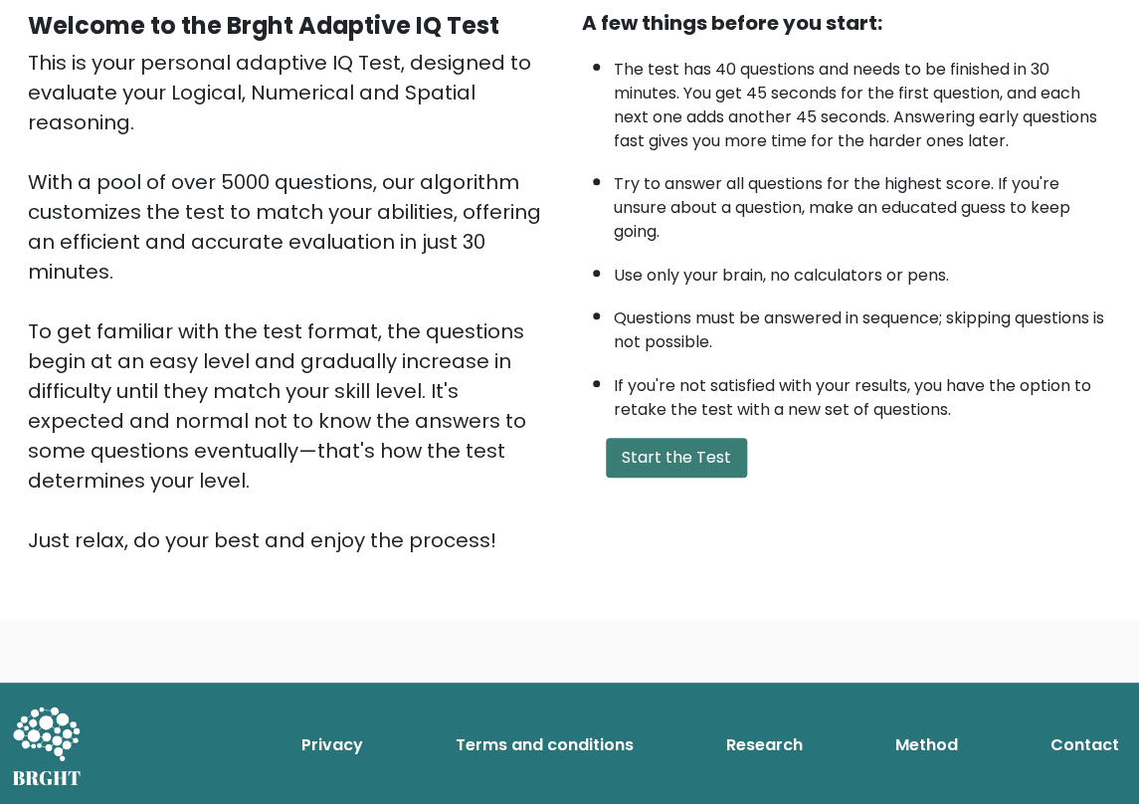
click at [702, 478] on button "Start the Test" at bounding box center [676, 458] width 141 height 40
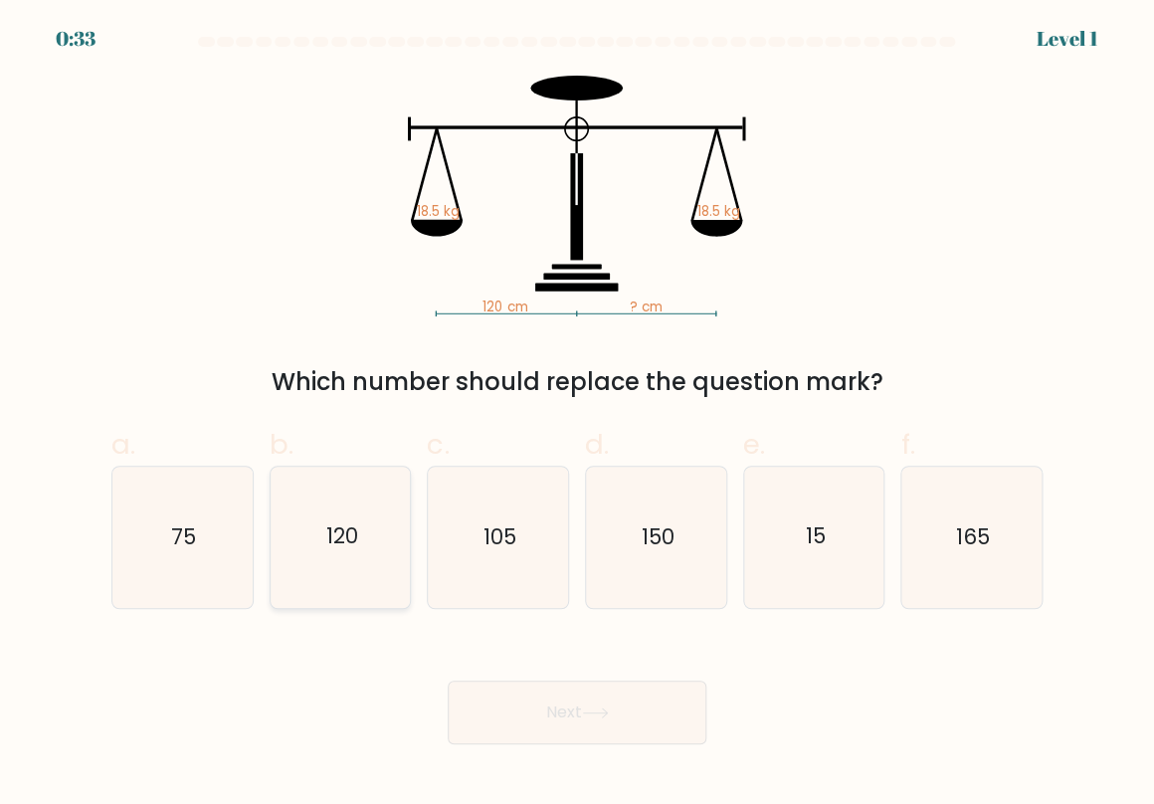
click at [351, 568] on icon "120" at bounding box center [341, 537] width 140 height 140
click at [577, 415] on input "b. 120" at bounding box center [577, 408] width 1 height 13
radio input "true"
click at [592, 724] on button "Next" at bounding box center [577, 713] width 259 height 64
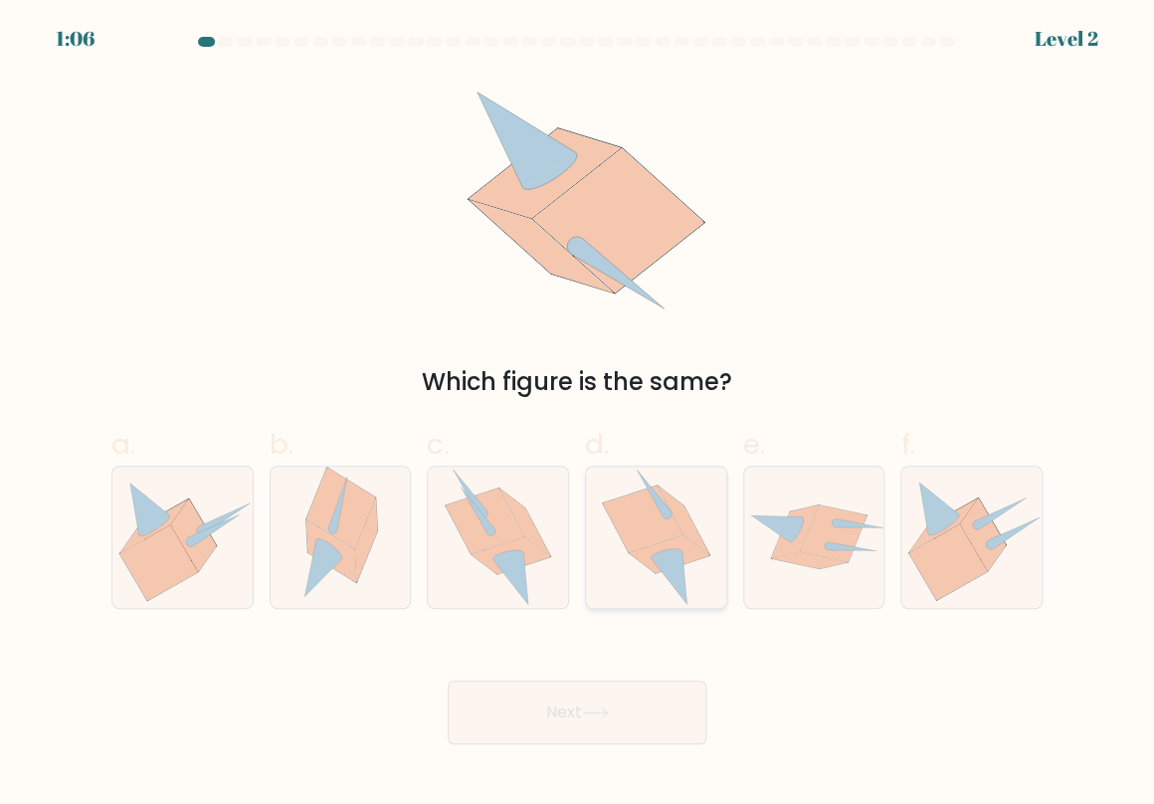
click at [653, 520] on icon at bounding box center [643, 519] width 81 height 67
click at [578, 415] on input "d." at bounding box center [577, 408] width 1 height 13
radio input "true"
click at [567, 726] on button "Next" at bounding box center [577, 713] width 259 height 64
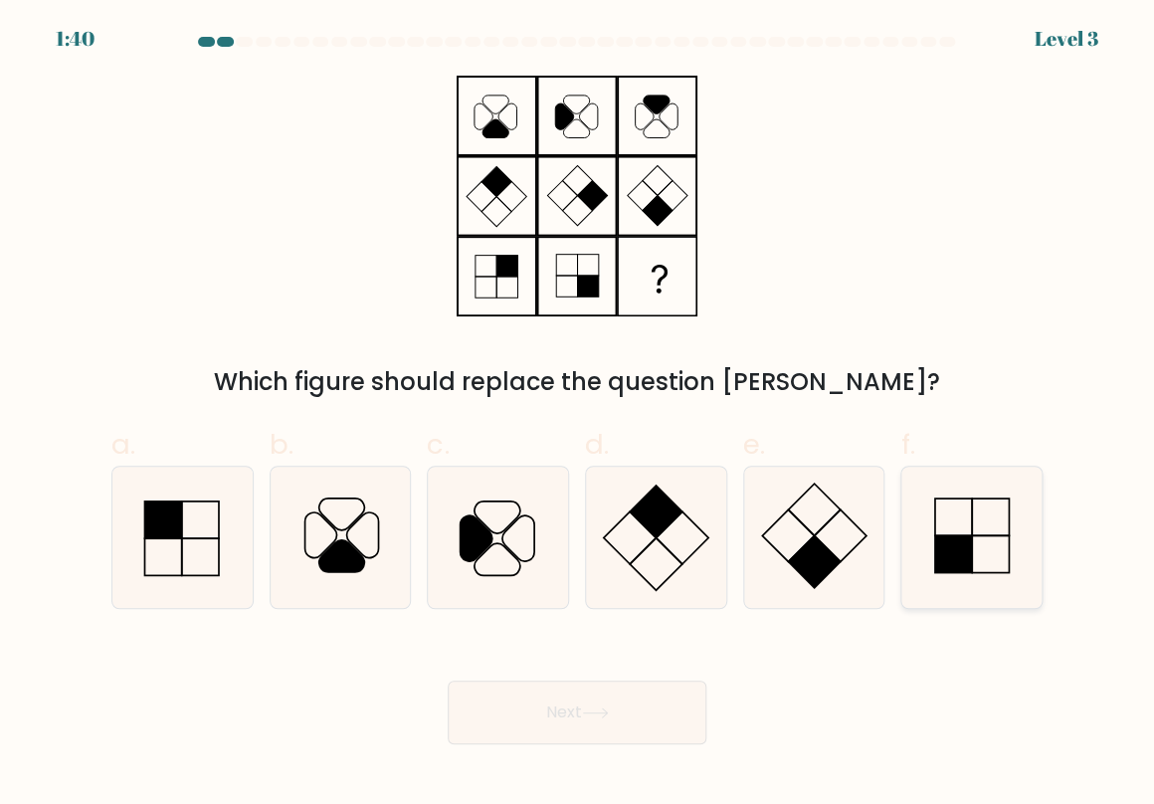
click at [973, 566] on icon at bounding box center [972, 537] width 140 height 140
click at [578, 415] on input "f." at bounding box center [577, 408] width 1 height 13
radio input "true"
click at [605, 721] on button "Next" at bounding box center [577, 713] width 259 height 64
